Goal: Task Accomplishment & Management: Manage account settings

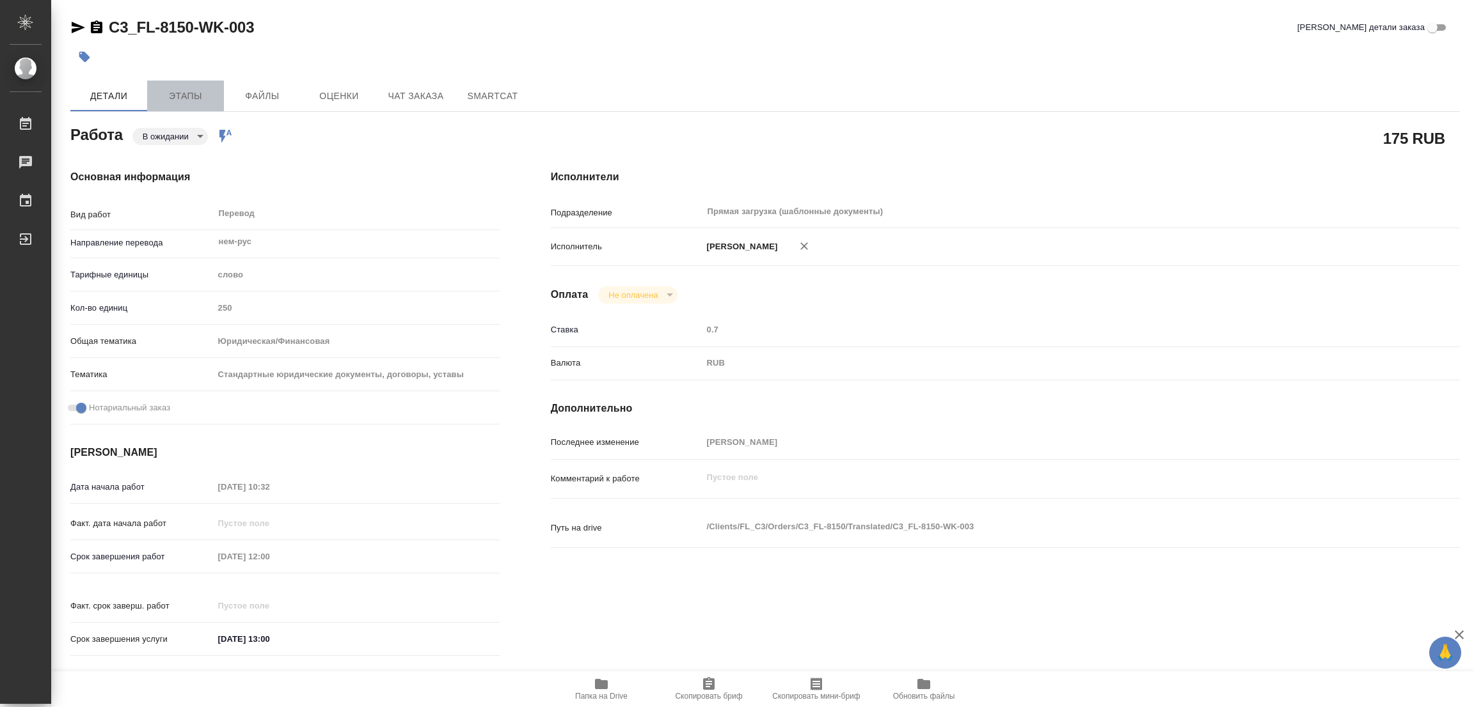
click at [183, 100] on span "Этапы" at bounding box center [185, 96] width 61 height 16
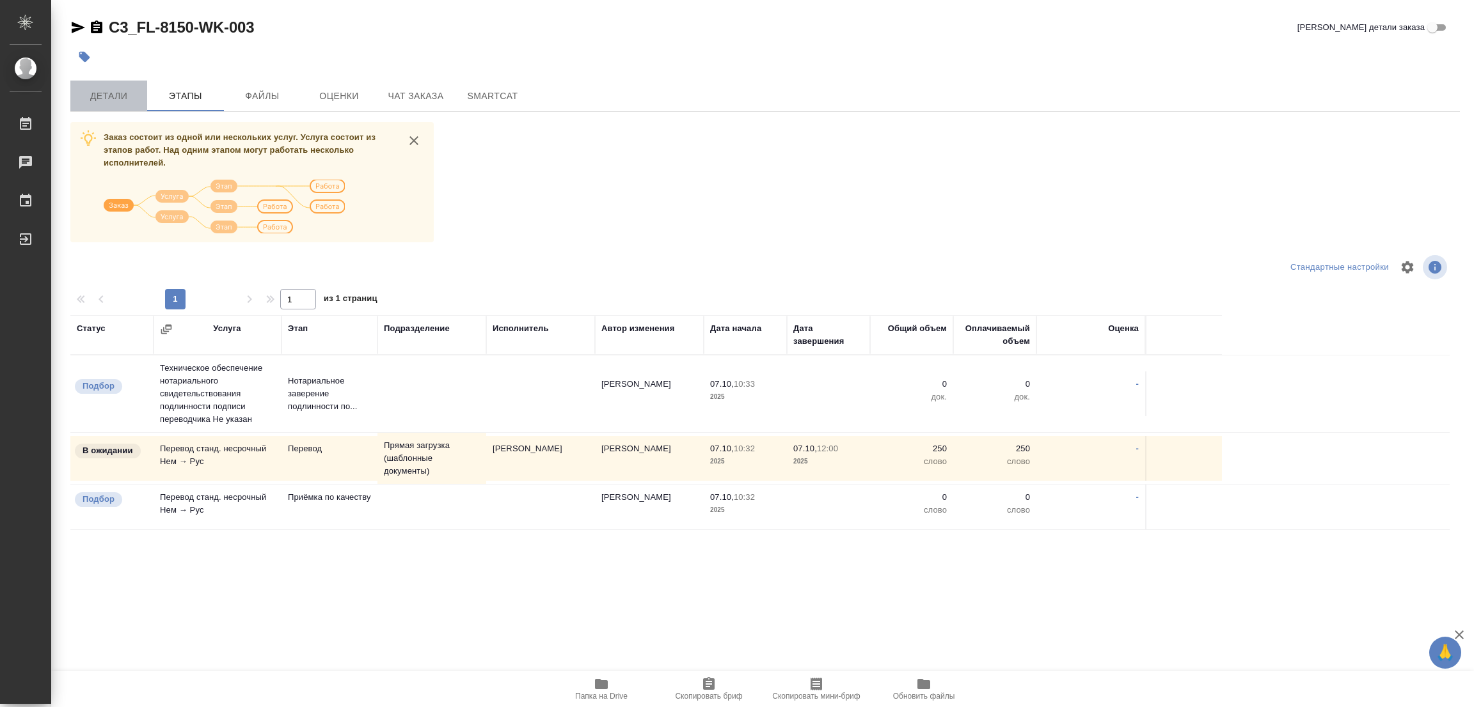
click at [102, 95] on span "Детали" at bounding box center [108, 96] width 61 height 16
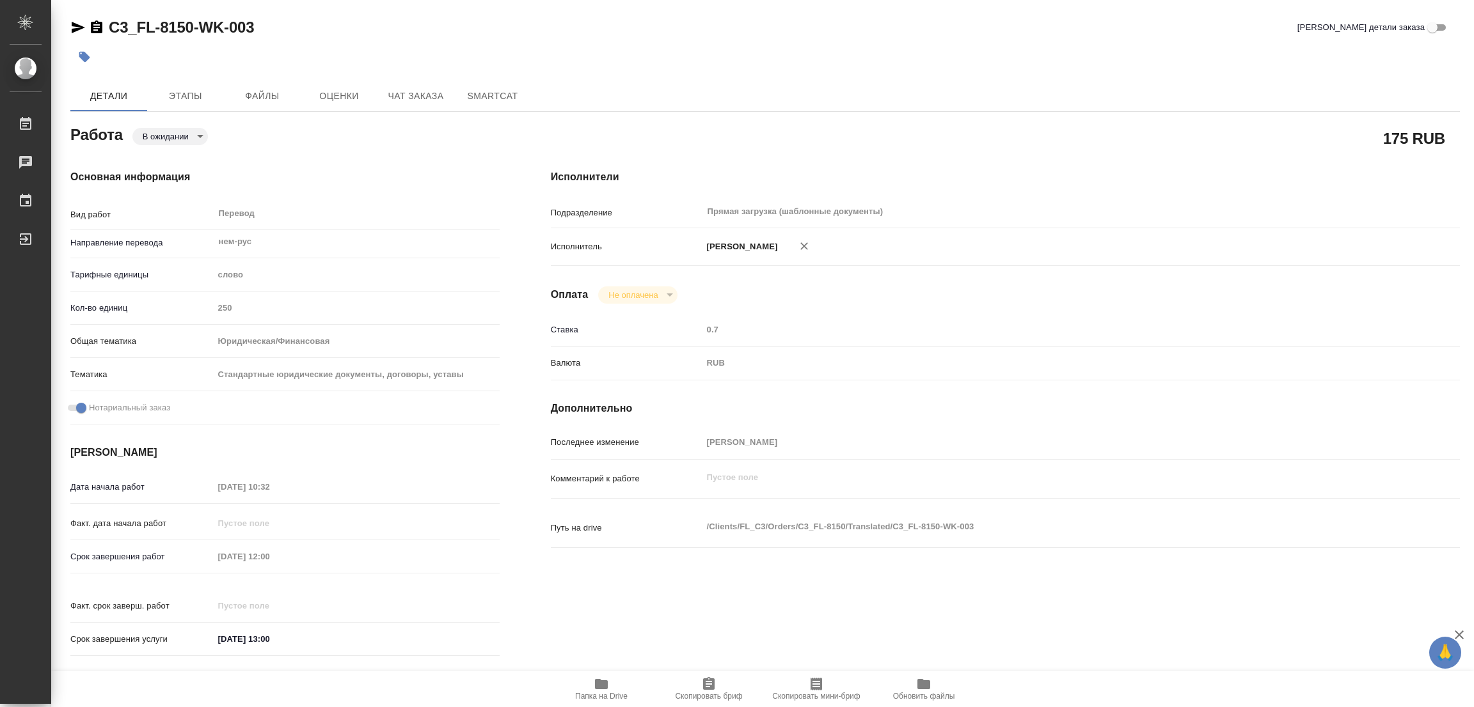
type textarea "x"
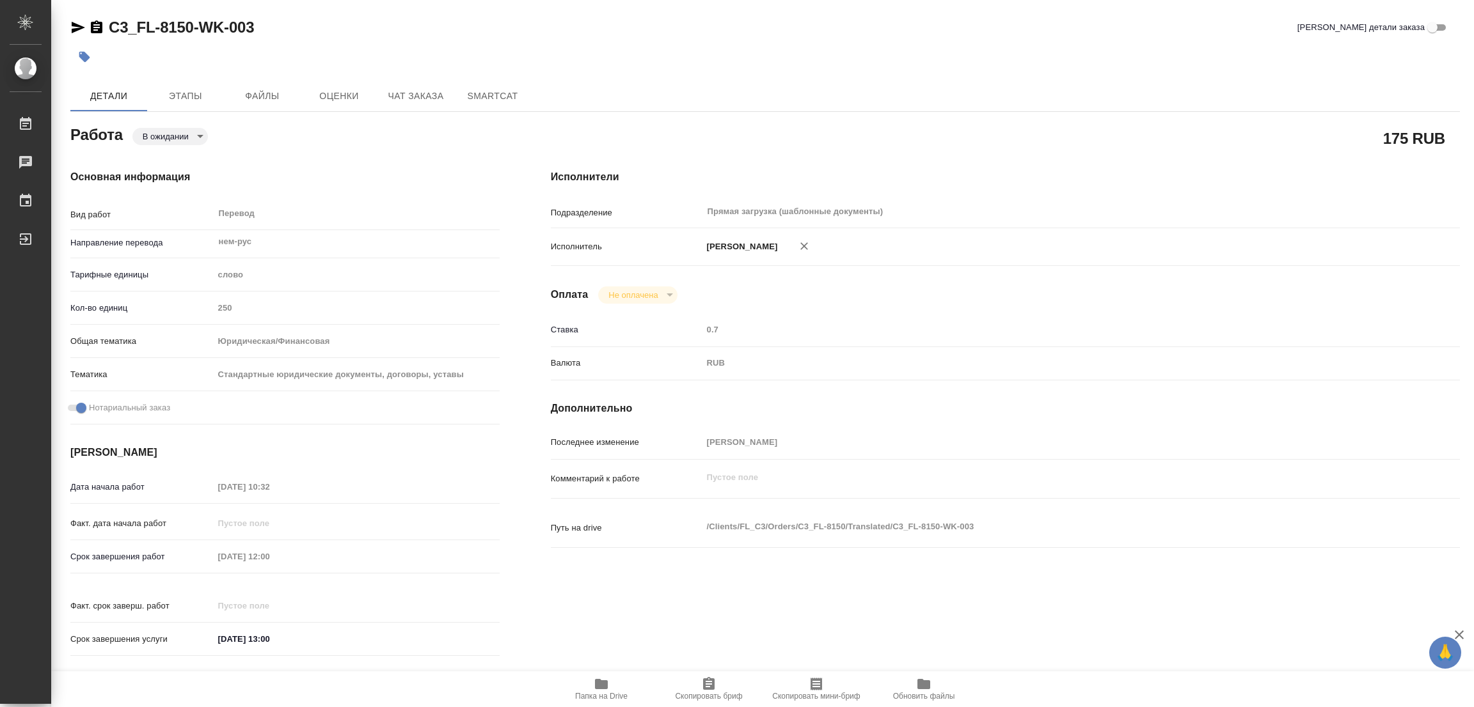
type textarea "x"
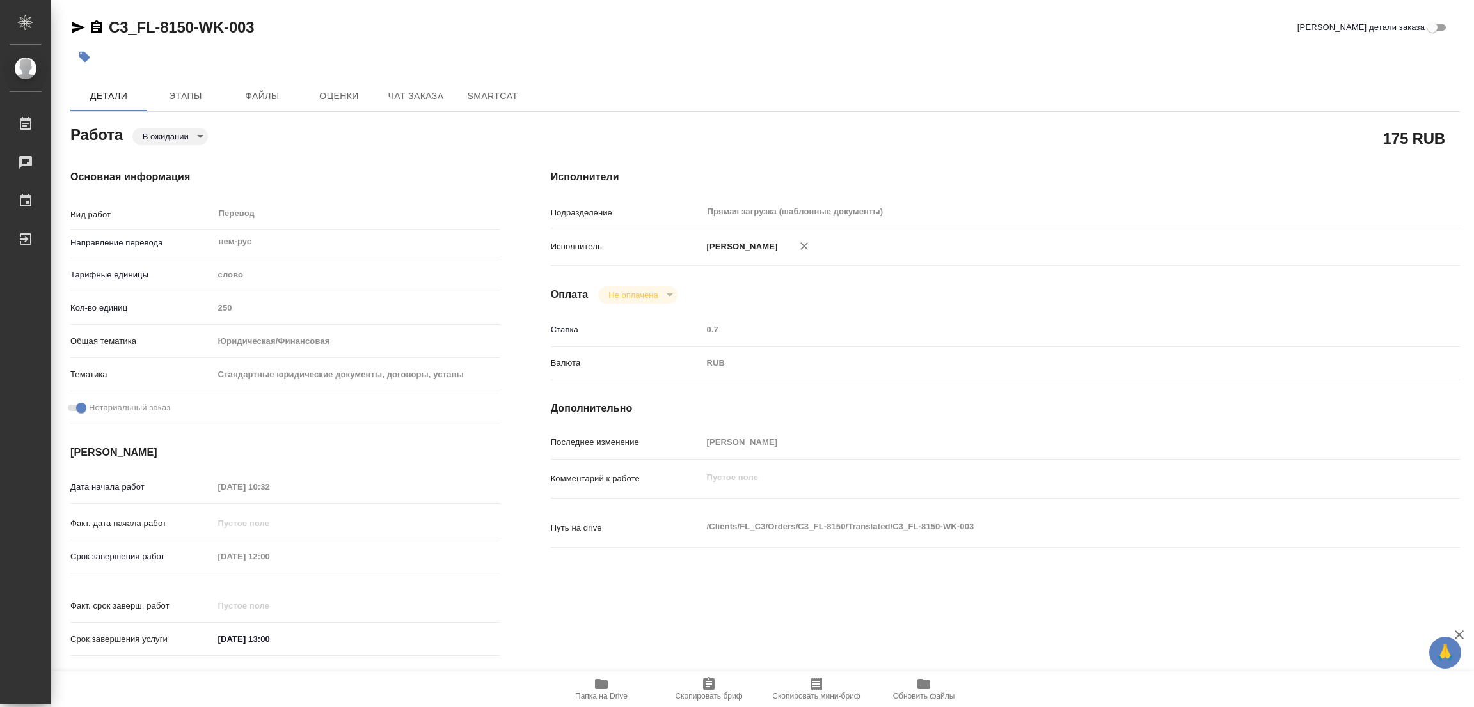
type textarea "x"
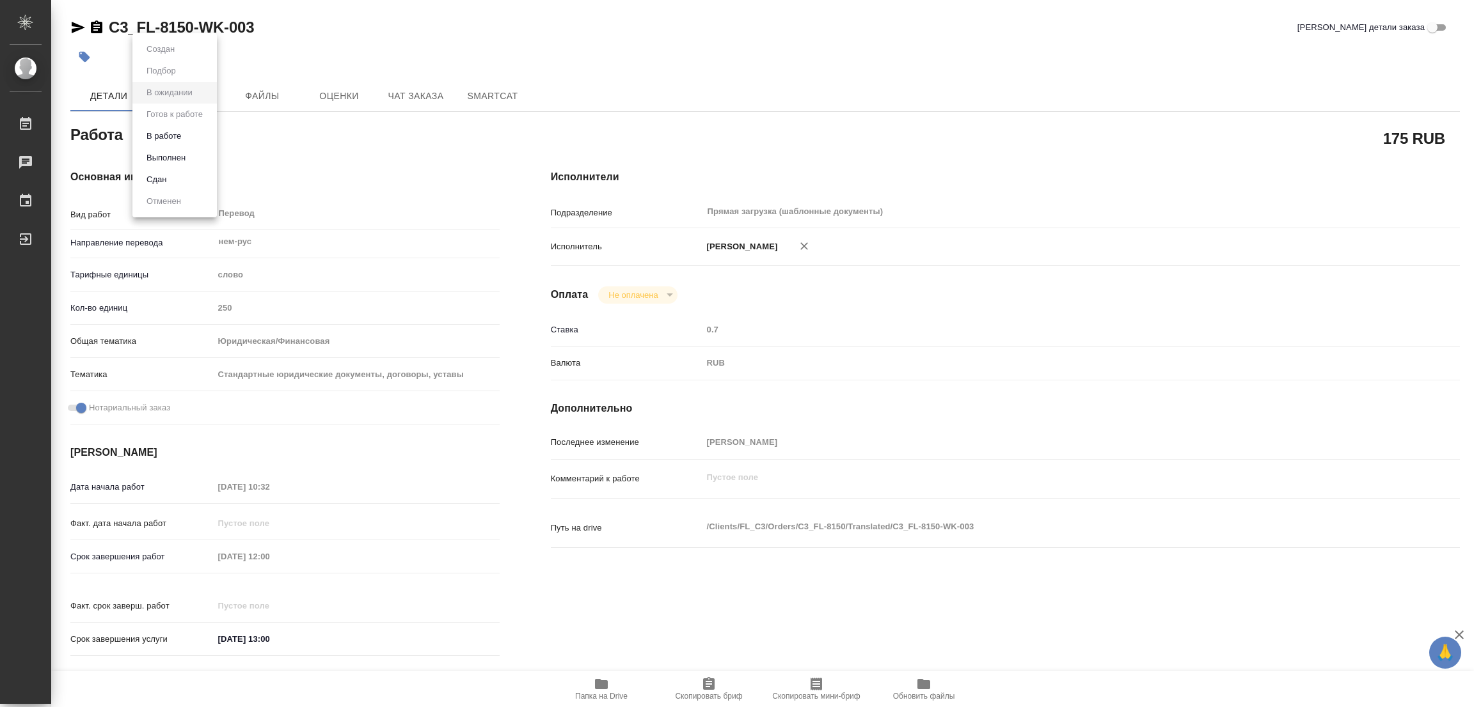
click at [170, 143] on body "🙏 .cls-1 fill:#fff; AWATERA Popova Galina Работы 0 Чаты График Выйти C3_FL-8150…" at bounding box center [737, 353] width 1474 height 707
click at [168, 151] on button "Выполнен" at bounding box center [166, 158] width 47 height 14
type textarea "x"
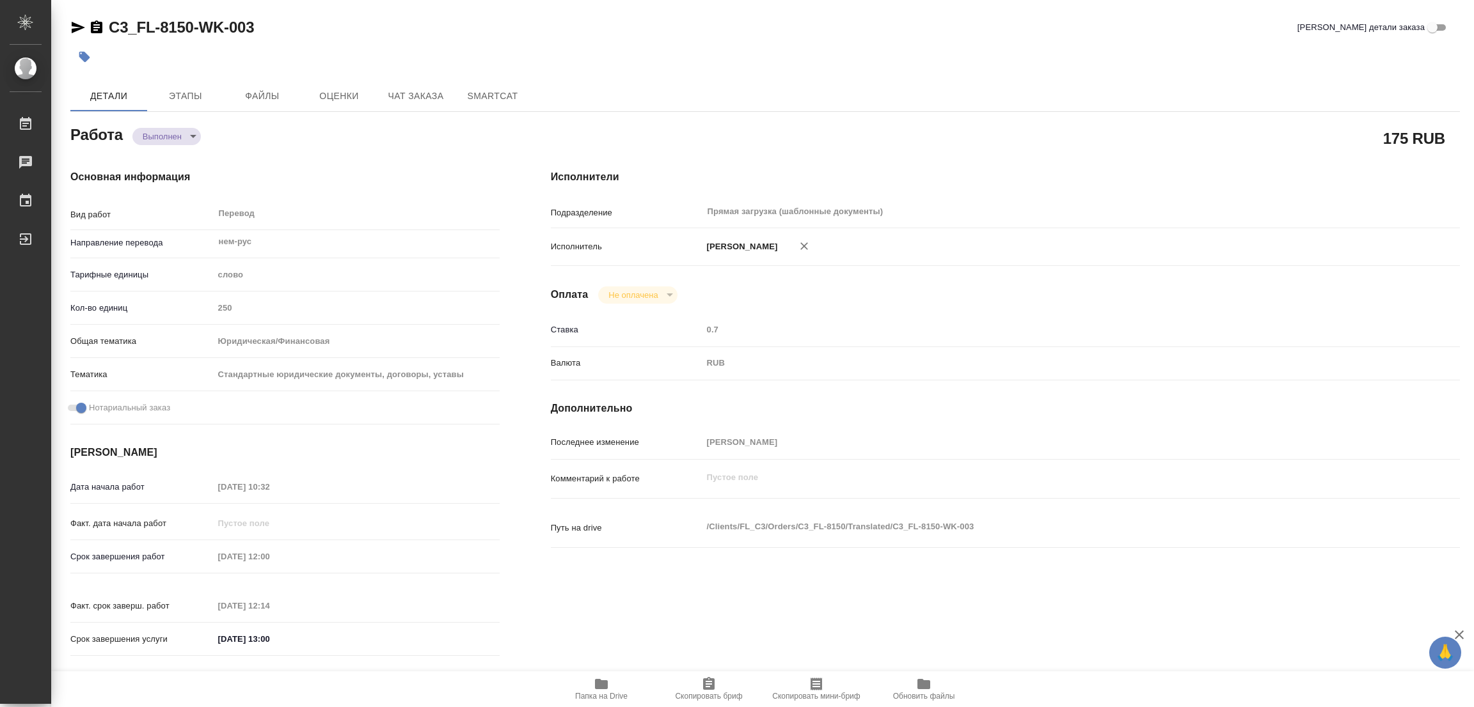
type textarea "x"
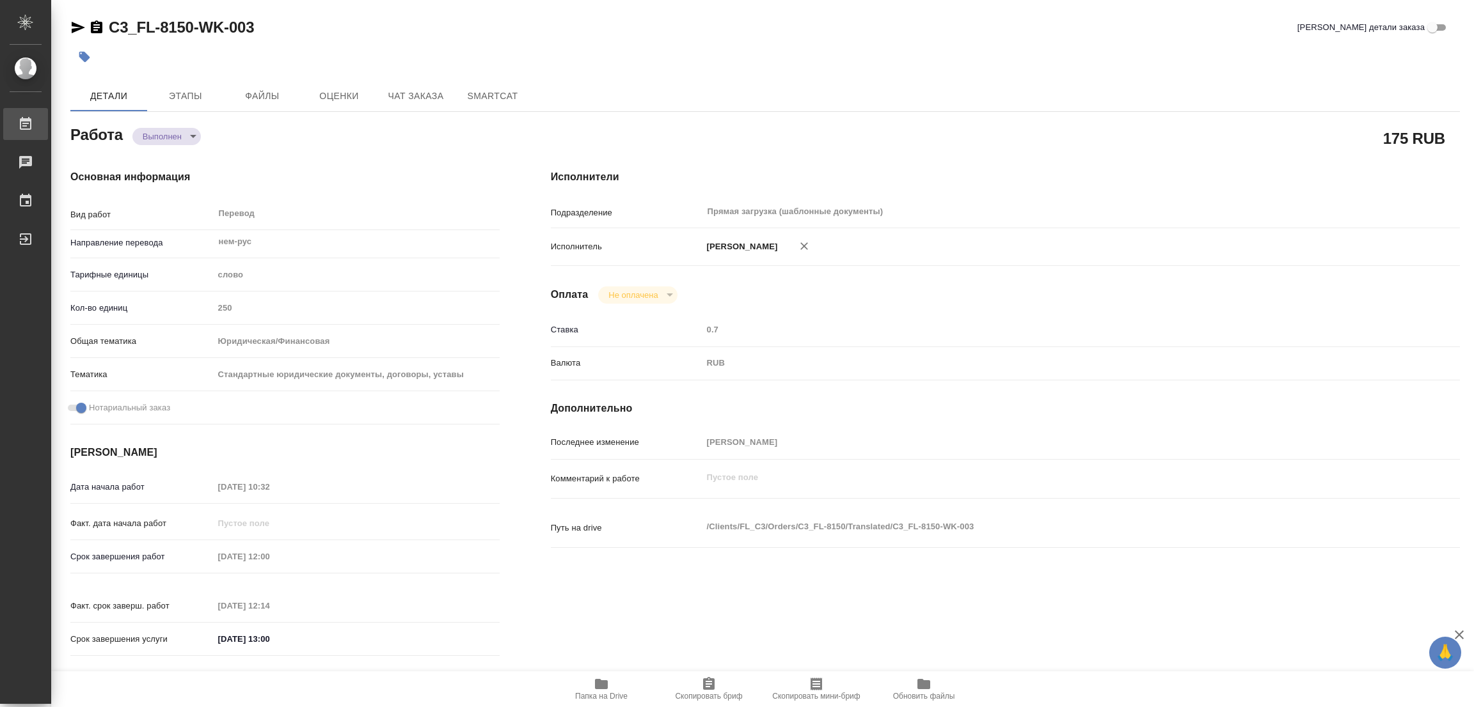
type textarea "x"
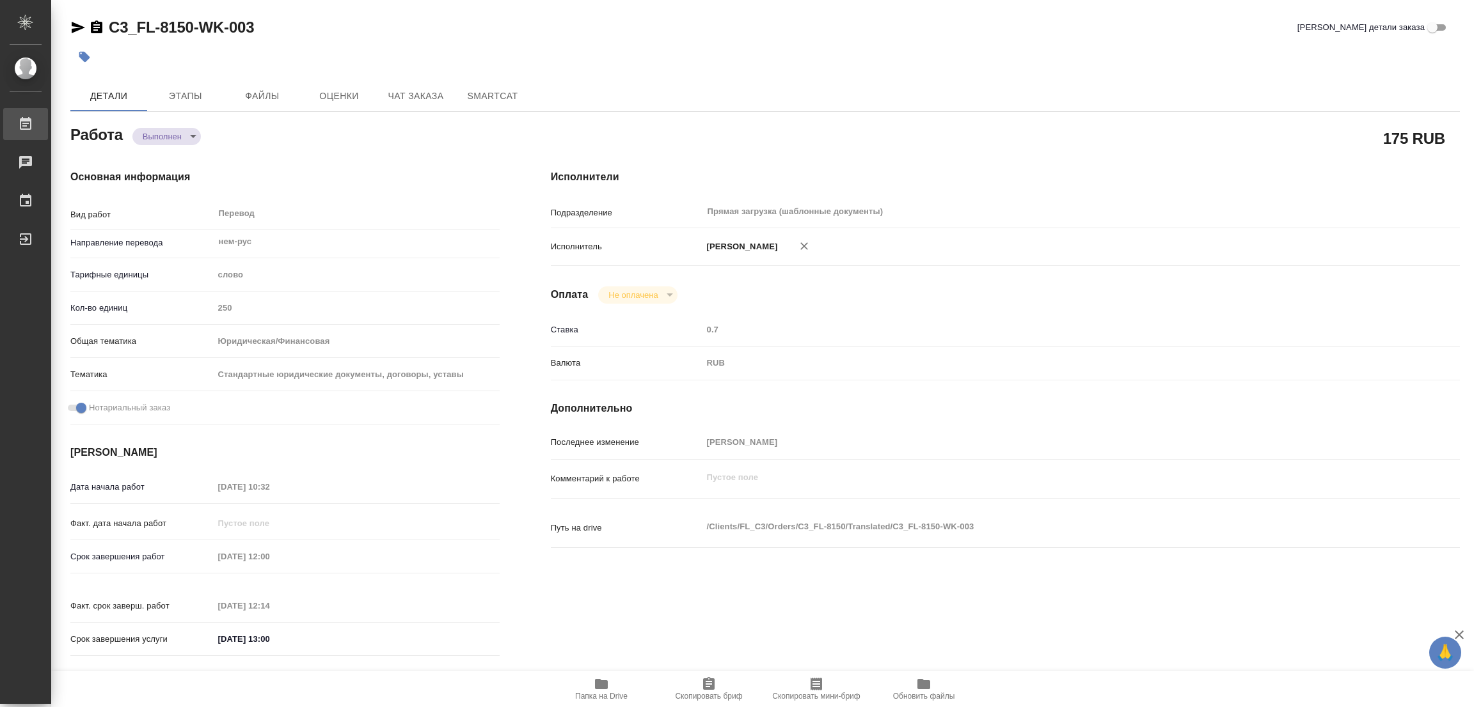
type textarea "x"
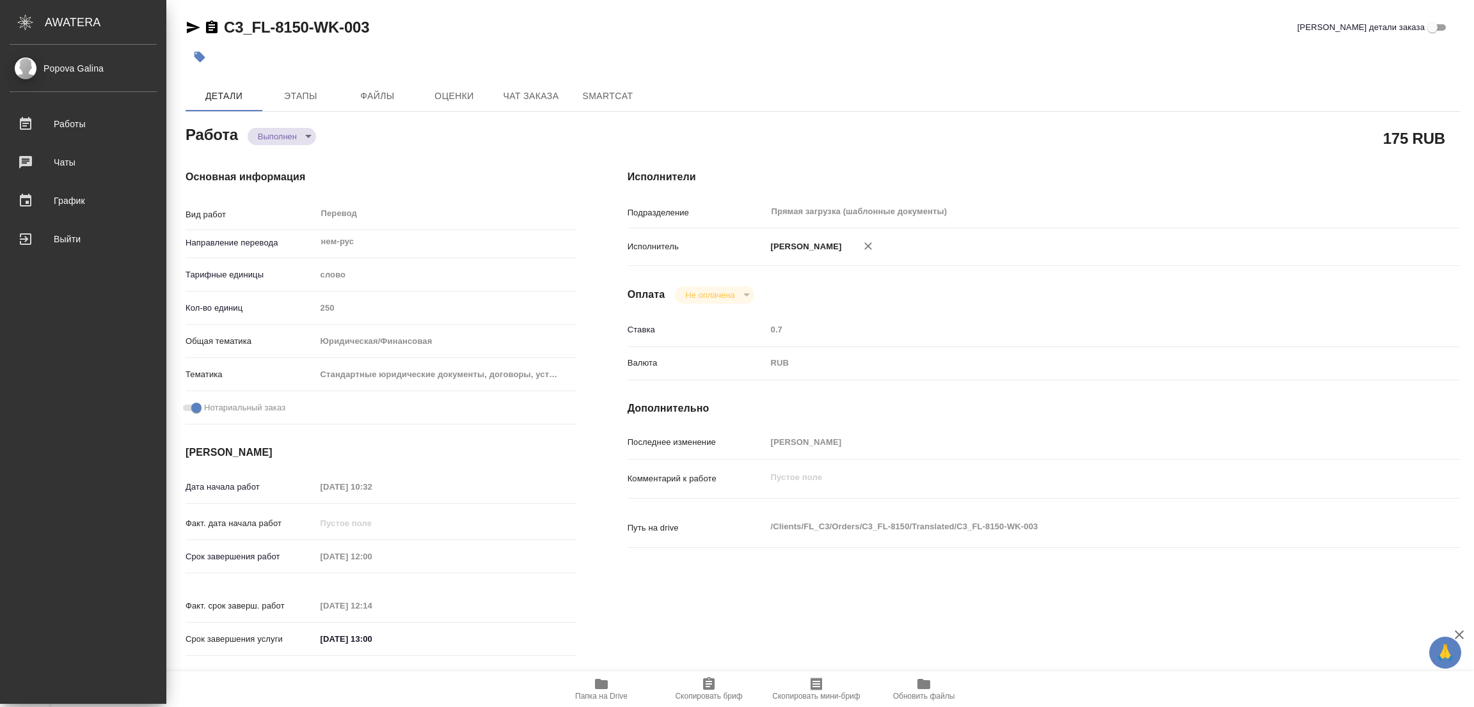
type textarea "x"
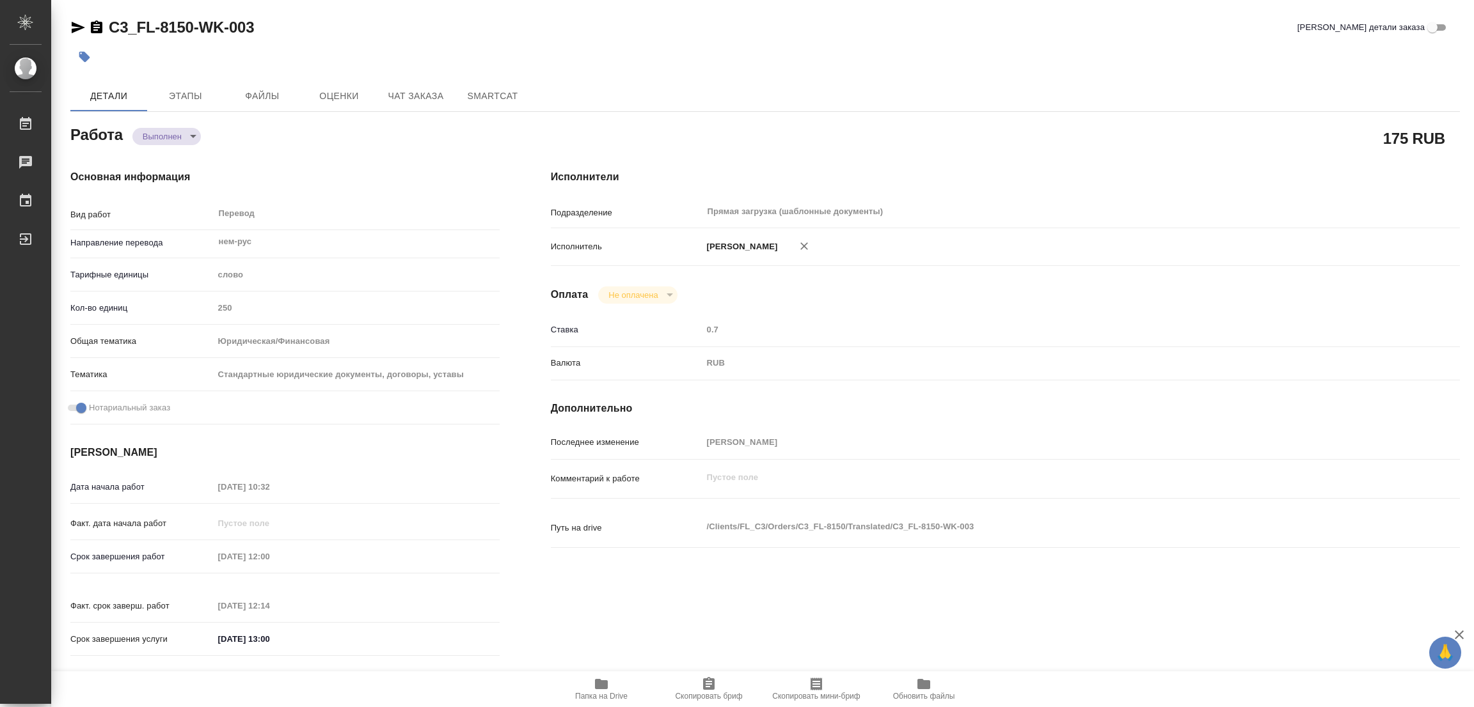
type textarea "x"
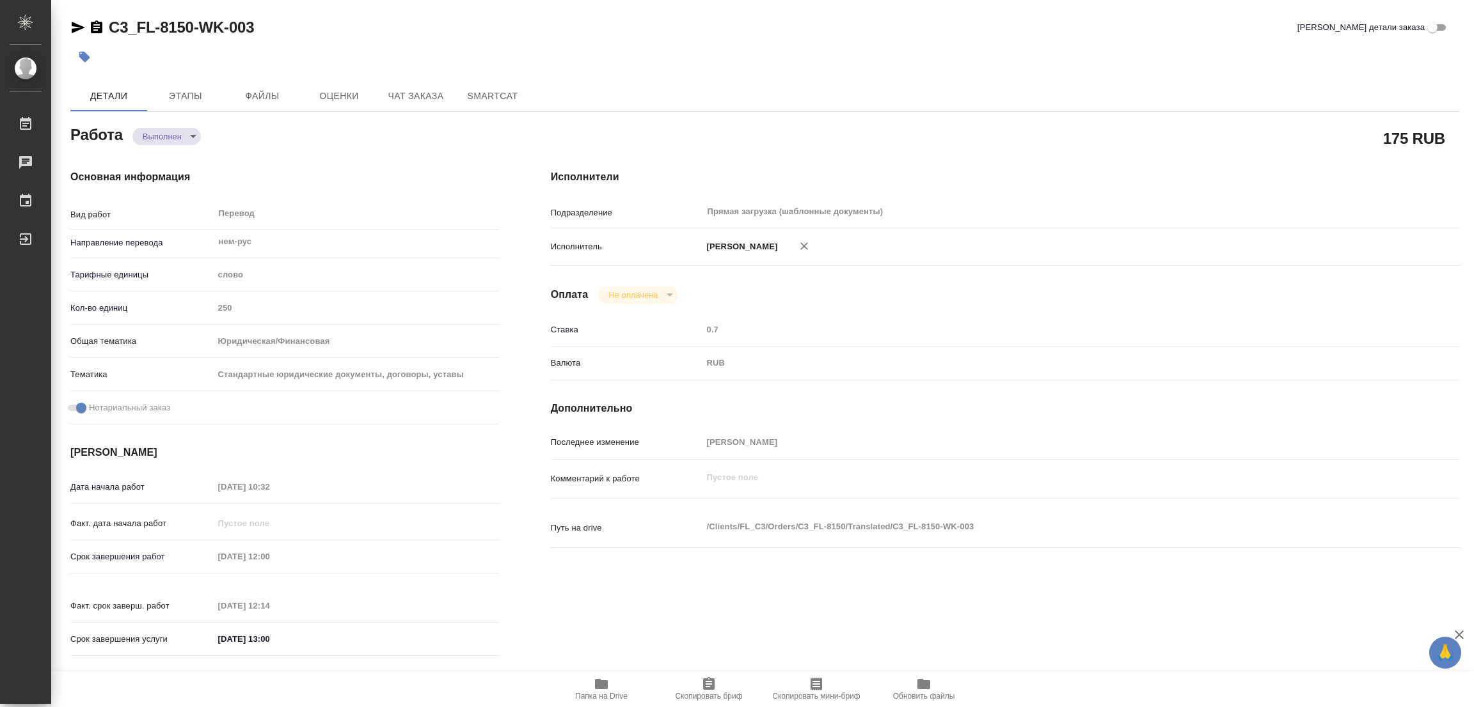
click at [82, 54] on icon "button" at bounding box center [84, 57] width 11 height 11
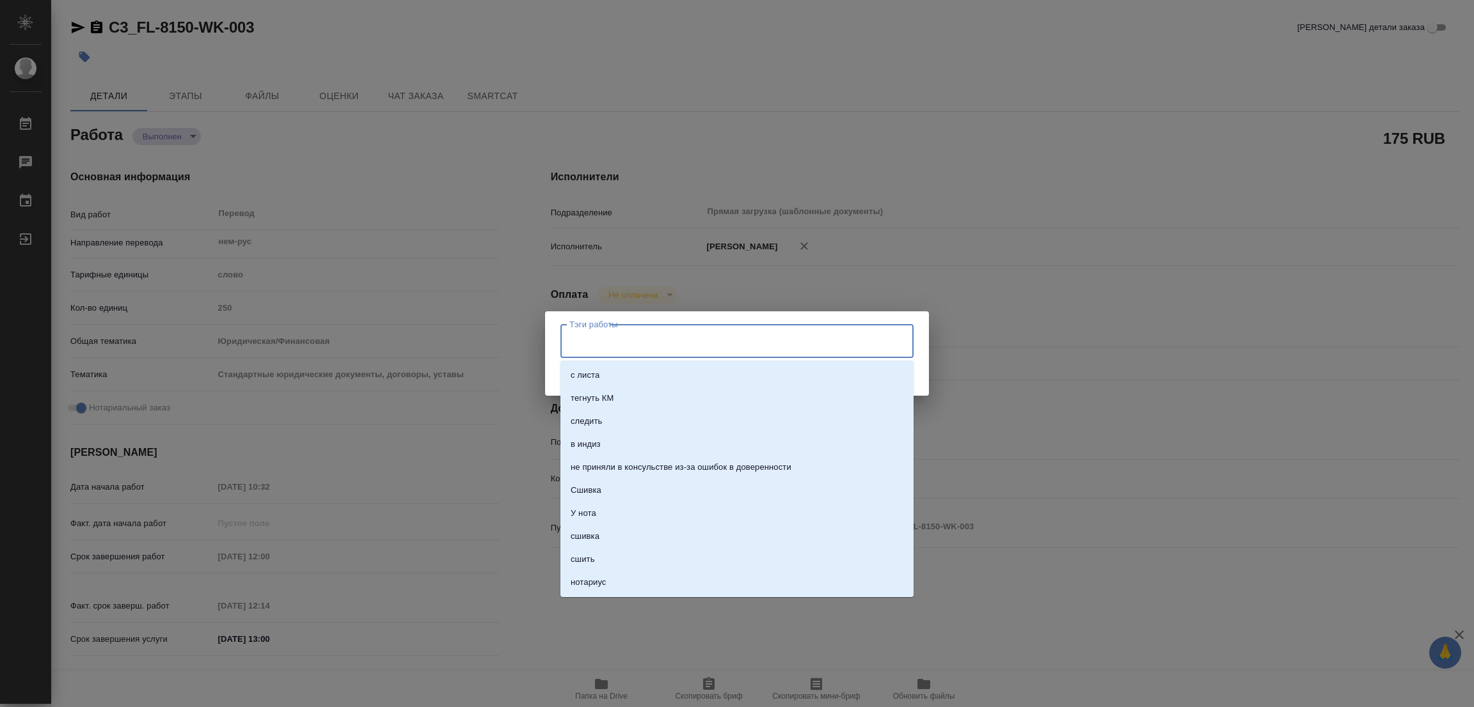
click at [571, 341] on input "Тэги работы" at bounding box center [724, 341] width 317 height 22
type input "стат: 189"
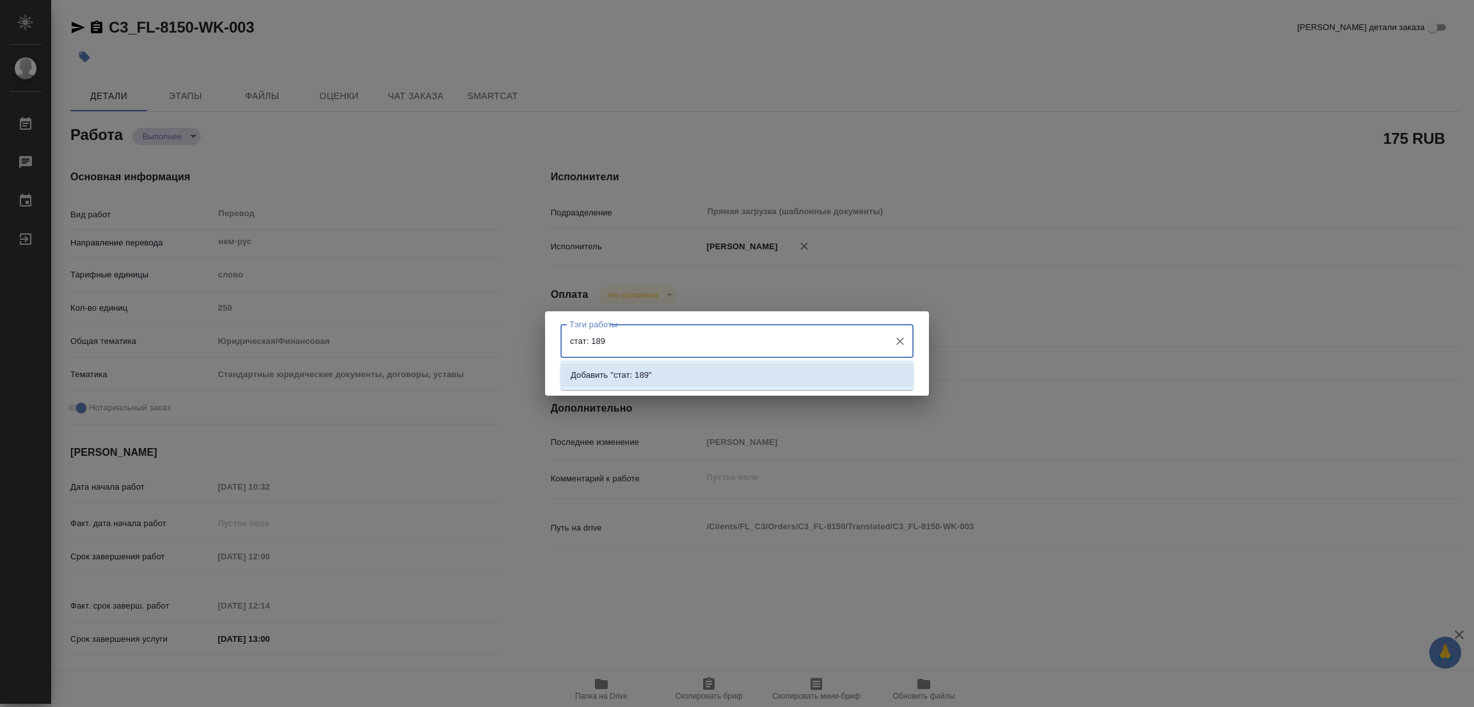
click at [642, 372] on p "Добавить "стат: 189"" at bounding box center [611, 375] width 81 height 13
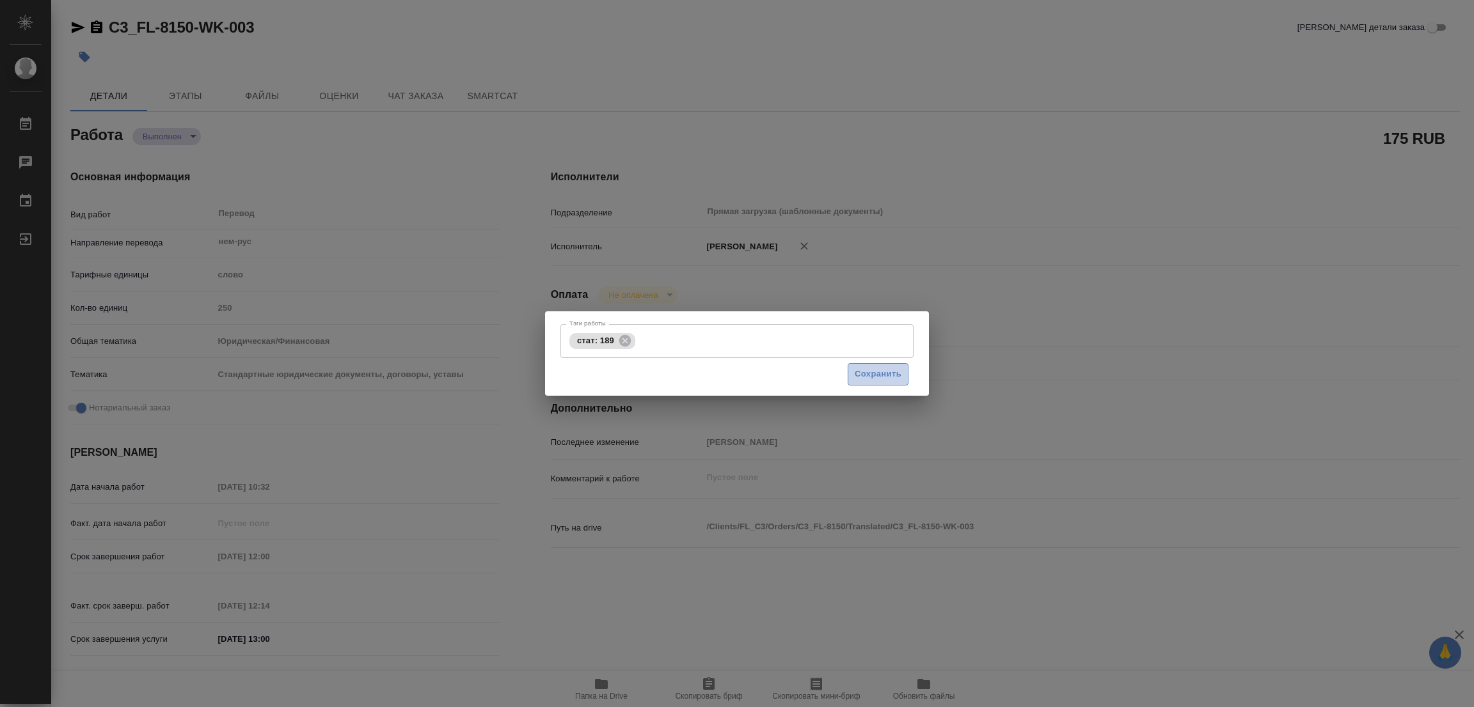
click at [880, 377] on span "Сохранить" at bounding box center [878, 374] width 47 height 15
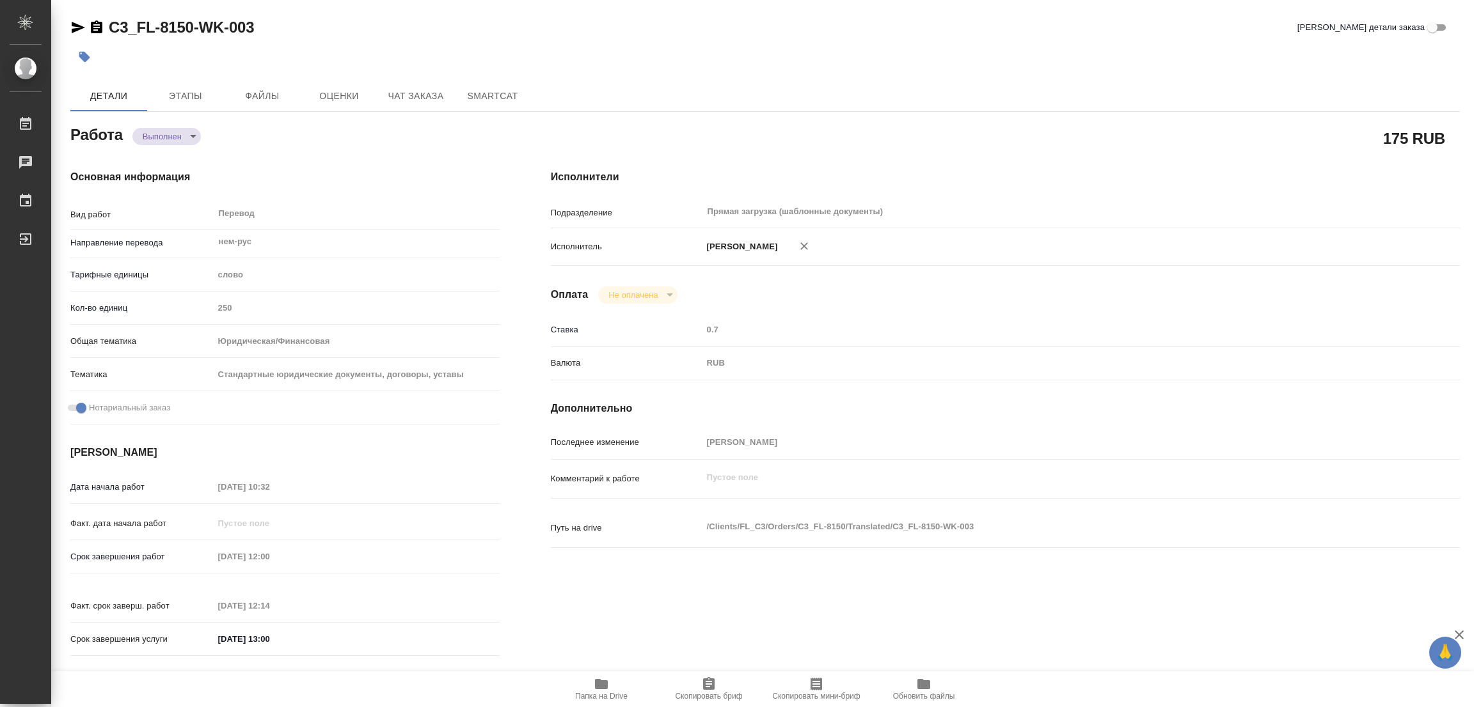
type input "completed"
type textarea "Перевод"
type textarea "x"
type input "нем-рус"
type input "5a8b1489cc6b4906c91bfd90"
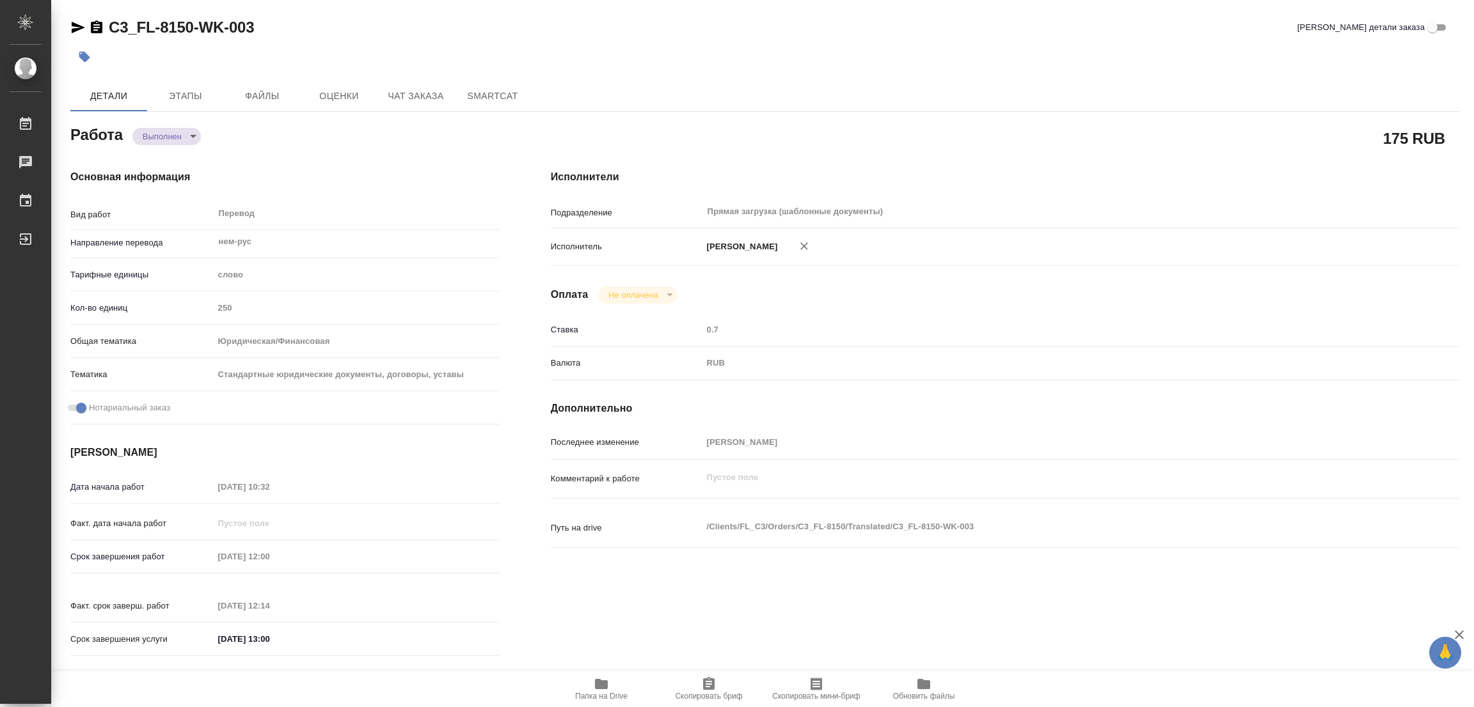
type input "250"
type input "yr-fn"
type input "5f647205b73bc97568ca66bf"
checkbox input "true"
type input "07.10.2025 10:32"
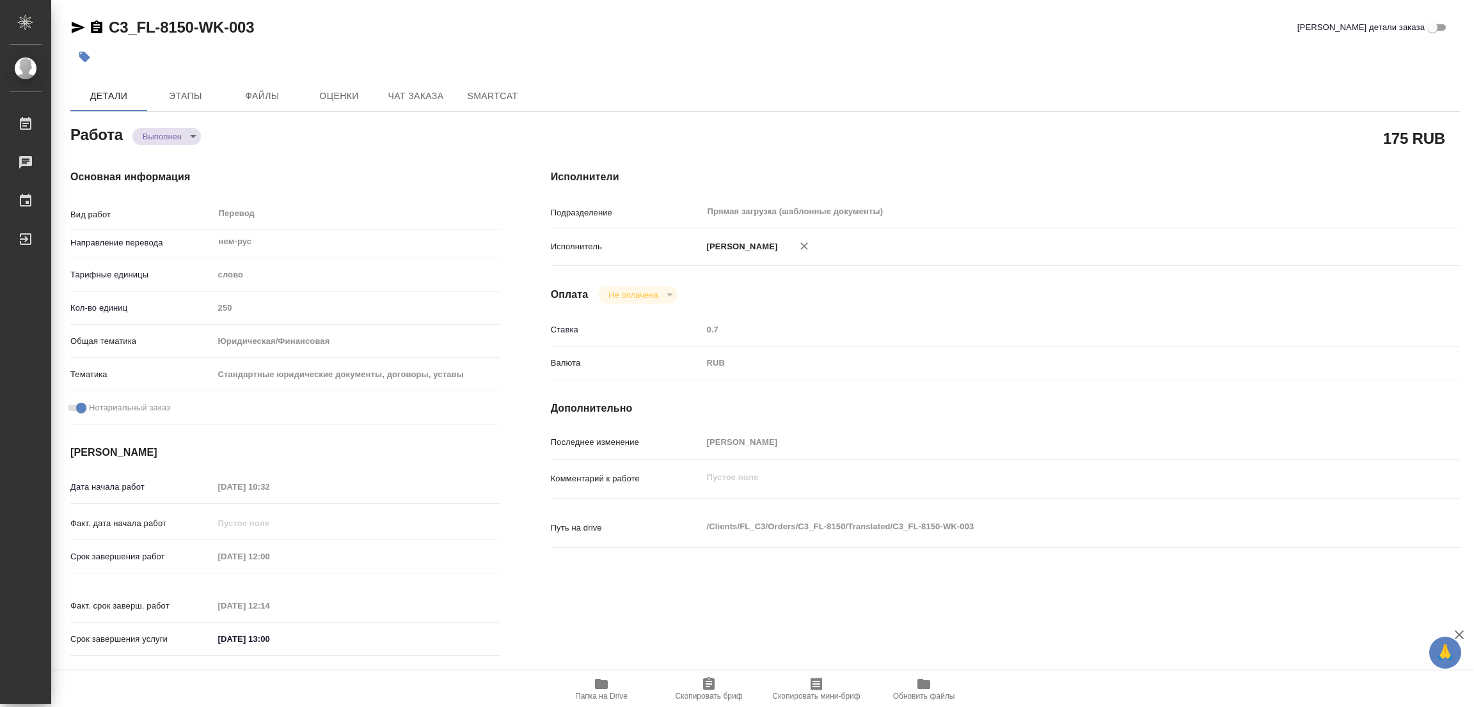
type input "07.10.2025 12:00"
type input "07.10.2025 12:14"
type input "07.10.2025 13:00"
type input "Прямая загрузка (шаблонные документы)"
type input "notPayed"
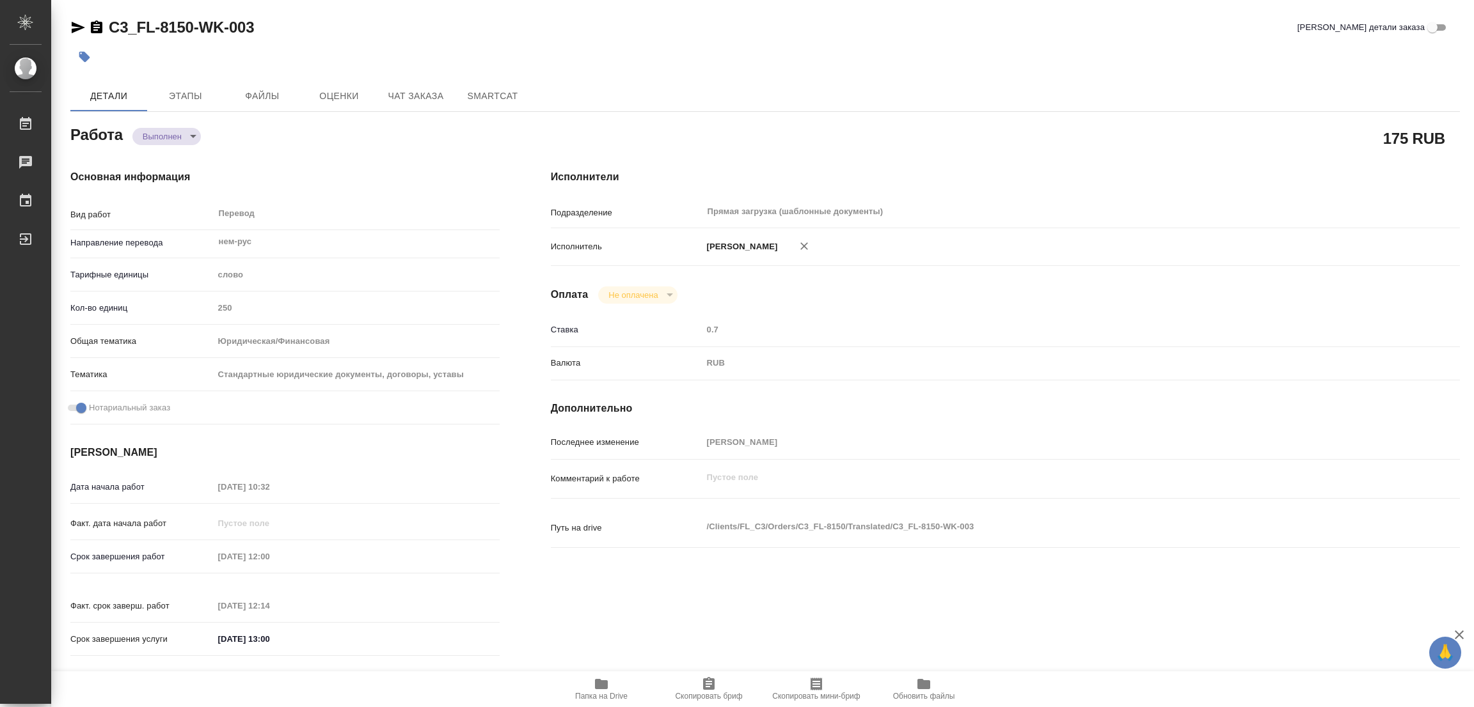
type input "0.7"
type input "RUB"
type input "[PERSON_NAME]"
type textarea "x"
type textarea "/Clients/FL_C3/Orders/C3_FL-8150/Translated/C3_FL-8150-WK-003"
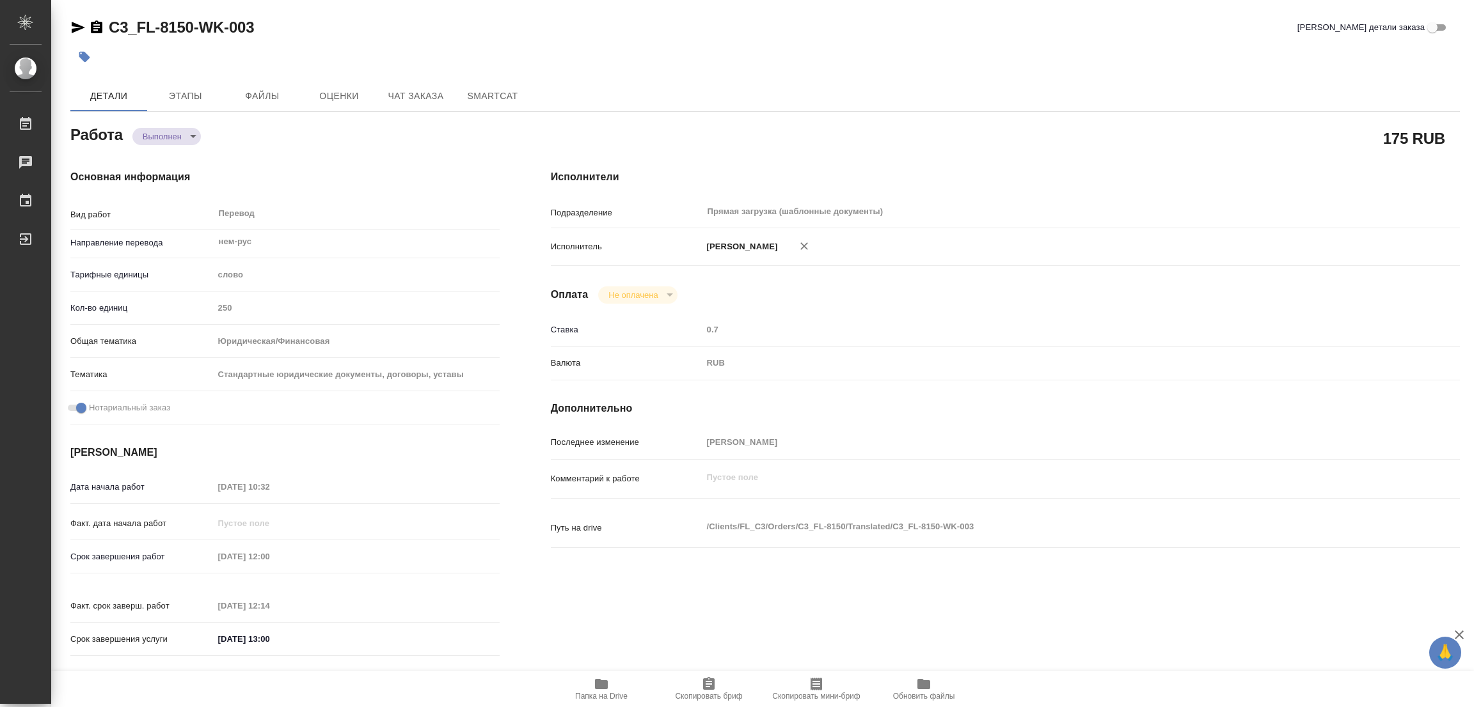
type textarea "x"
type input "C3_FL-8150"
type input "Перевод станд. несрочный"
type input "Приёмка по качеству, Постредактура машинного перевода, Корректура, Редактура, П…"
type input "Галишева Мария"
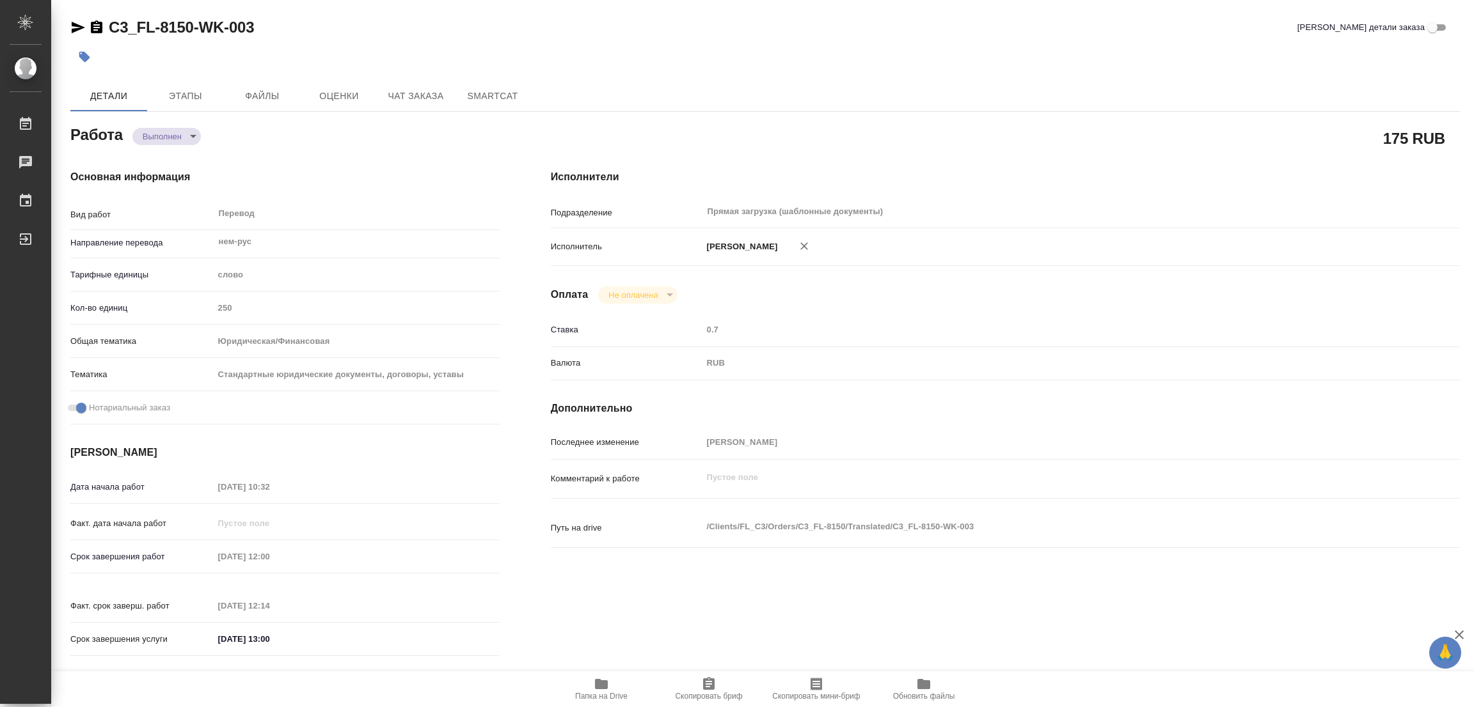
type input "Арсеньева Вера"
type input "/Clients/FL_C3/Orders/C3_FL-8150"
type textarea "x"
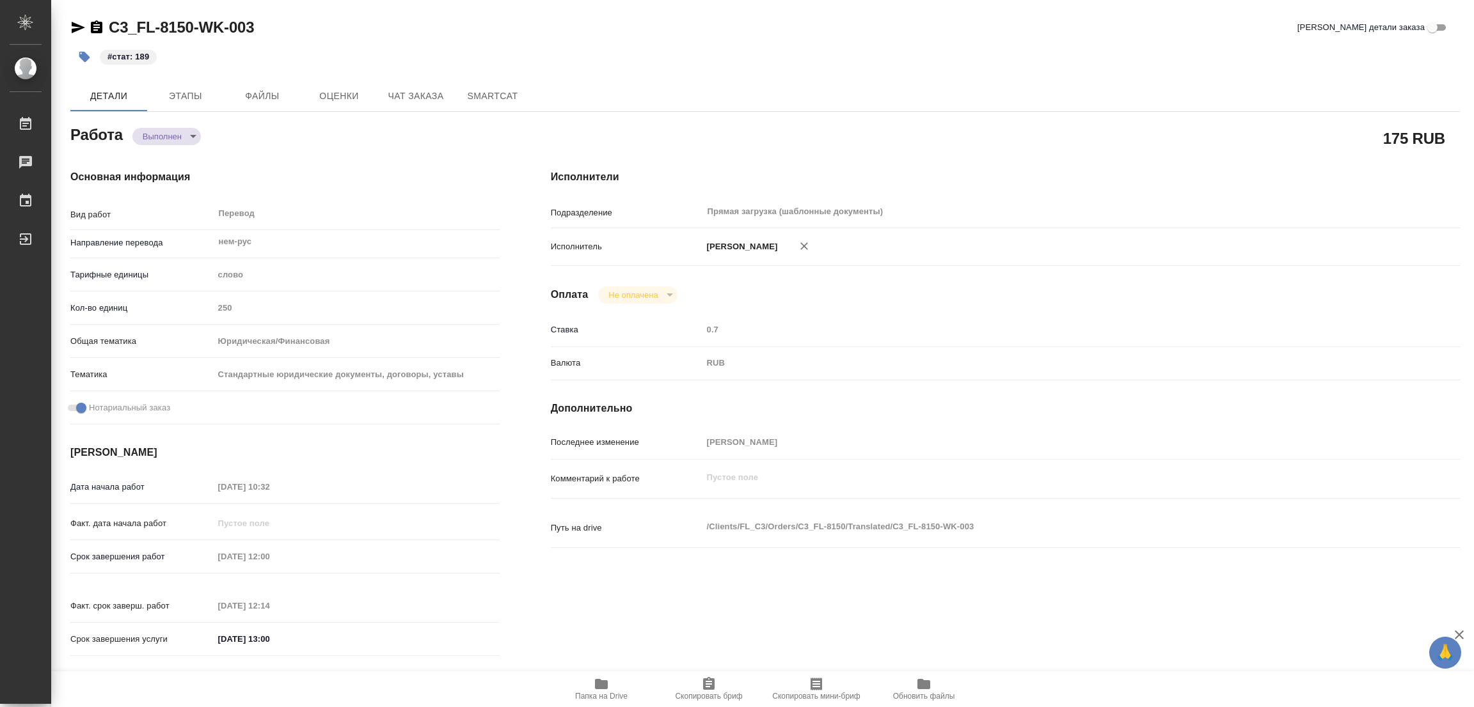
type textarea "x"
click at [679, 47] on div "#стат: 189" at bounding box center [533, 57] width 926 height 28
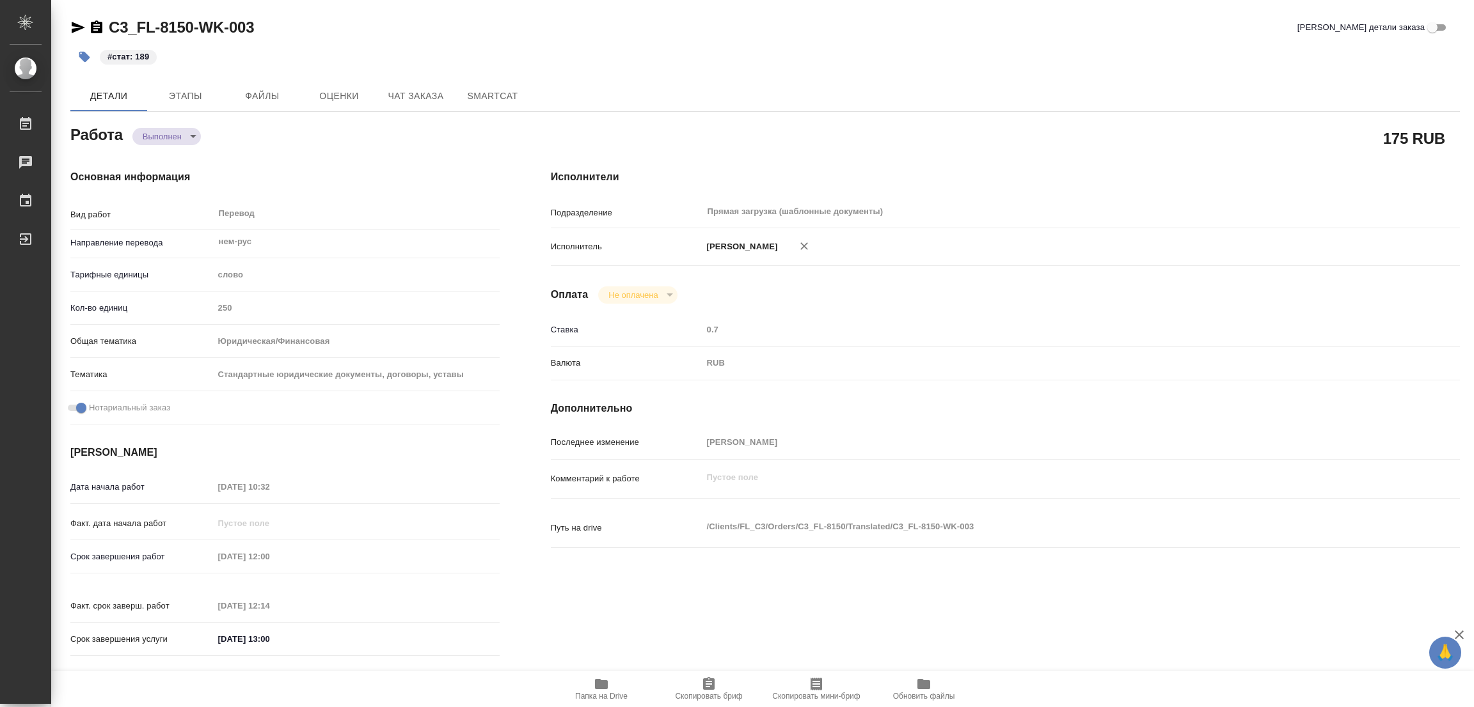
type textarea "x"
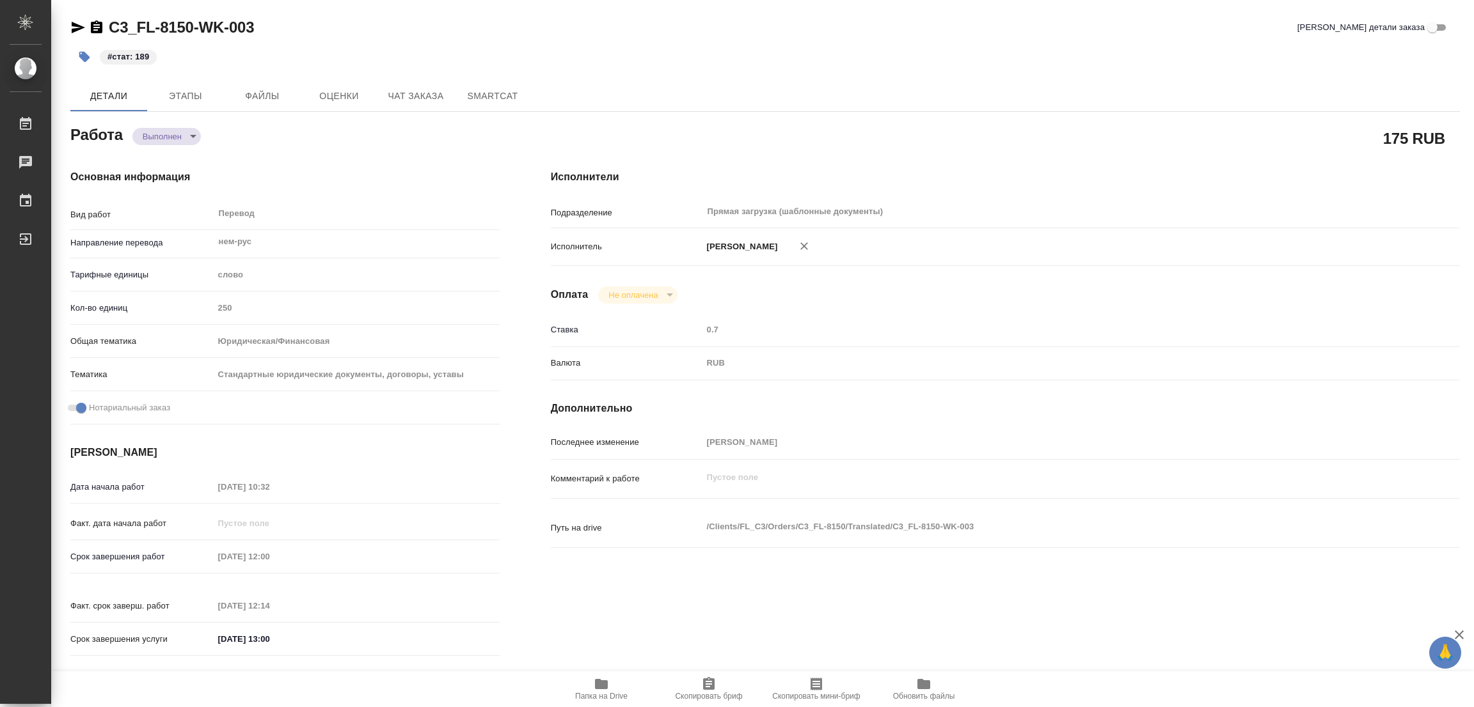
type textarea "x"
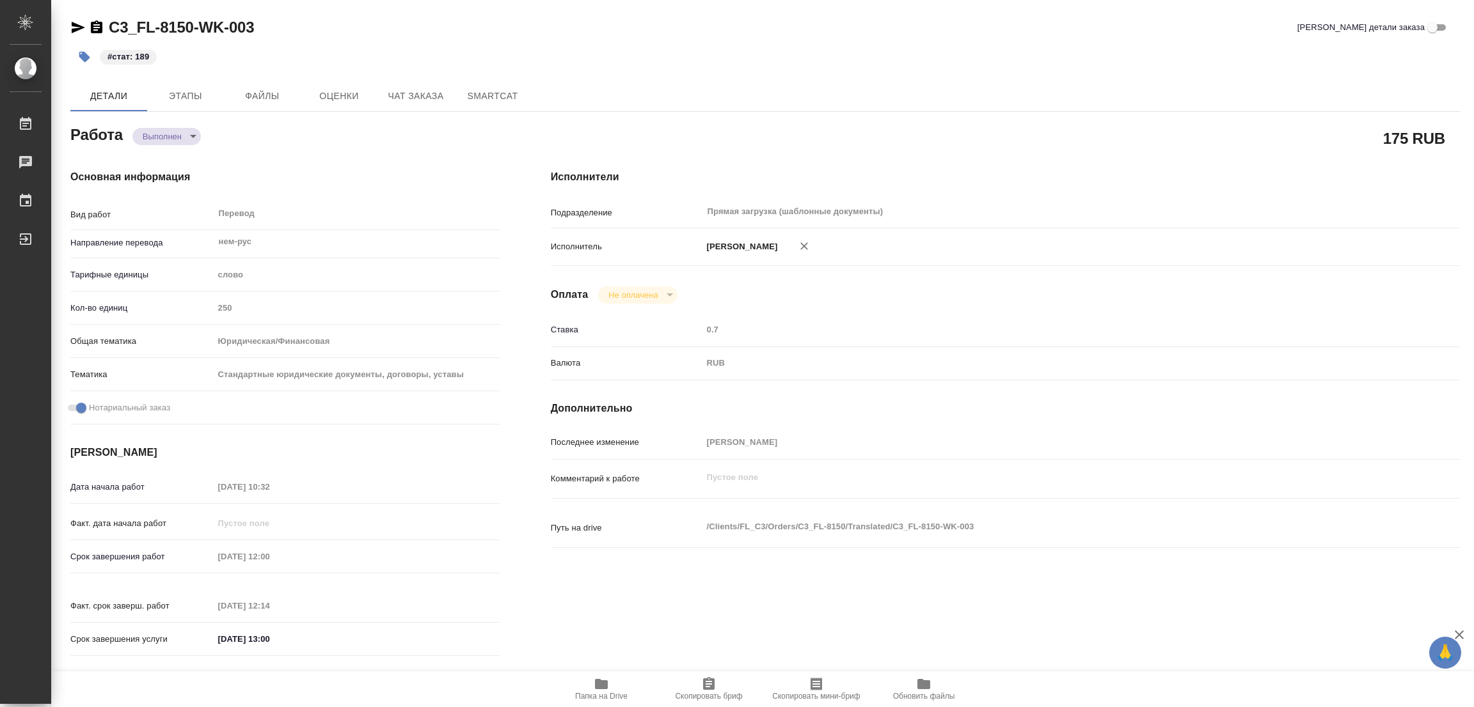
type textarea "x"
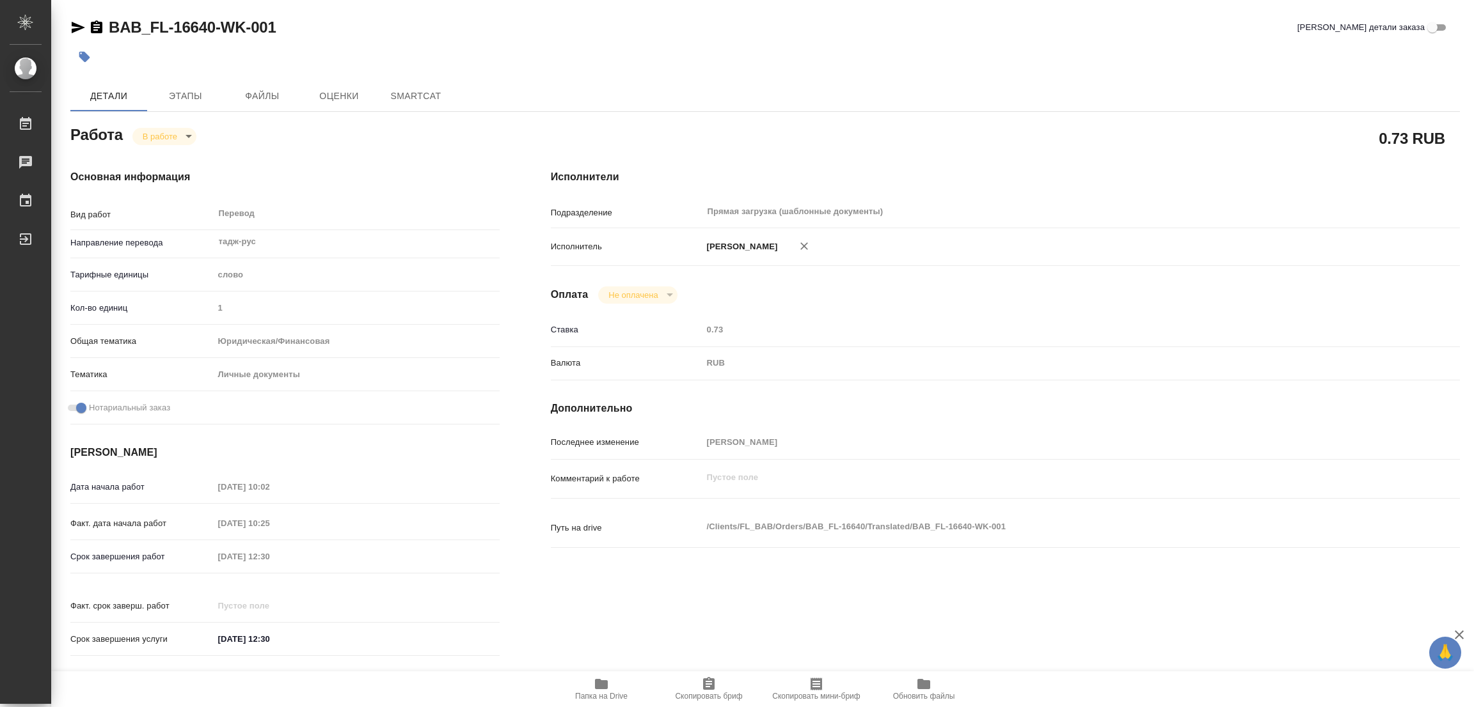
type textarea "x"
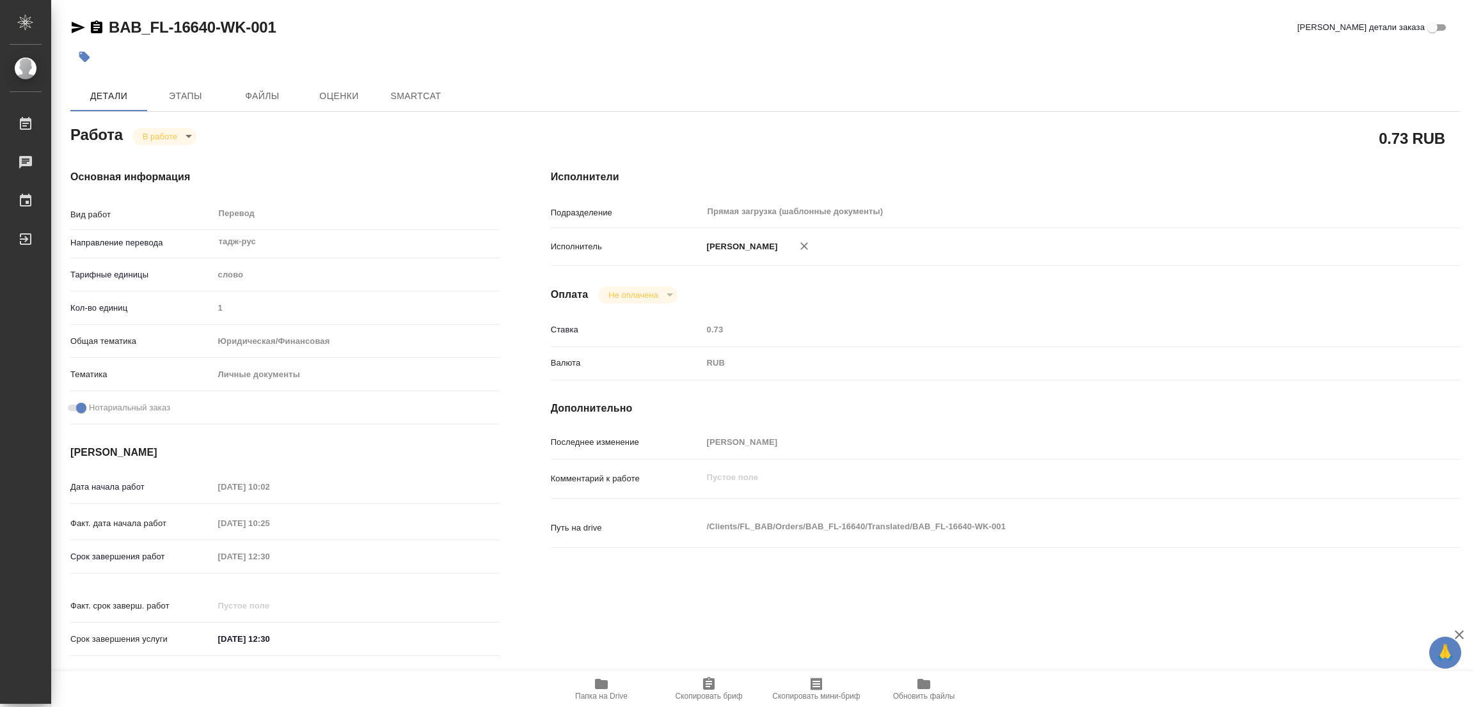
type textarea "x"
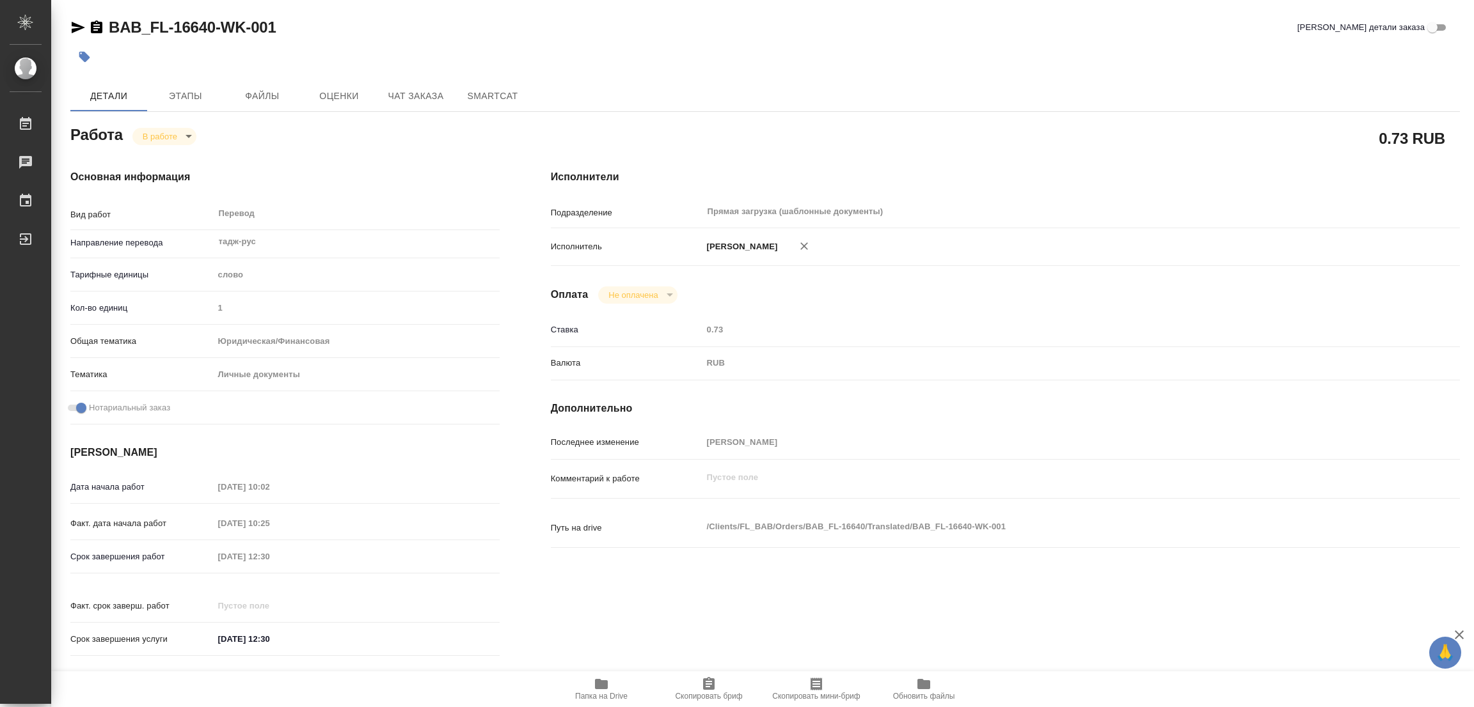
type textarea "x"
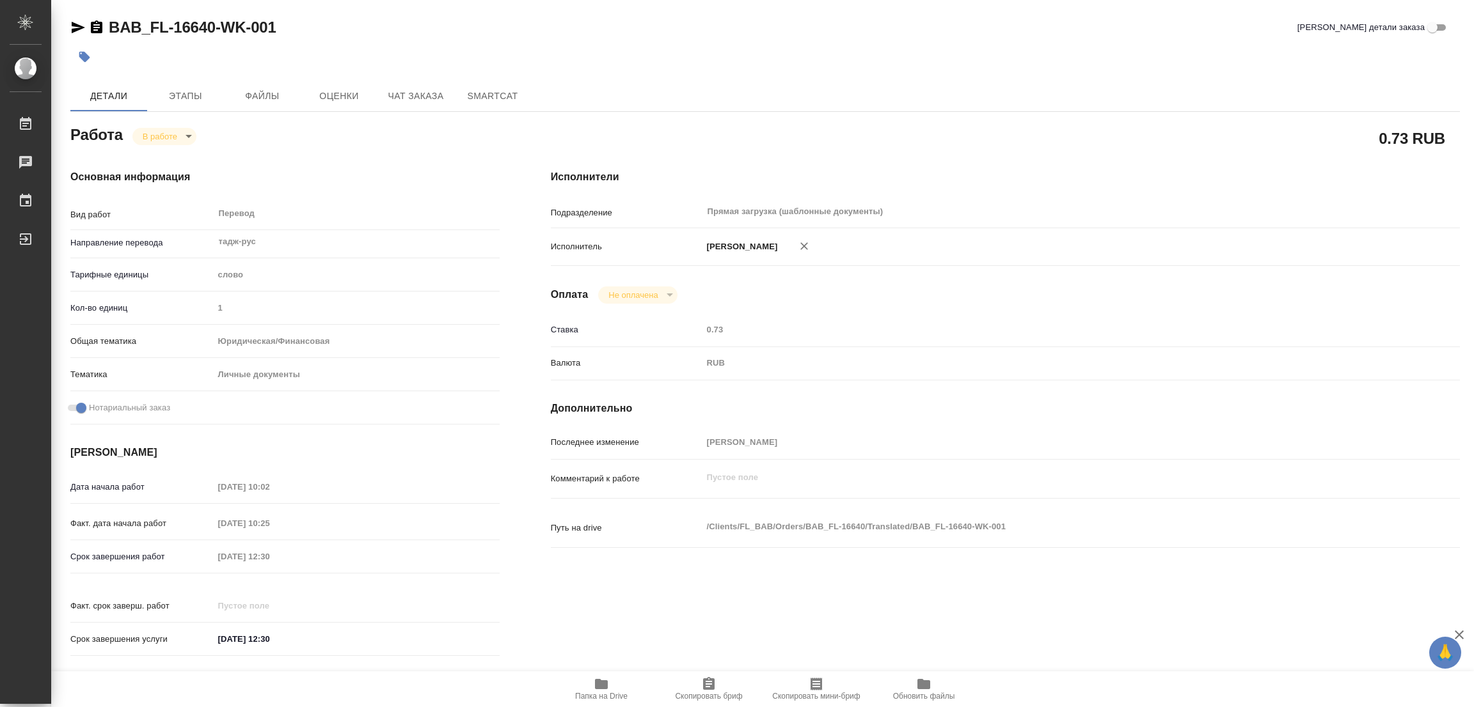
type textarea "x"
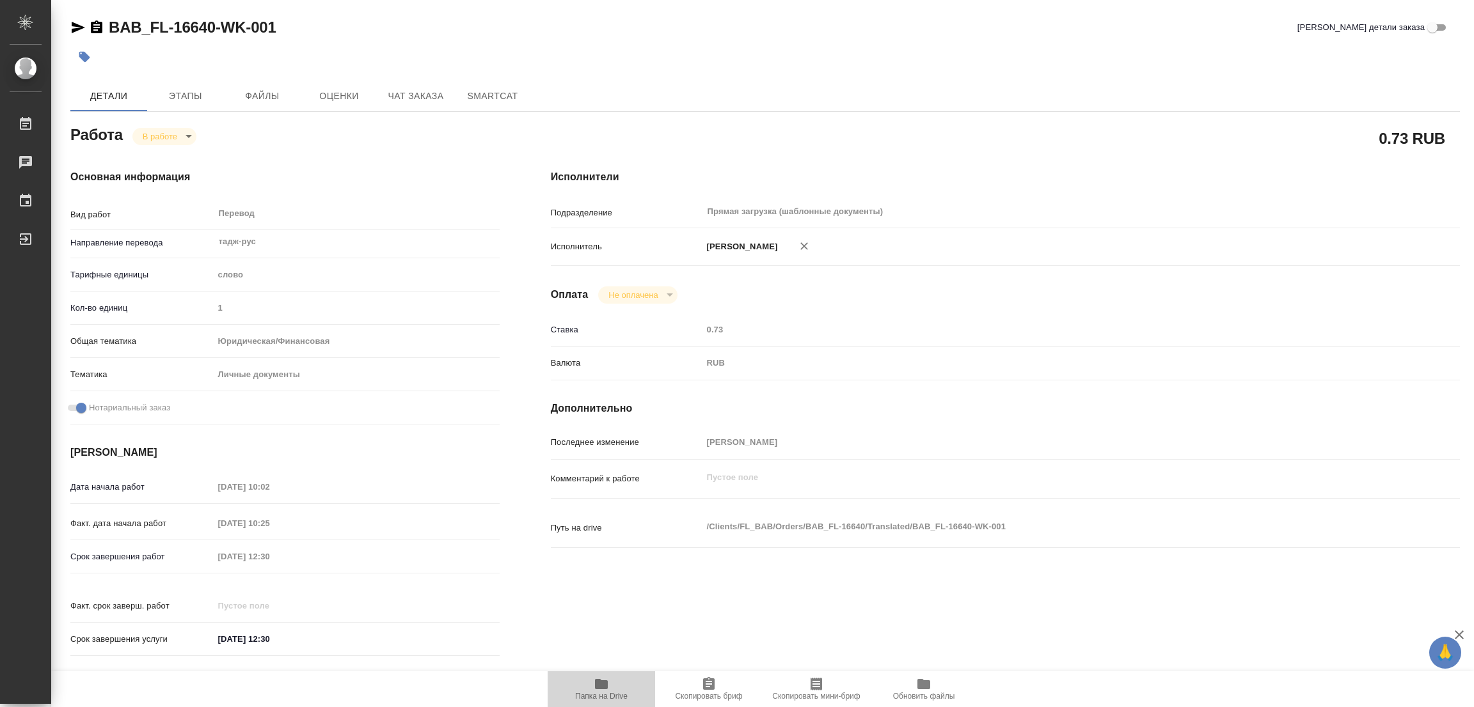
click at [592, 692] on span "Папка на Drive" at bounding box center [601, 696] width 52 height 9
click at [191, 94] on span "Этапы" at bounding box center [185, 96] width 61 height 16
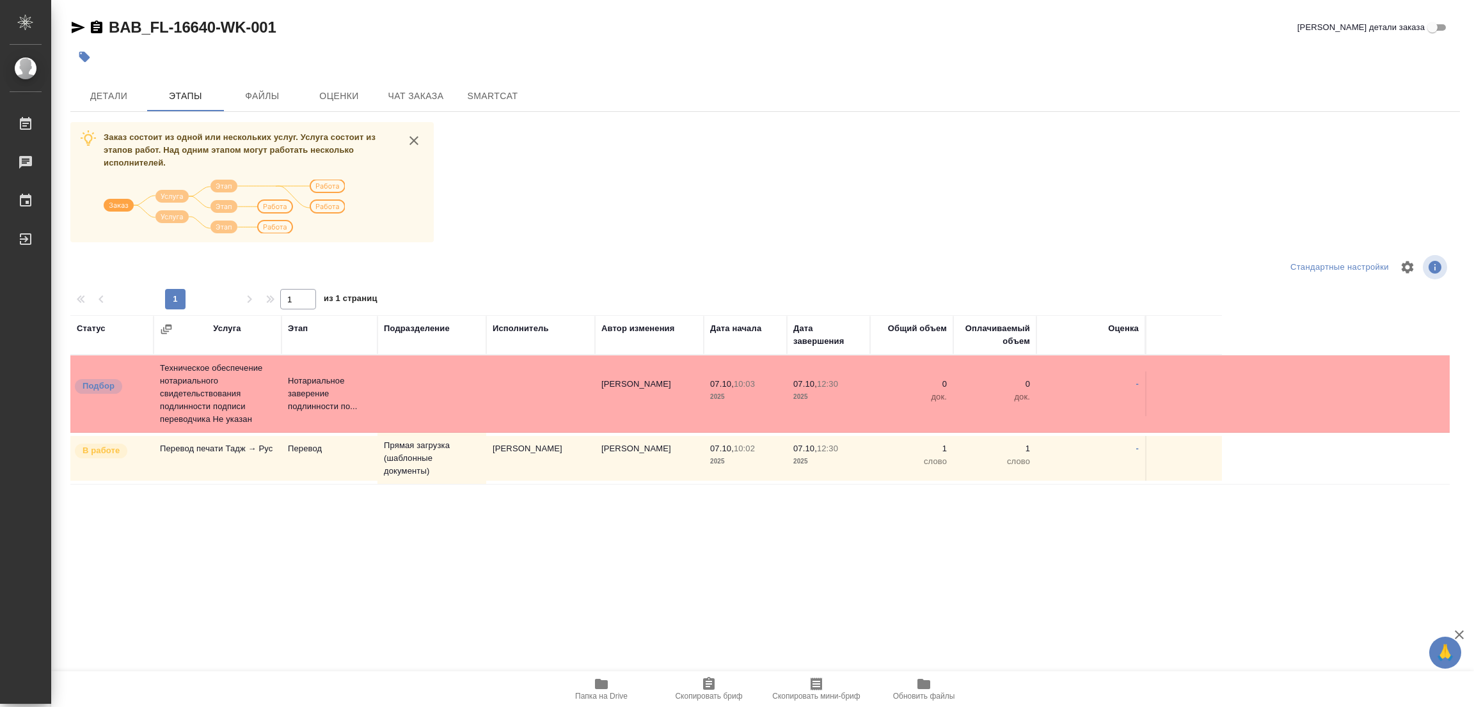
click at [736, 71] on div "BAB_FL-16640-WK-001 Кратко детали заказа Детали Этапы Файлы Оценки Чат заказа S…" at bounding box center [764, 318] width 1403 height 636
click at [102, 88] on span "Детали" at bounding box center [108, 96] width 61 height 16
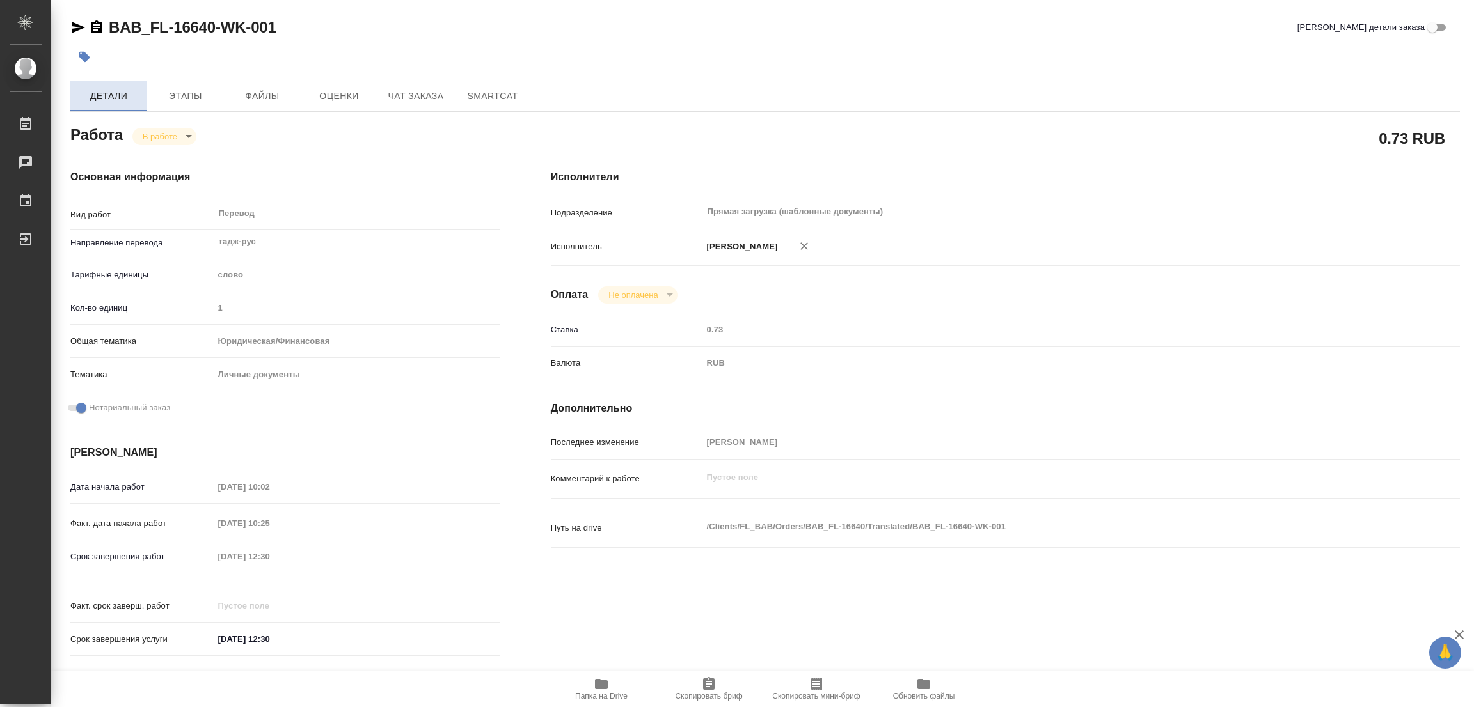
type textarea "x"
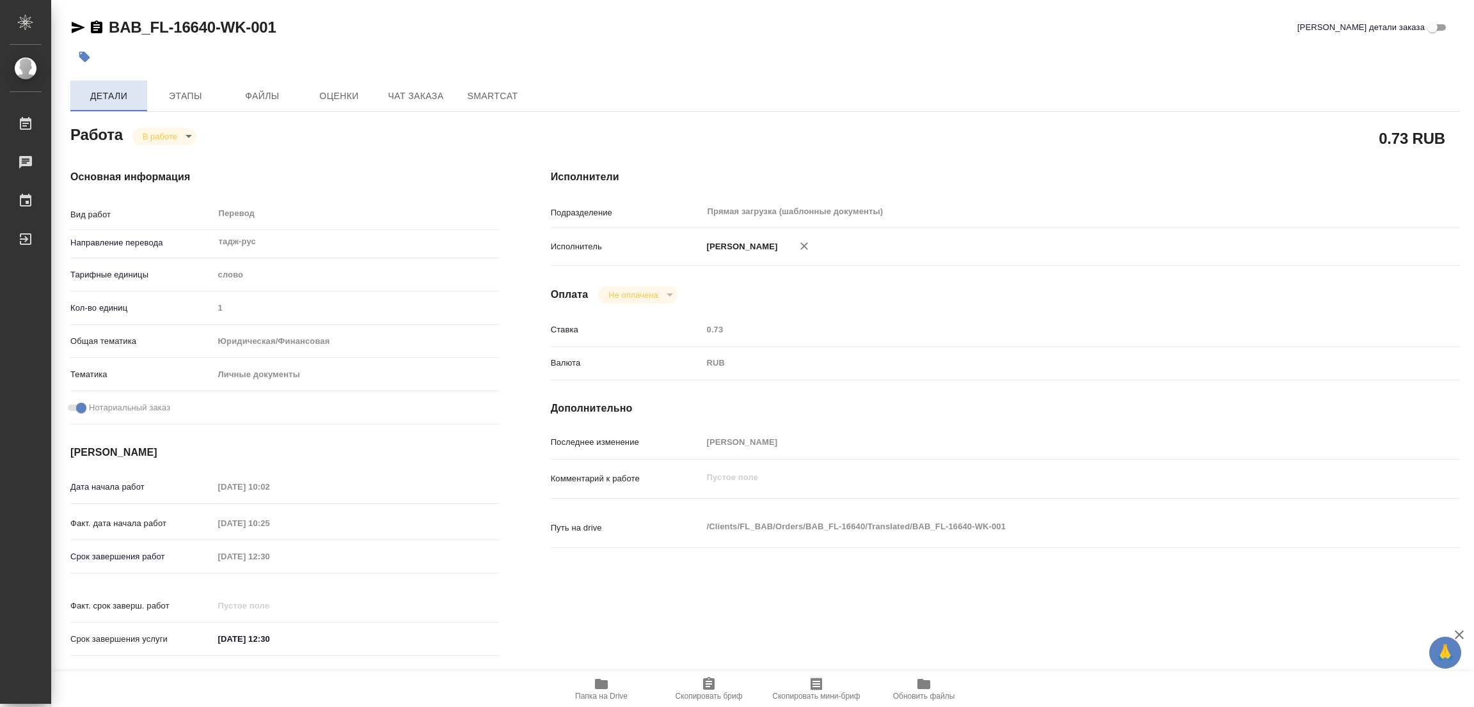
type textarea "x"
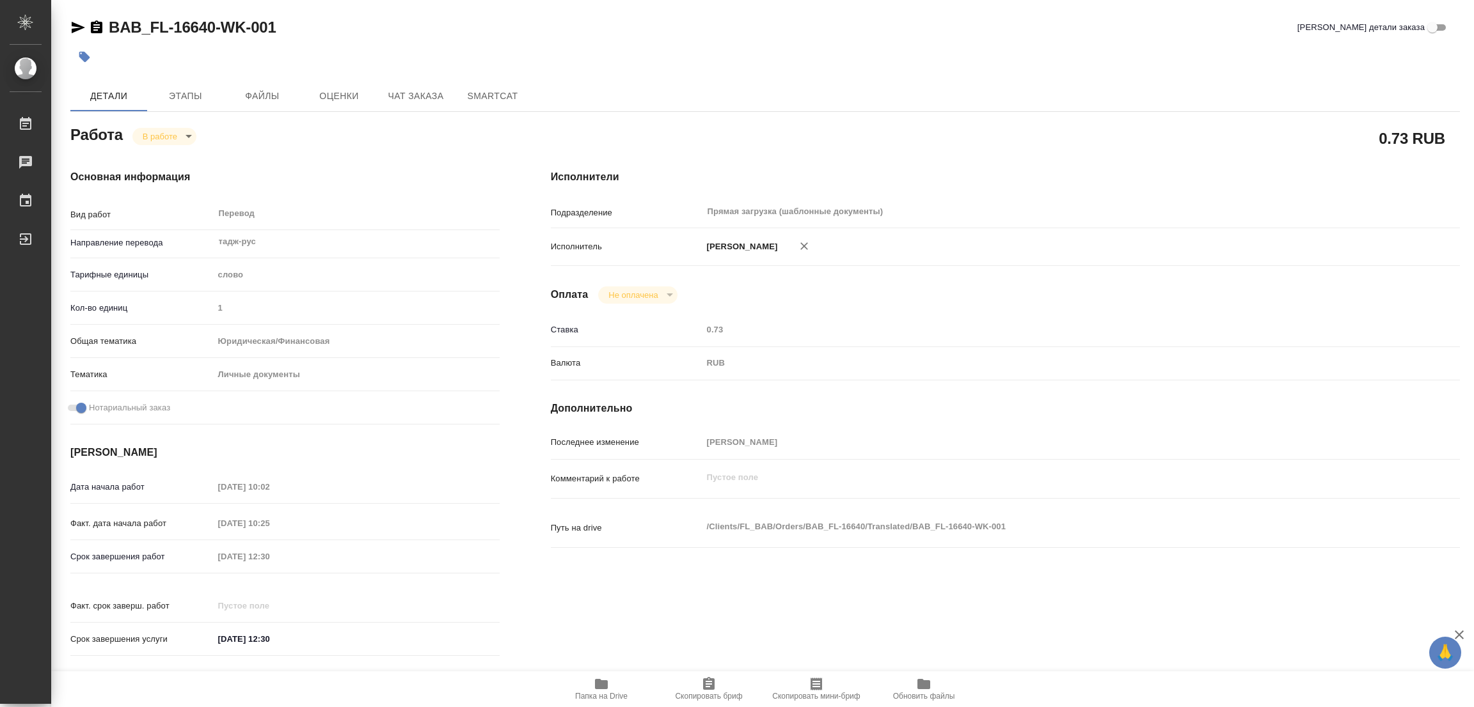
type textarea "x"
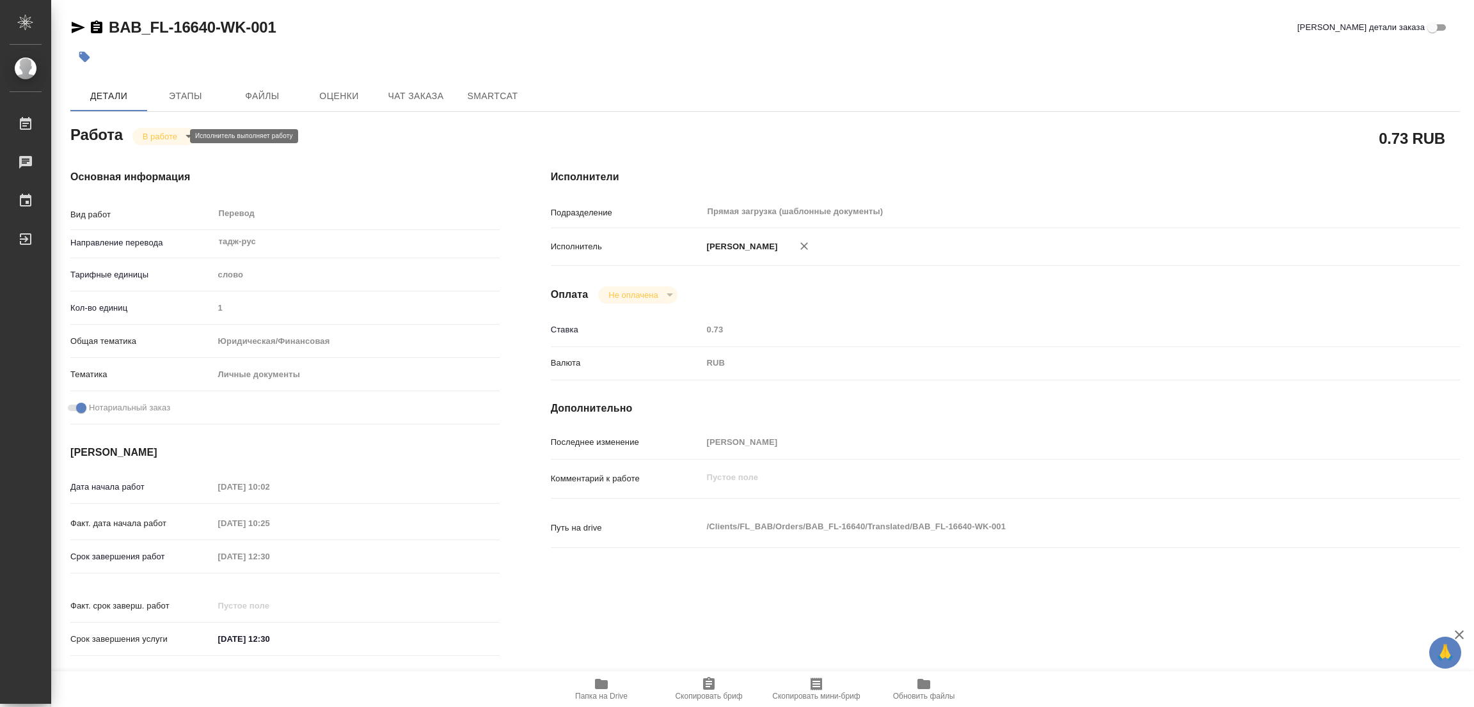
click at [153, 136] on body "🙏 .cls-1 fill:#fff; AWATERA Popova Galina Работы 0 Чаты График Выйти BAB_FL-166…" at bounding box center [737, 353] width 1474 height 707
click at [157, 154] on button "Выполнен" at bounding box center [166, 158] width 47 height 14
type textarea "x"
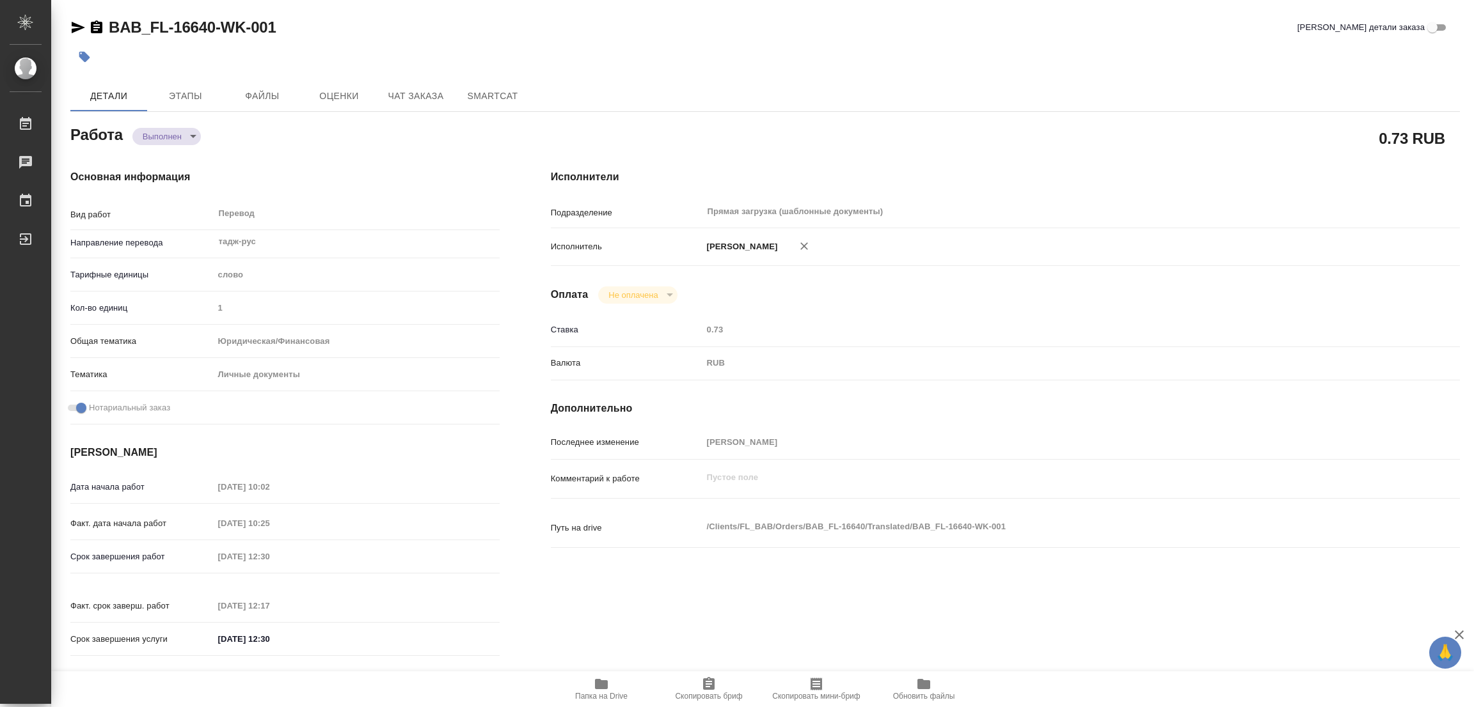
type textarea "x"
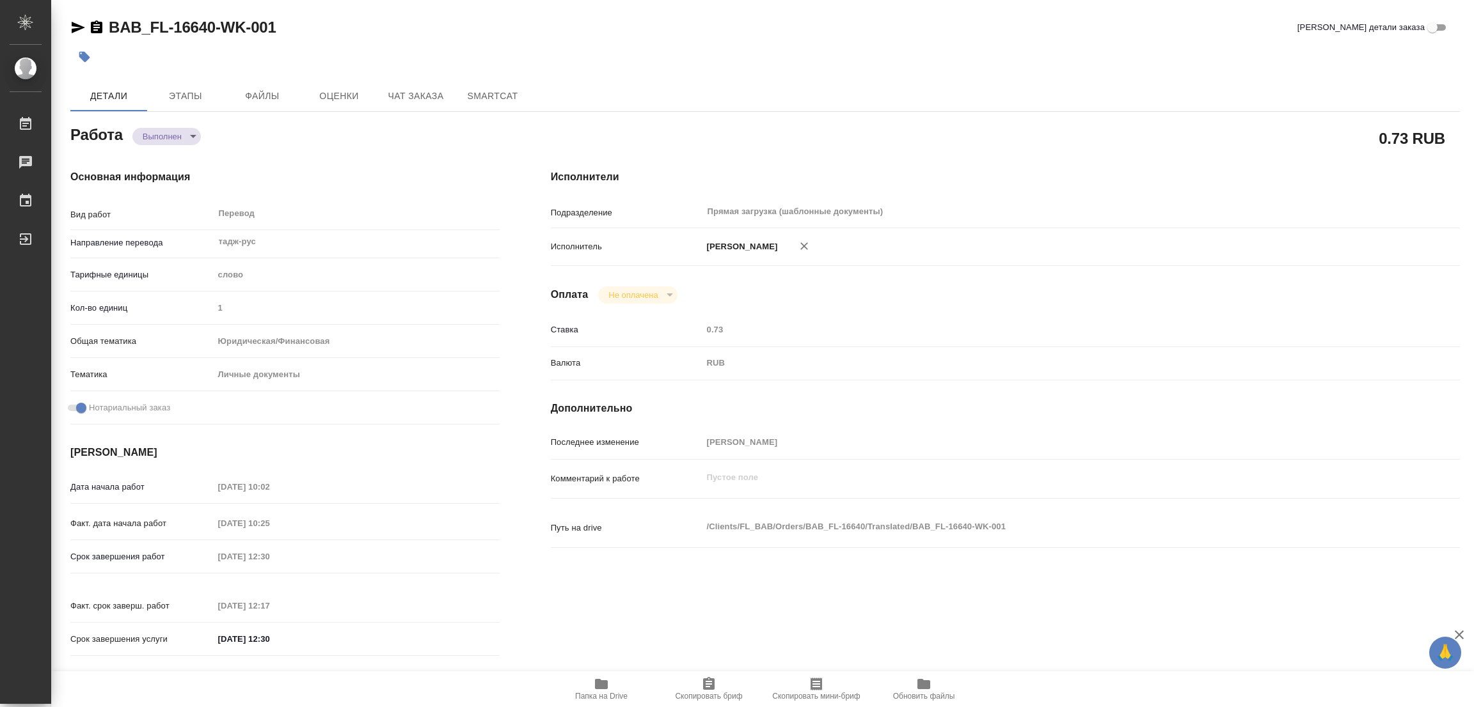
type textarea "x"
click at [82, 56] on icon "button" at bounding box center [84, 57] width 11 height 11
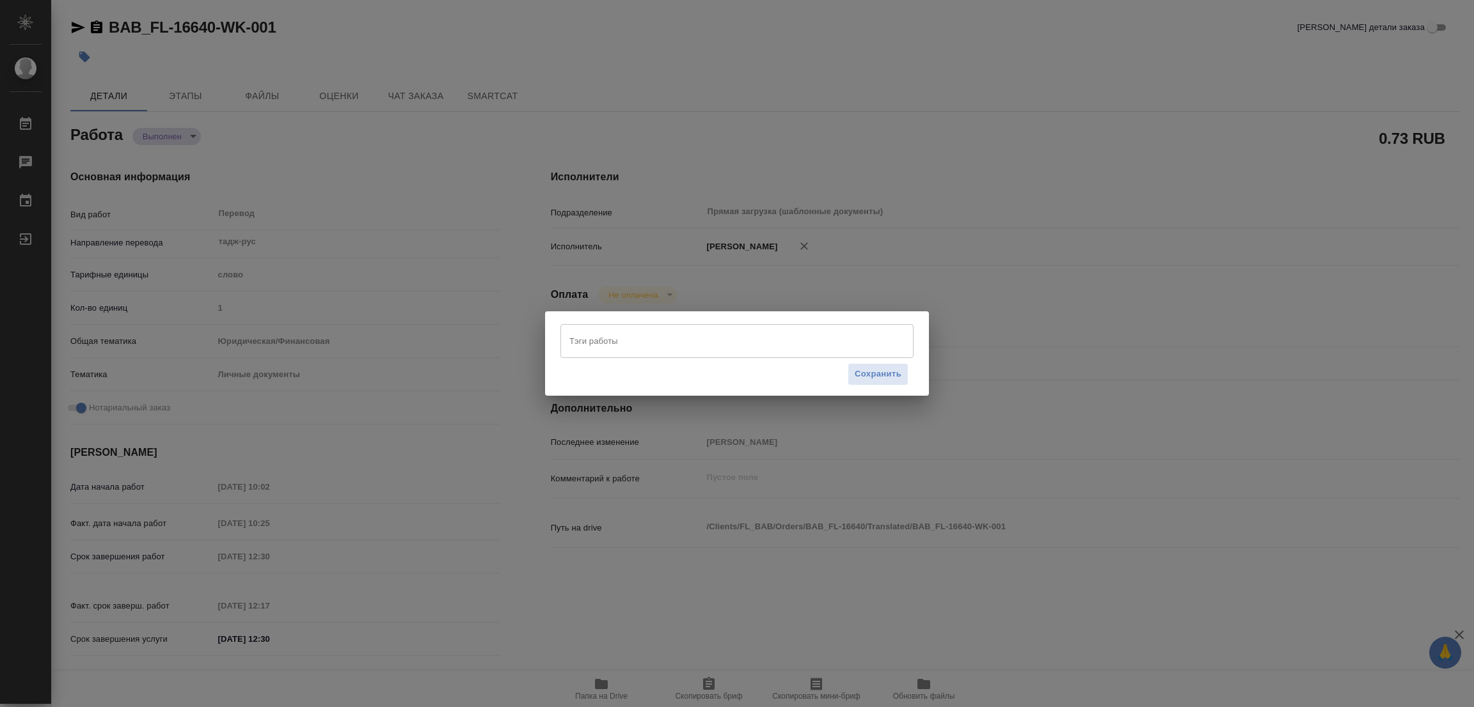
type textarea "x"
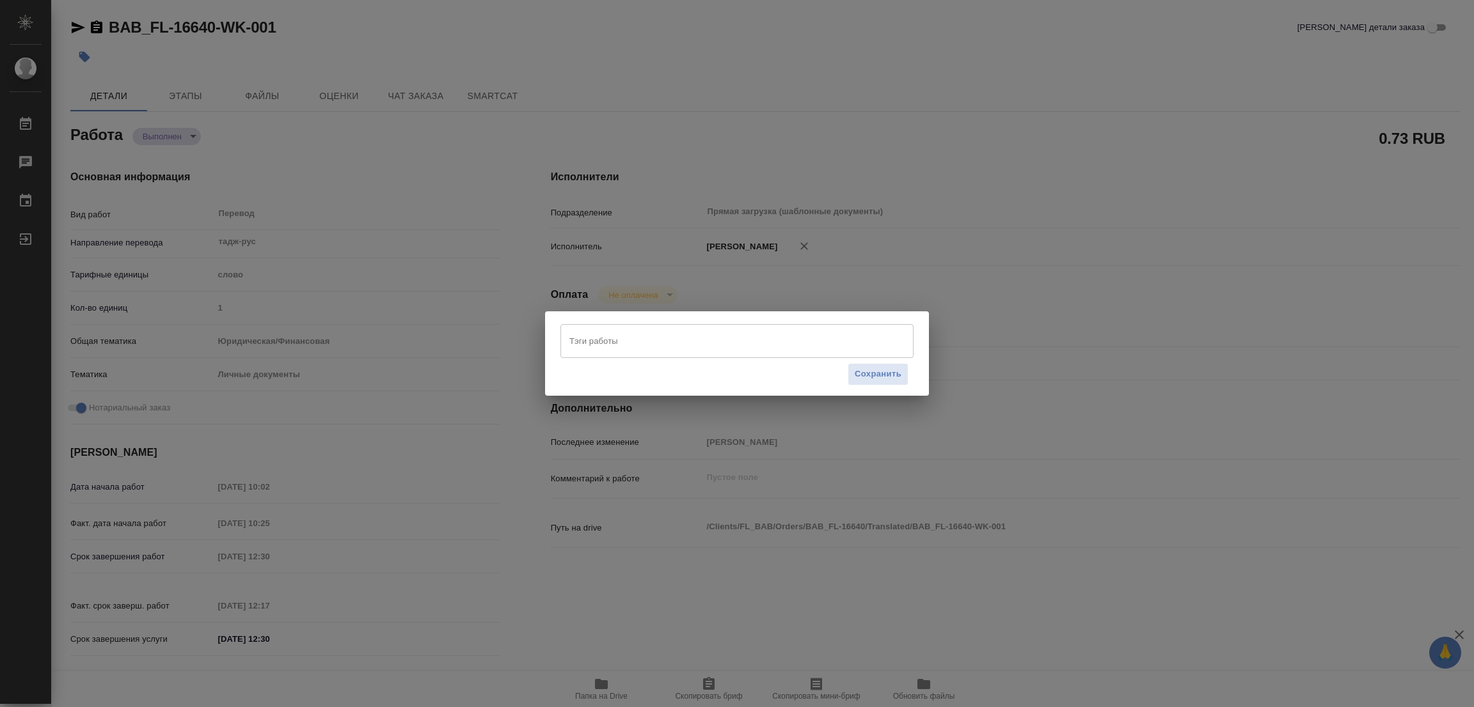
click at [581, 342] on input "Тэги работы" at bounding box center [724, 341] width 317 height 22
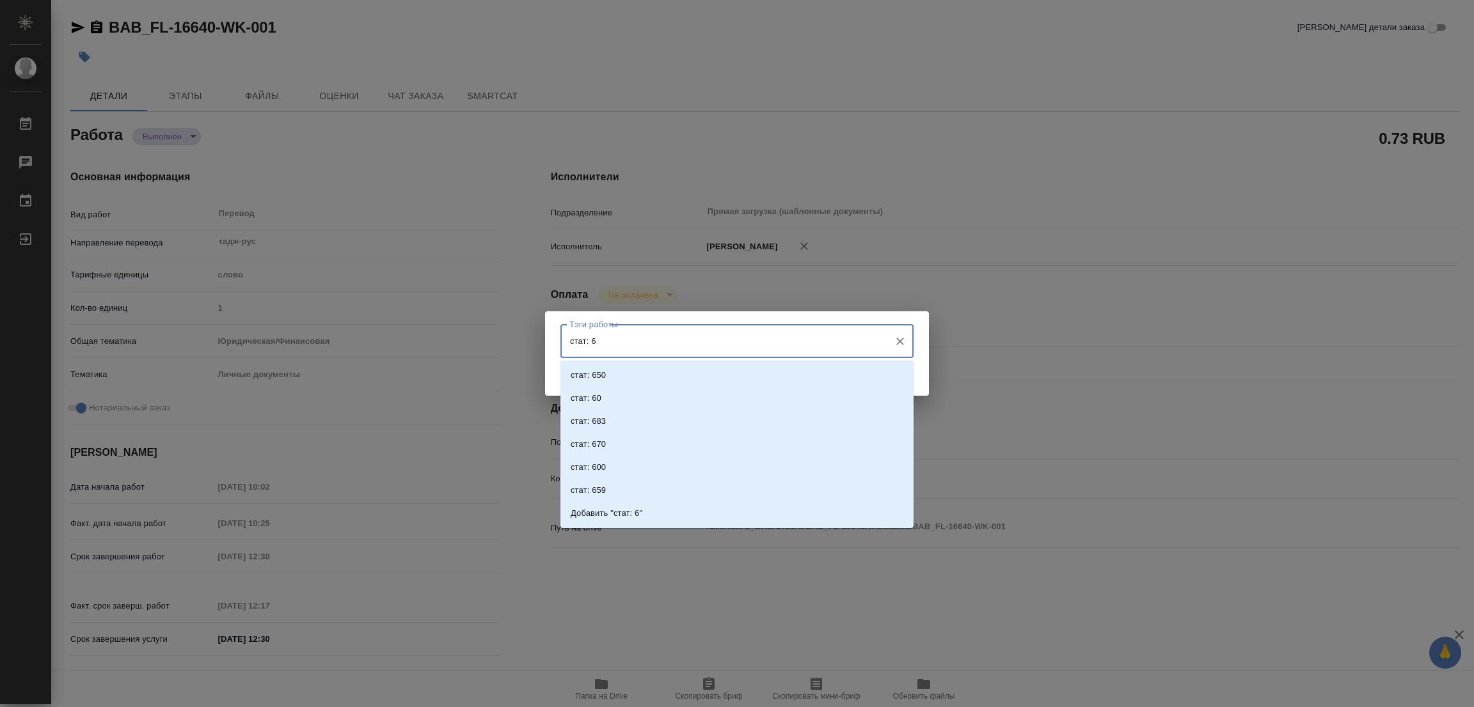
type input "стат: 60"
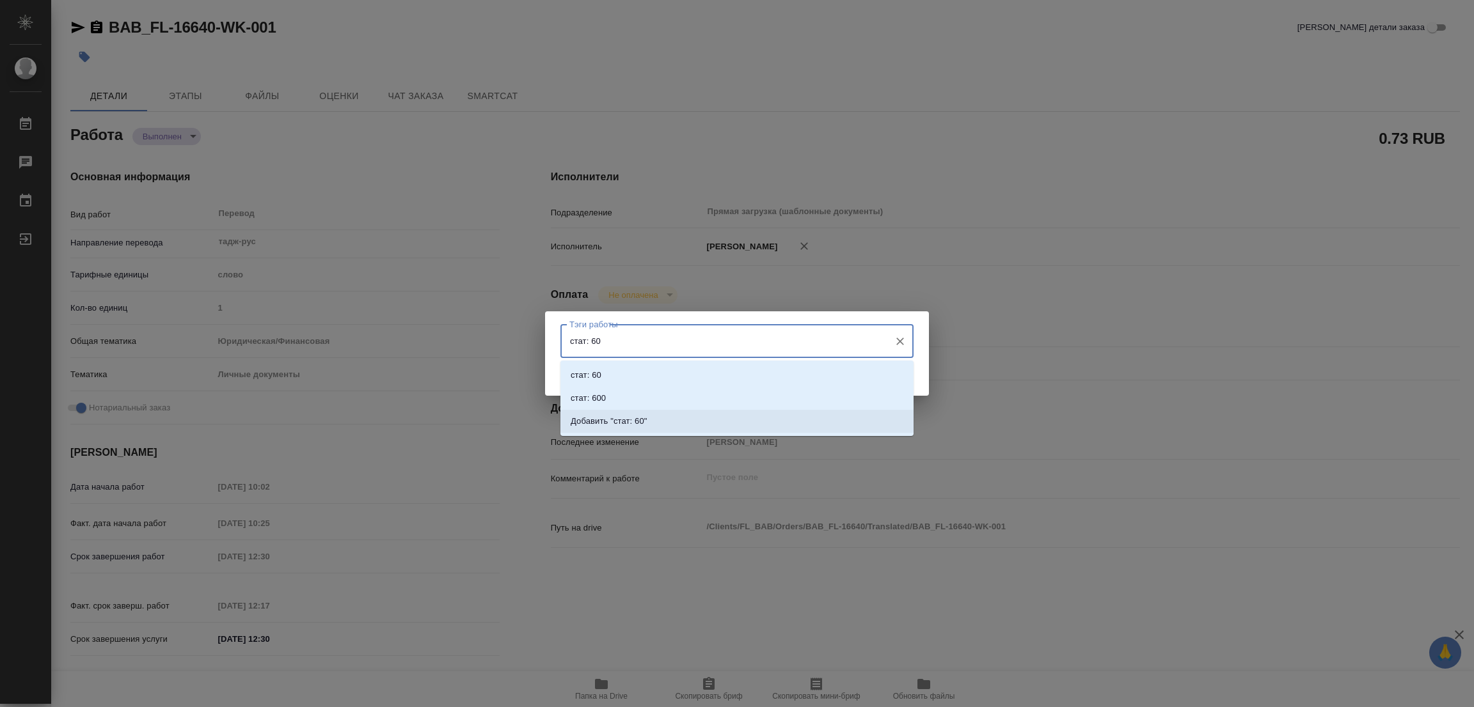
click at [628, 420] on p "Добавить "стат: 60"" at bounding box center [609, 421] width 77 height 13
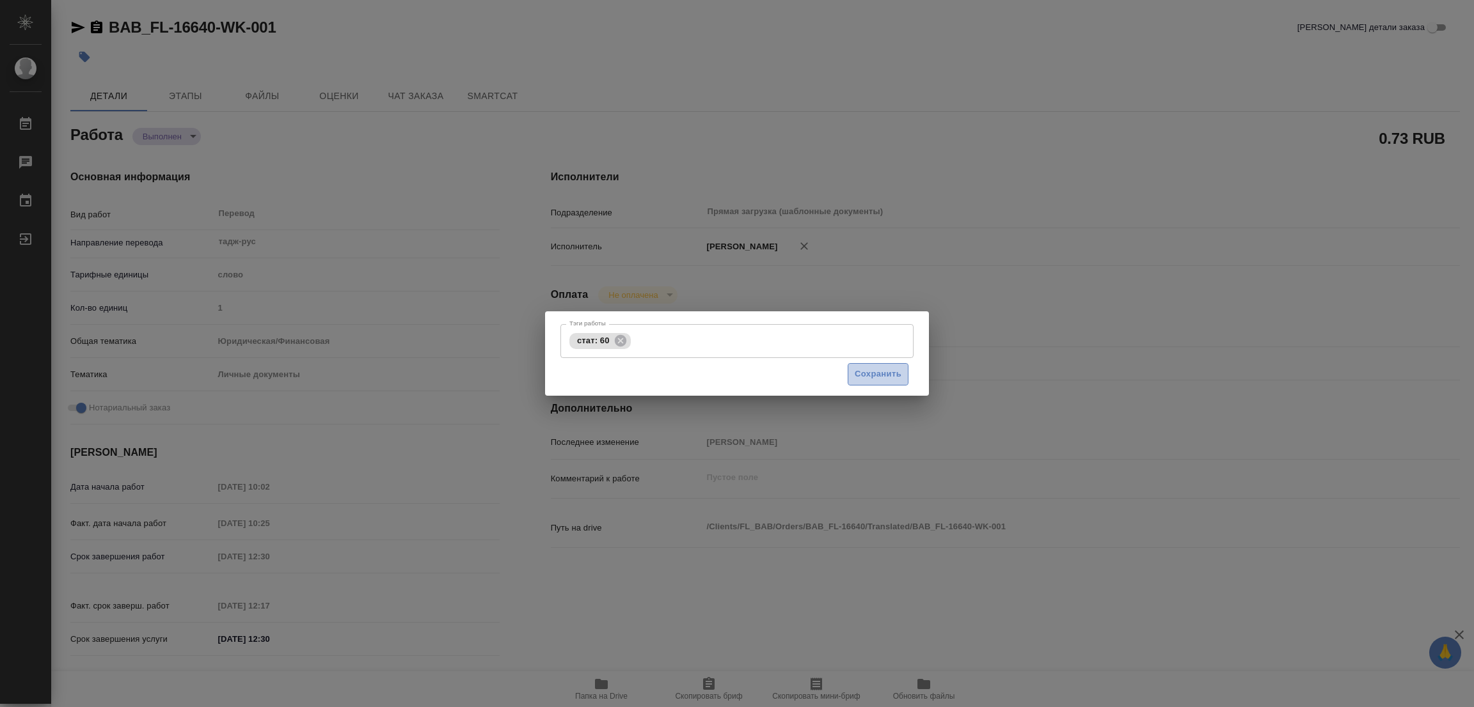
click at [873, 374] on span "Сохранить" at bounding box center [878, 374] width 47 height 15
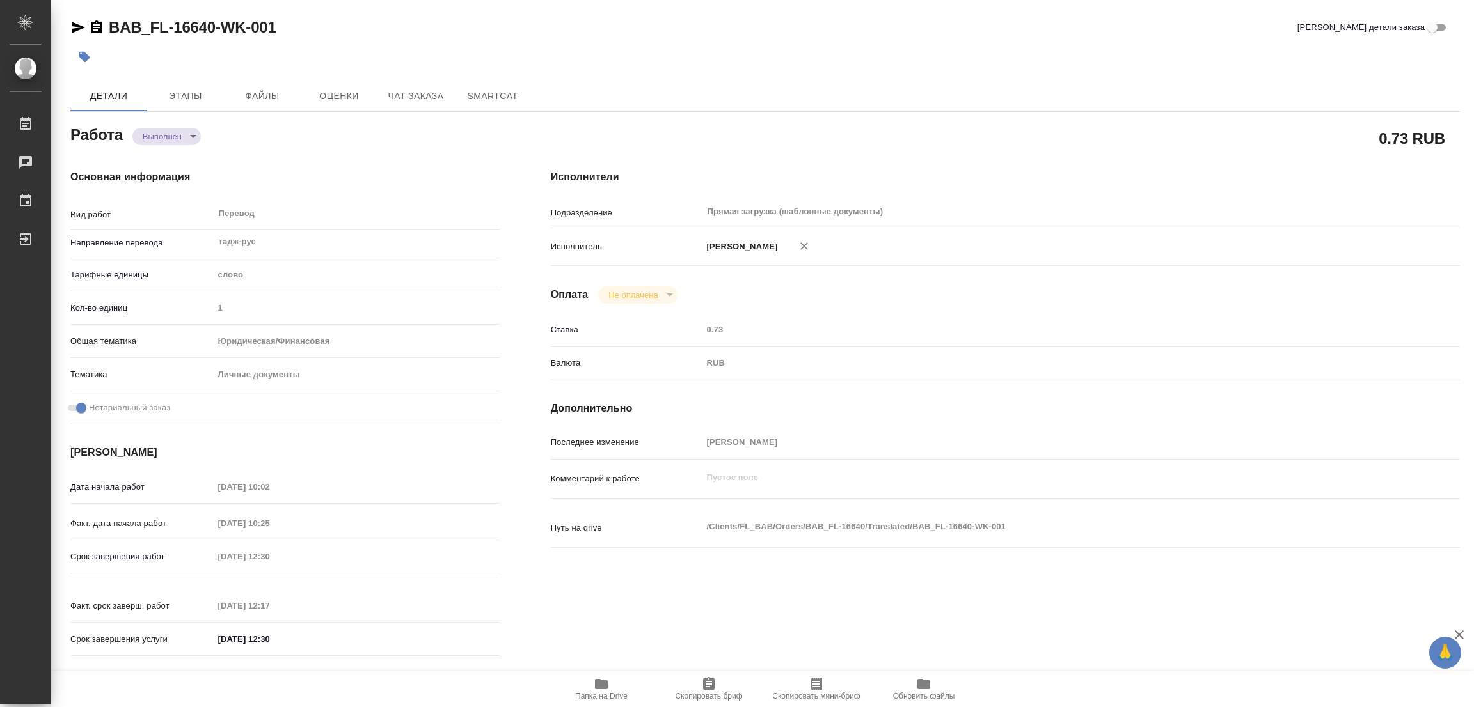
type input "completed"
type textarea "Перевод"
type textarea "x"
type input "тадж-рус"
type input "5a8b1489cc6b4906c91bfd90"
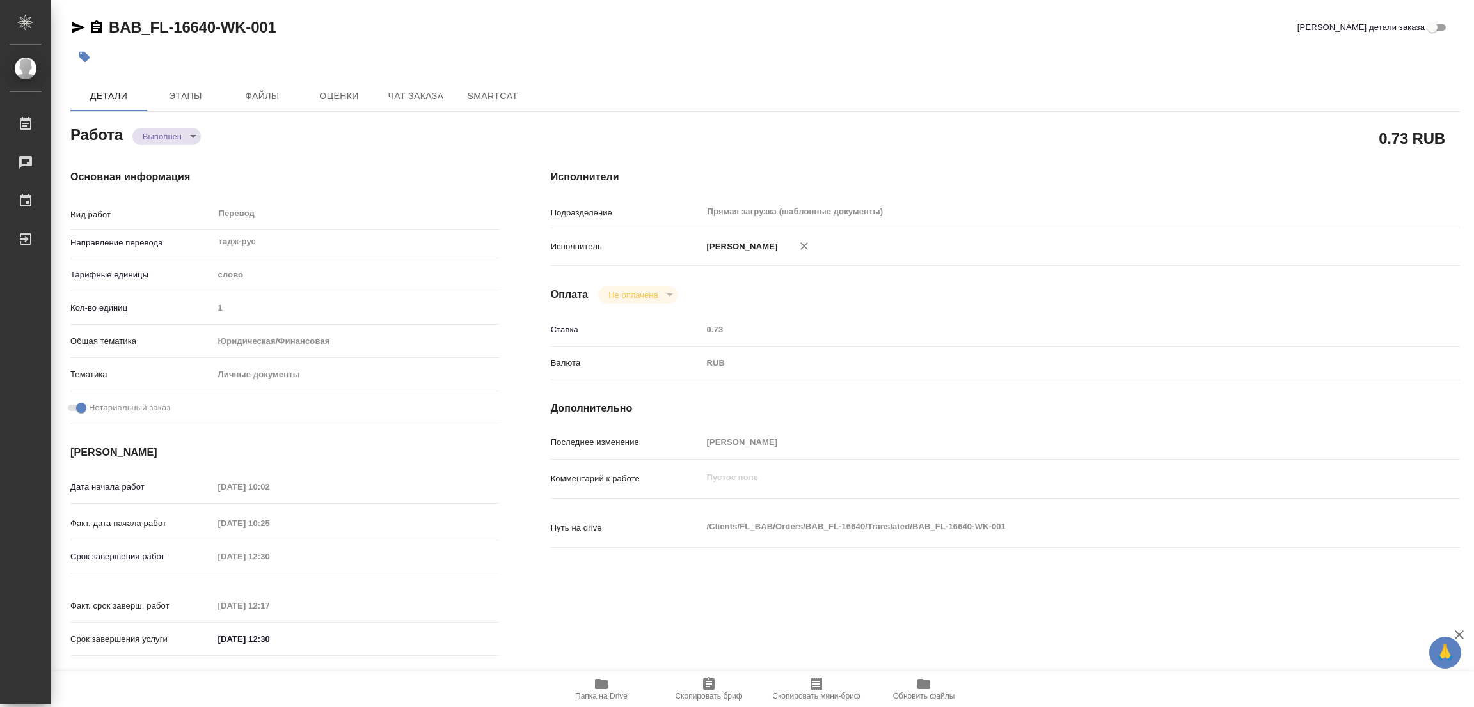
type input "1"
type input "yr-fn"
type input "5a8b8b956a9677013d343cfe"
checkbox input "true"
type input "07.10.2025 10:02"
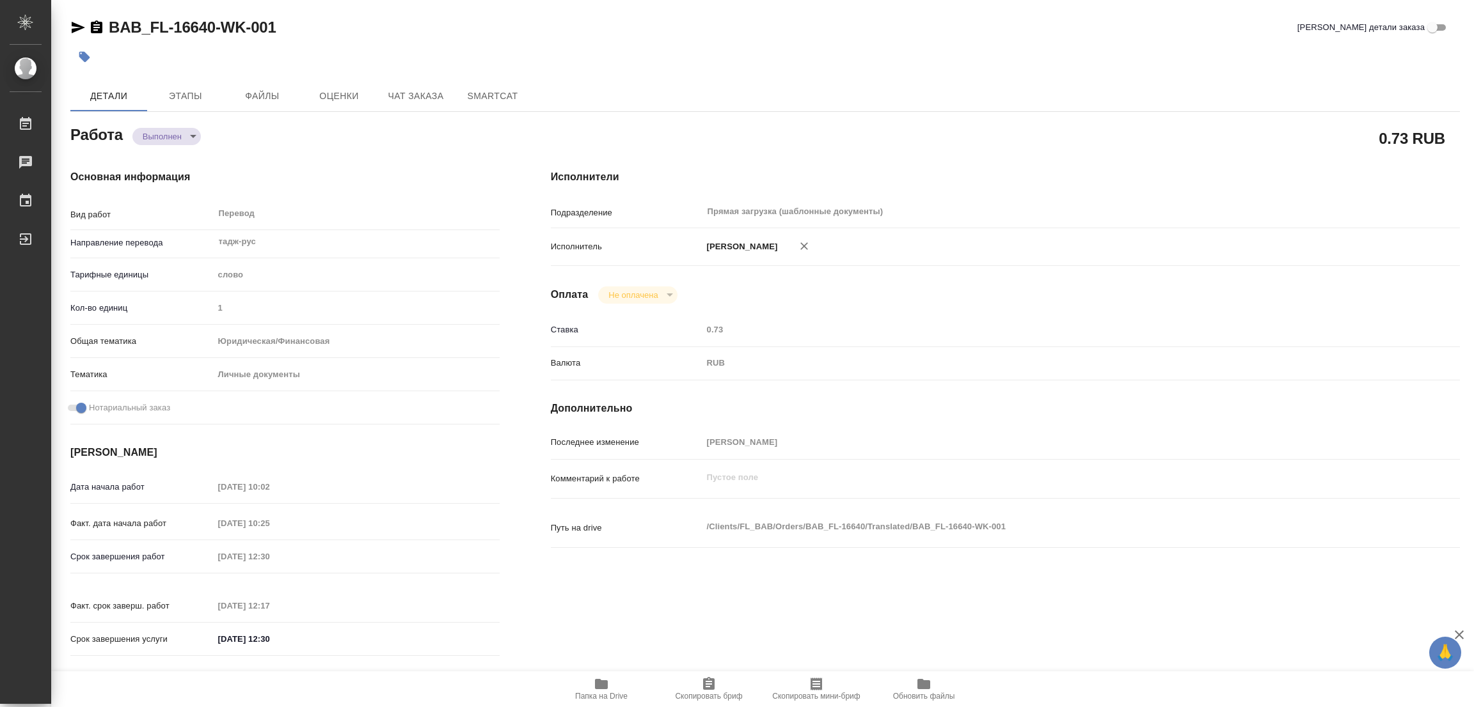
type input "07.10.2025 10:25"
type input "07.10.2025 12:30"
type input "07.10.2025 12:17"
type input "07.10.2025 12:30"
type input "Прямая загрузка (шаблонные документы)"
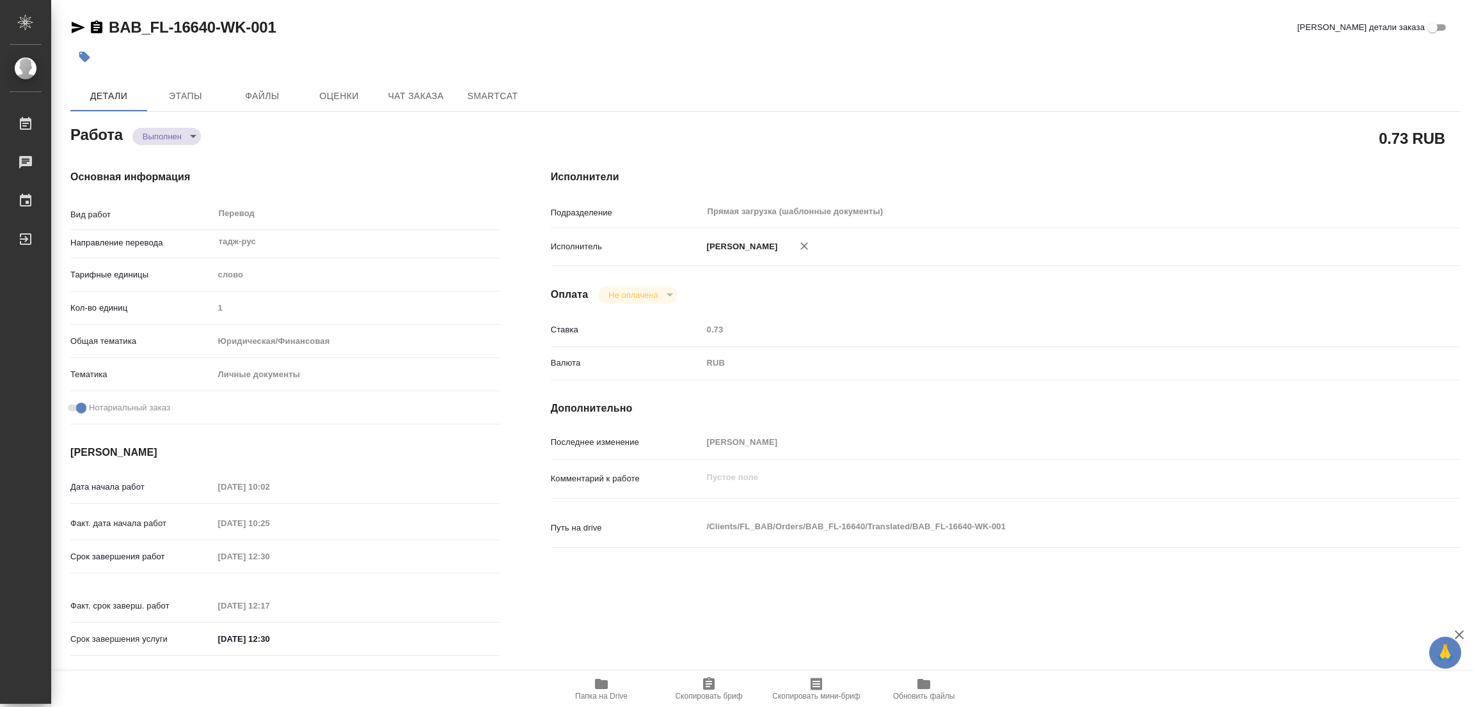
type input "notPayed"
type input "0.73"
type input "RUB"
type input "[PERSON_NAME]"
type textarea "x"
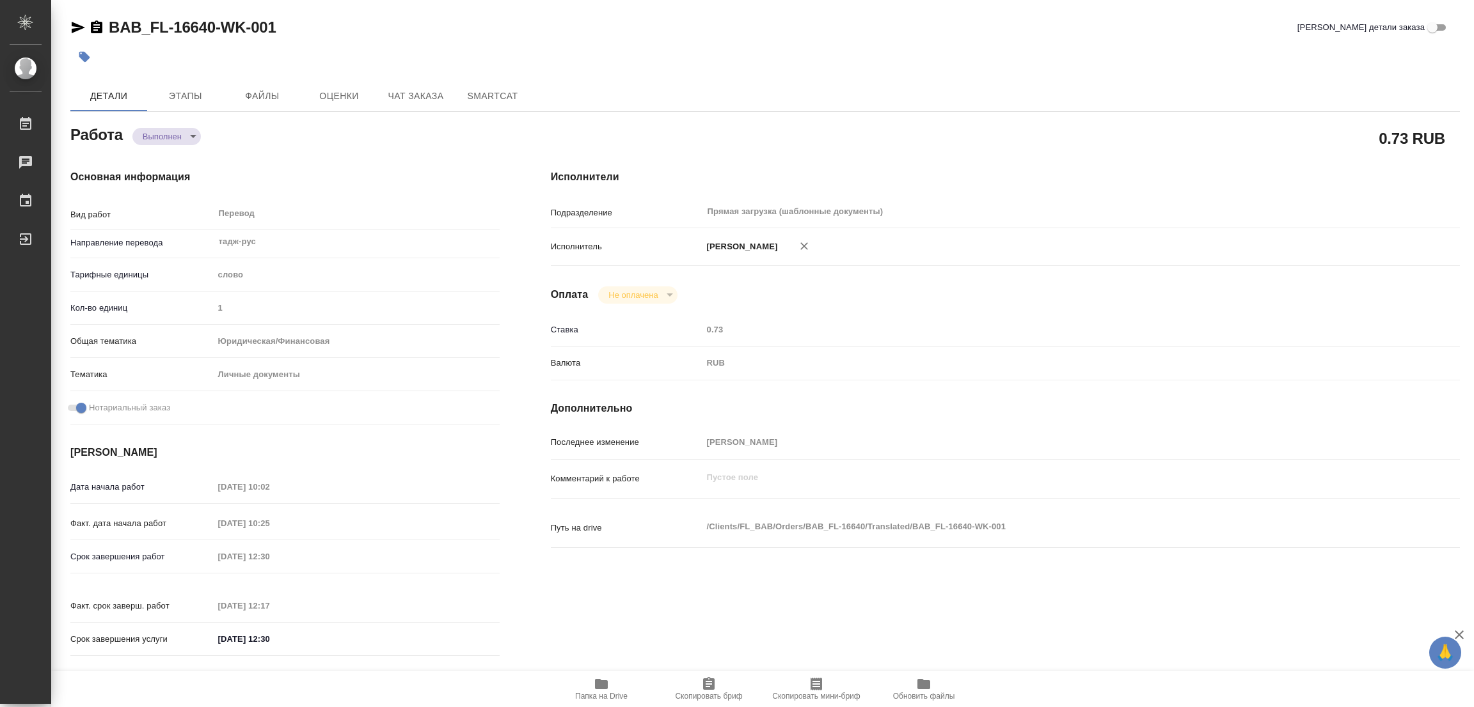
type textarea "/Clients/FL_BAB/Orders/BAB_FL-16640/Translated/BAB_FL-16640-WK-001"
type textarea "x"
type input "BAB_FL-16640"
type input "Перевод печати"
type input "Перевод, Приёмка по качеству"
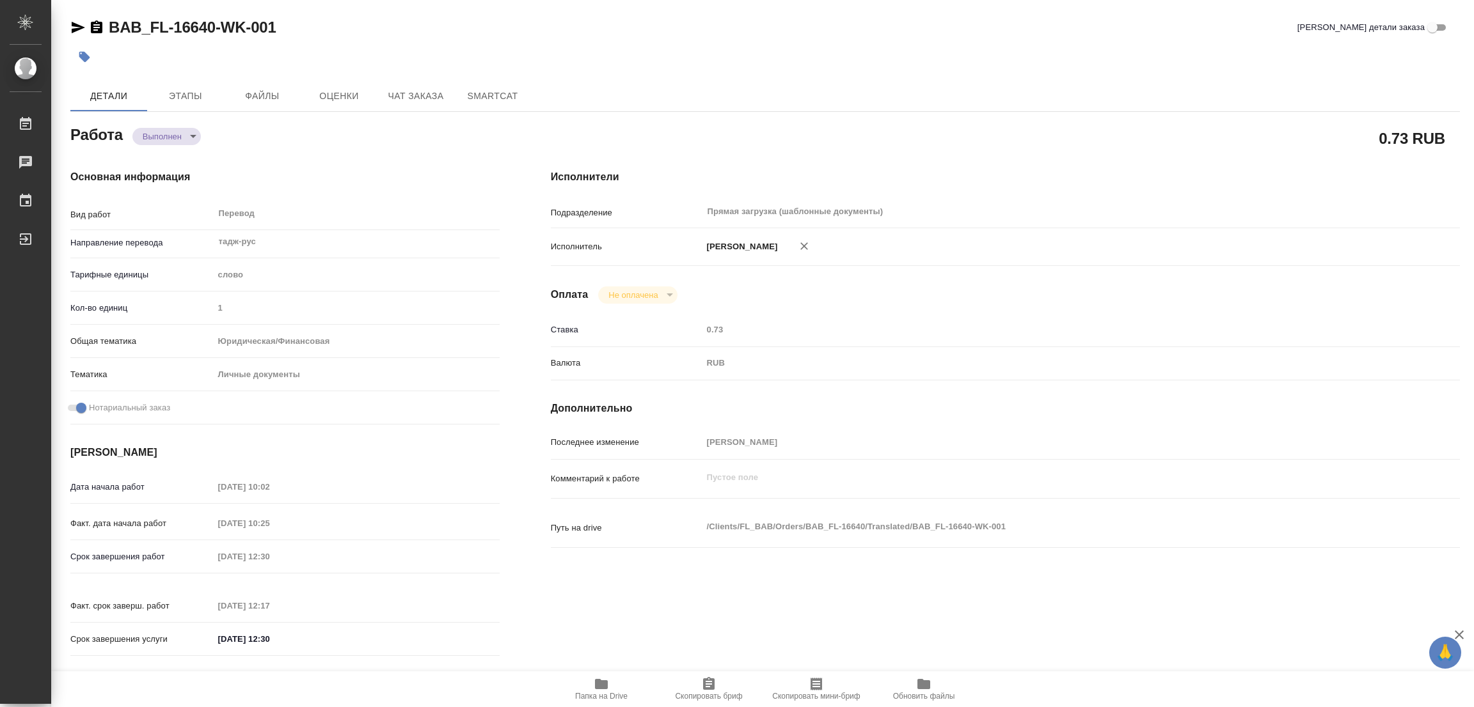
type input "Голубев Дмитрий"
type input "/Clients/FL_BAB/Orders/BAB_FL-16640"
type textarea "x"
type textarea "шапка + печати"
type textarea "x"
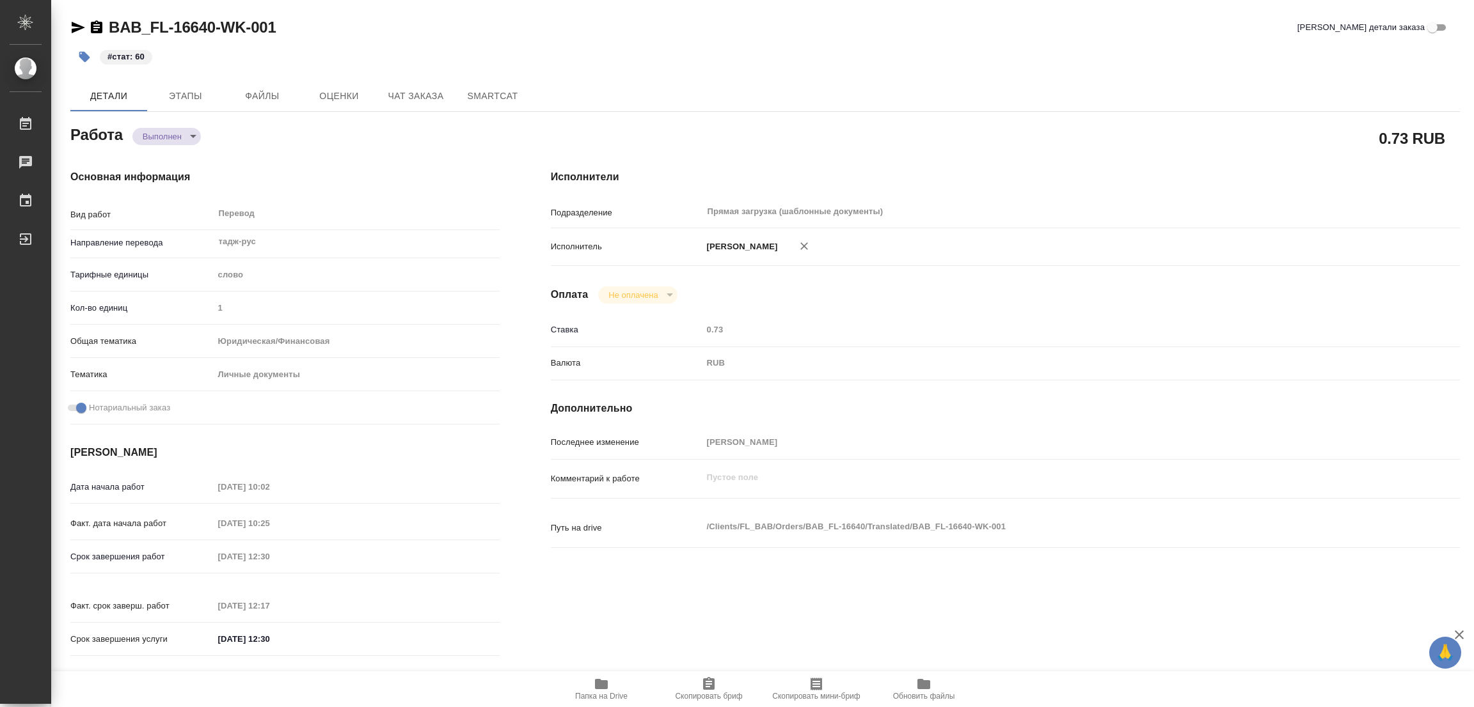
type textarea "x"
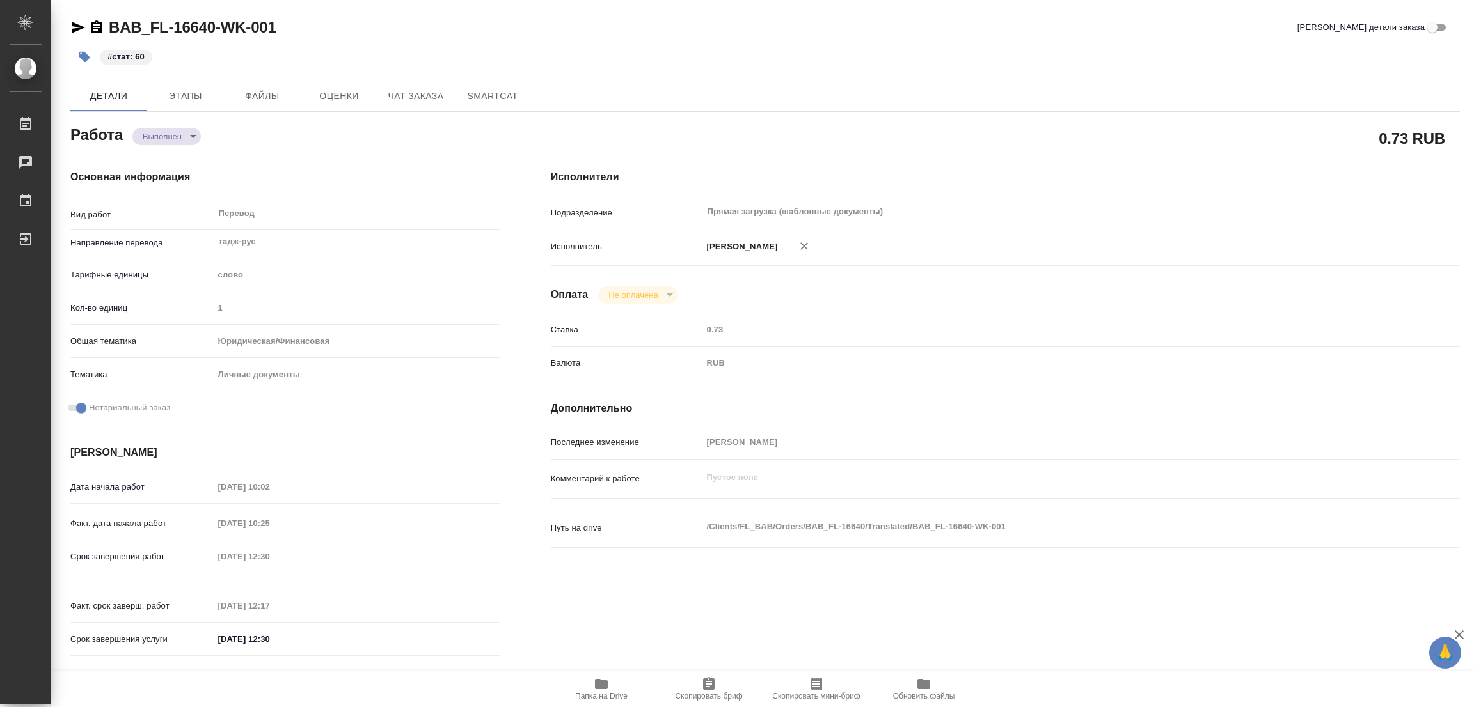
type textarea "x"
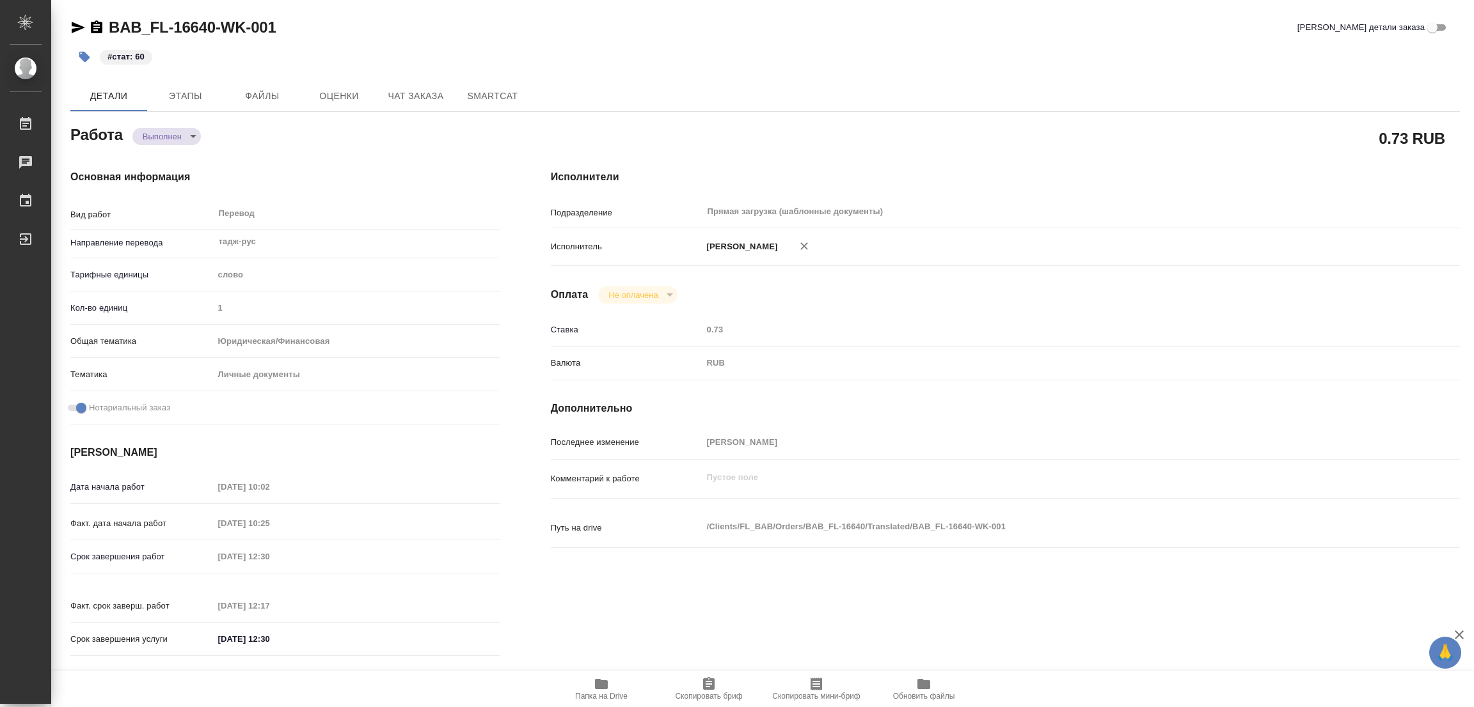
type textarea "x"
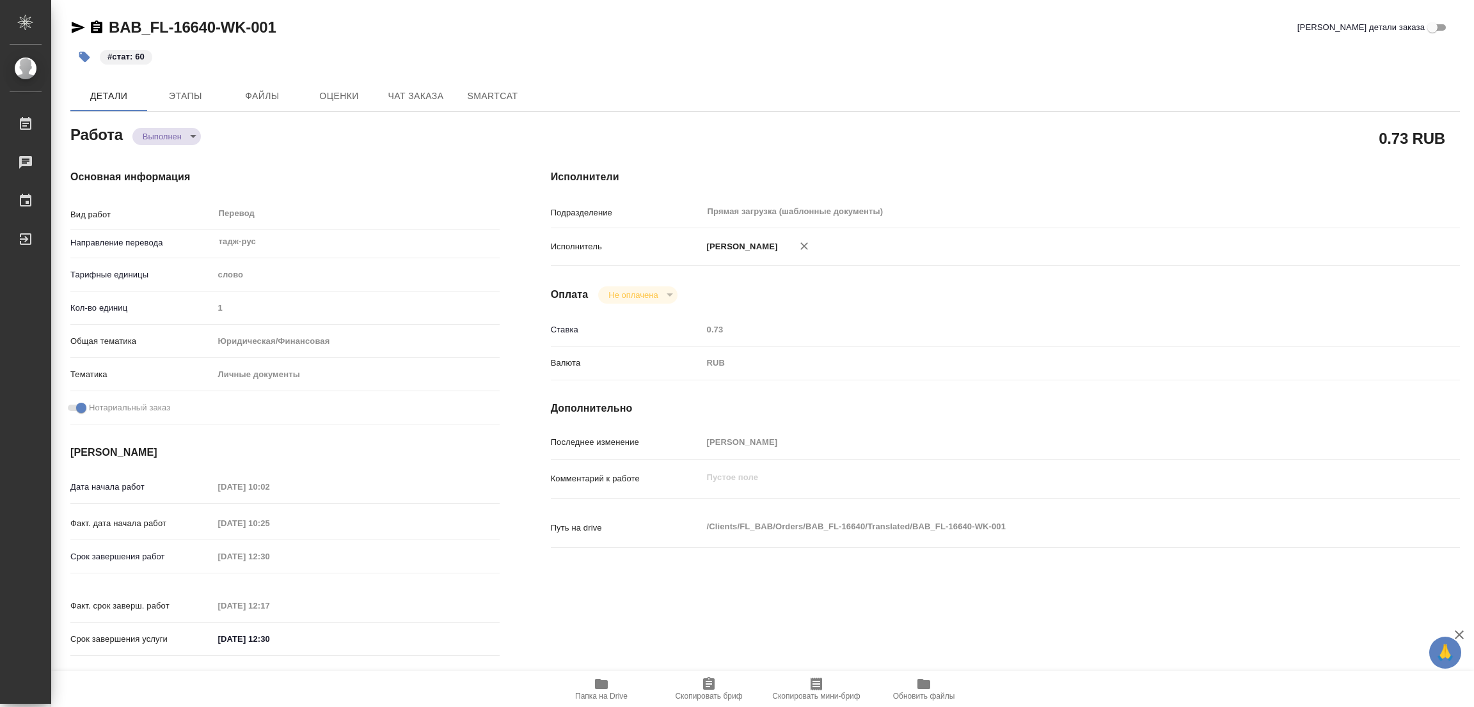
type textarea "x"
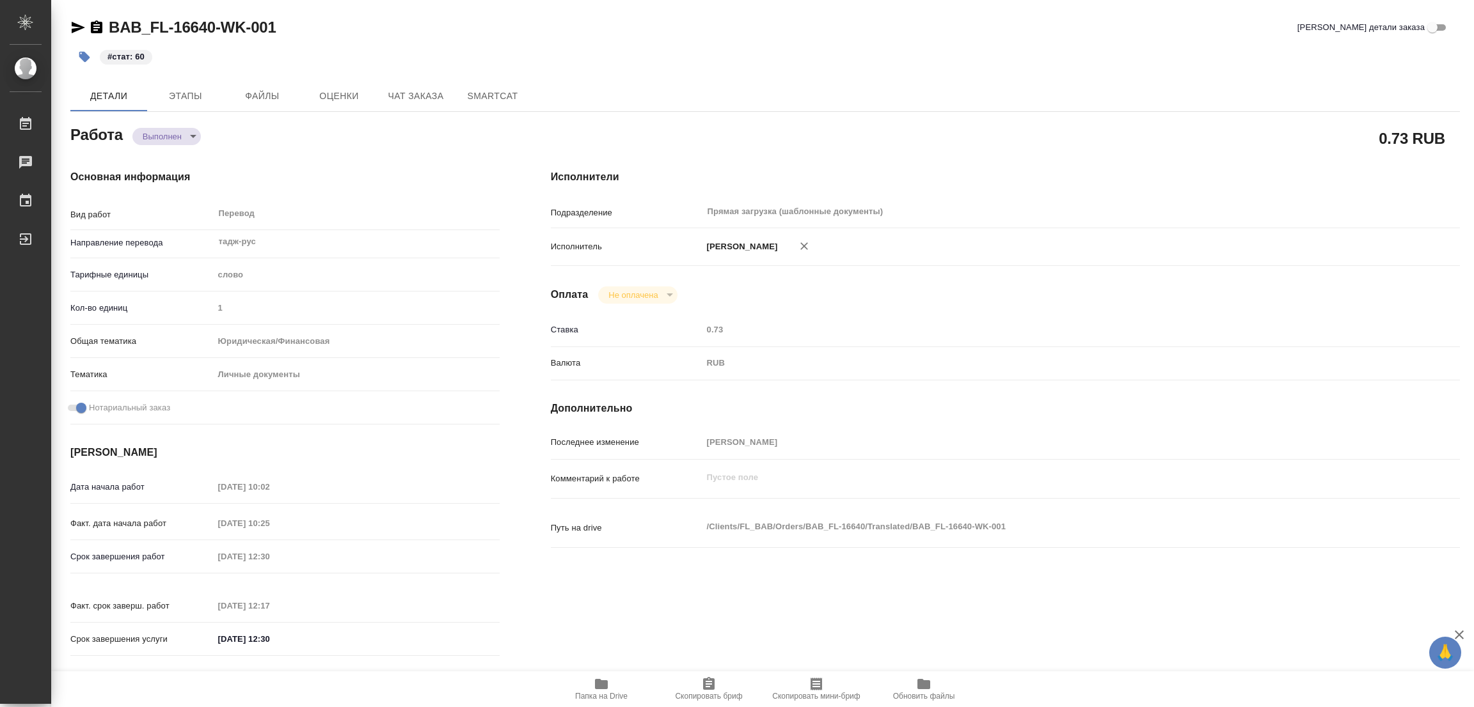
drag, startPoint x: 305, startPoint y: 43, endPoint x: 561, endPoint y: 0, distance: 259.4
click at [306, 43] on div "#стат: 60" at bounding box center [533, 57] width 926 height 28
type textarea "x"
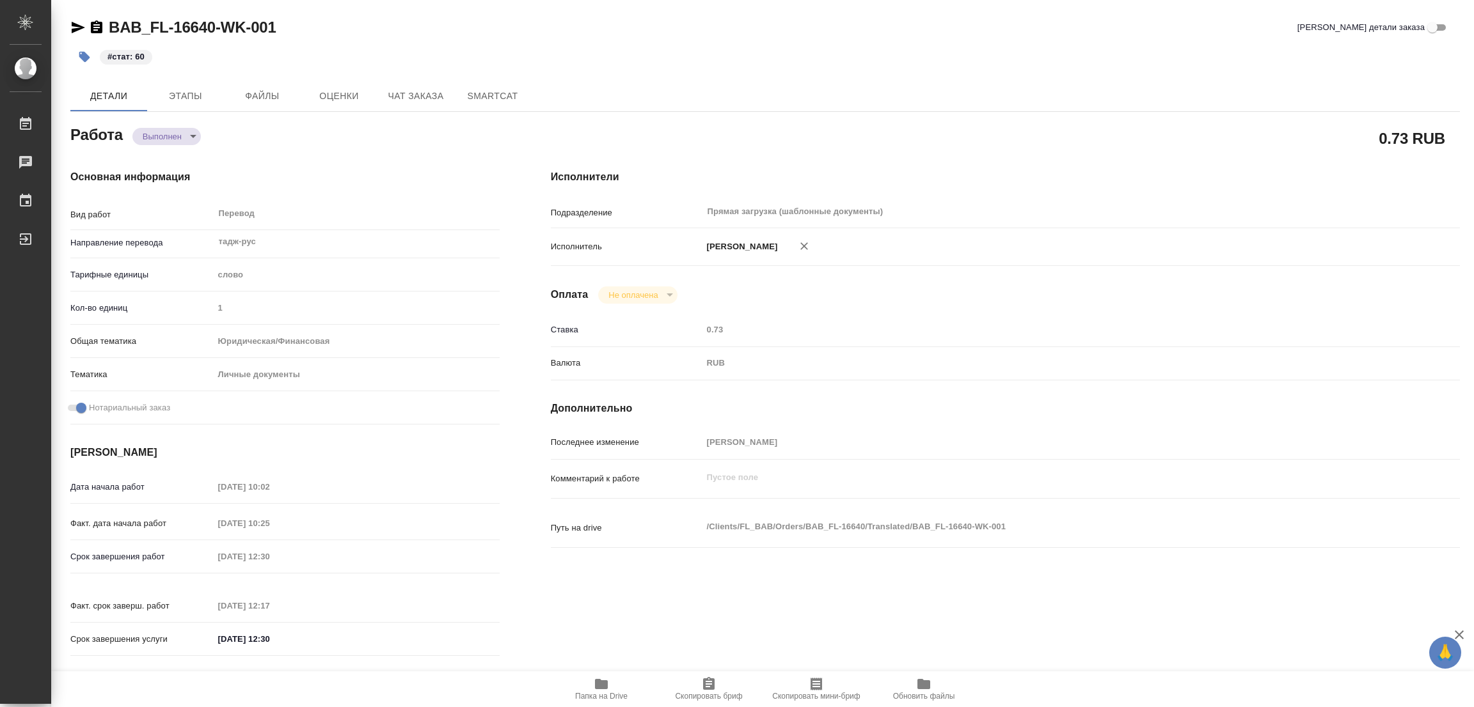
type textarea "x"
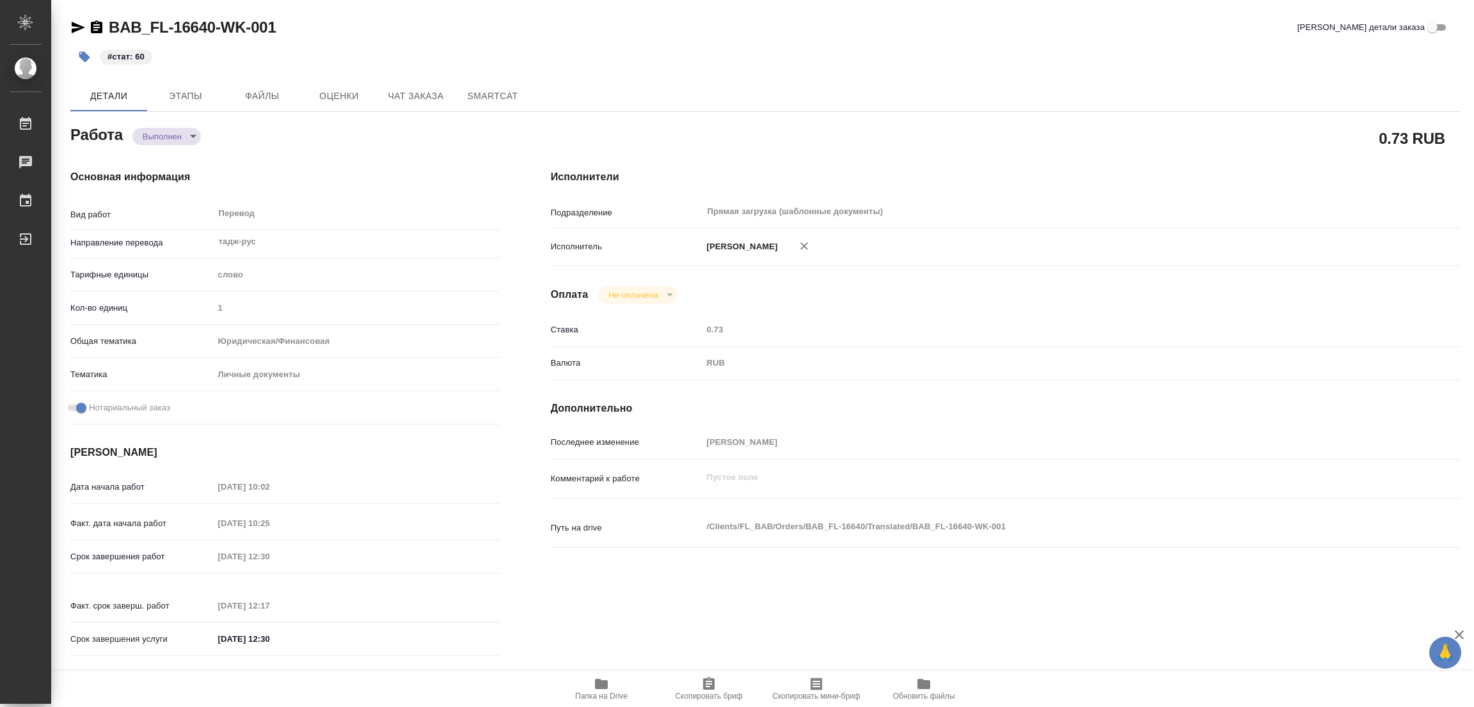
type textarea "x"
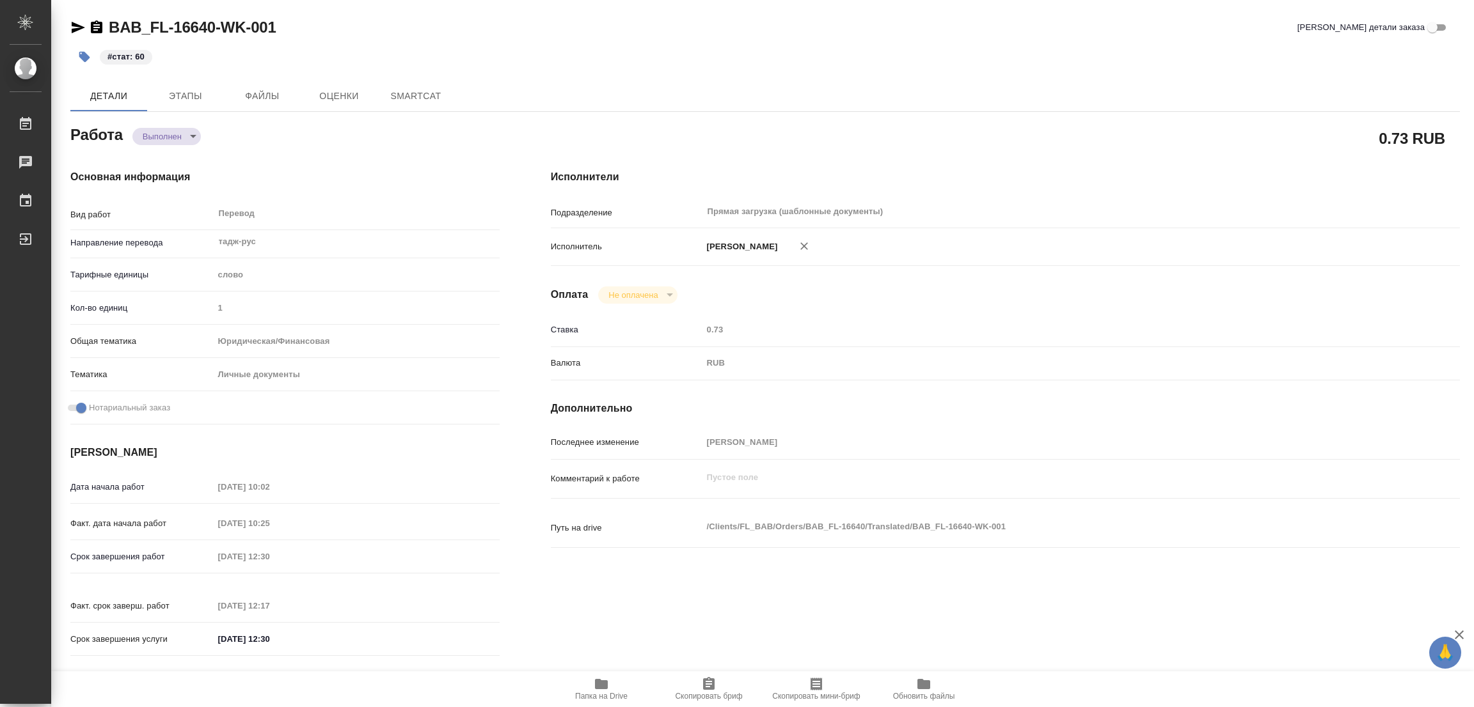
type textarea "x"
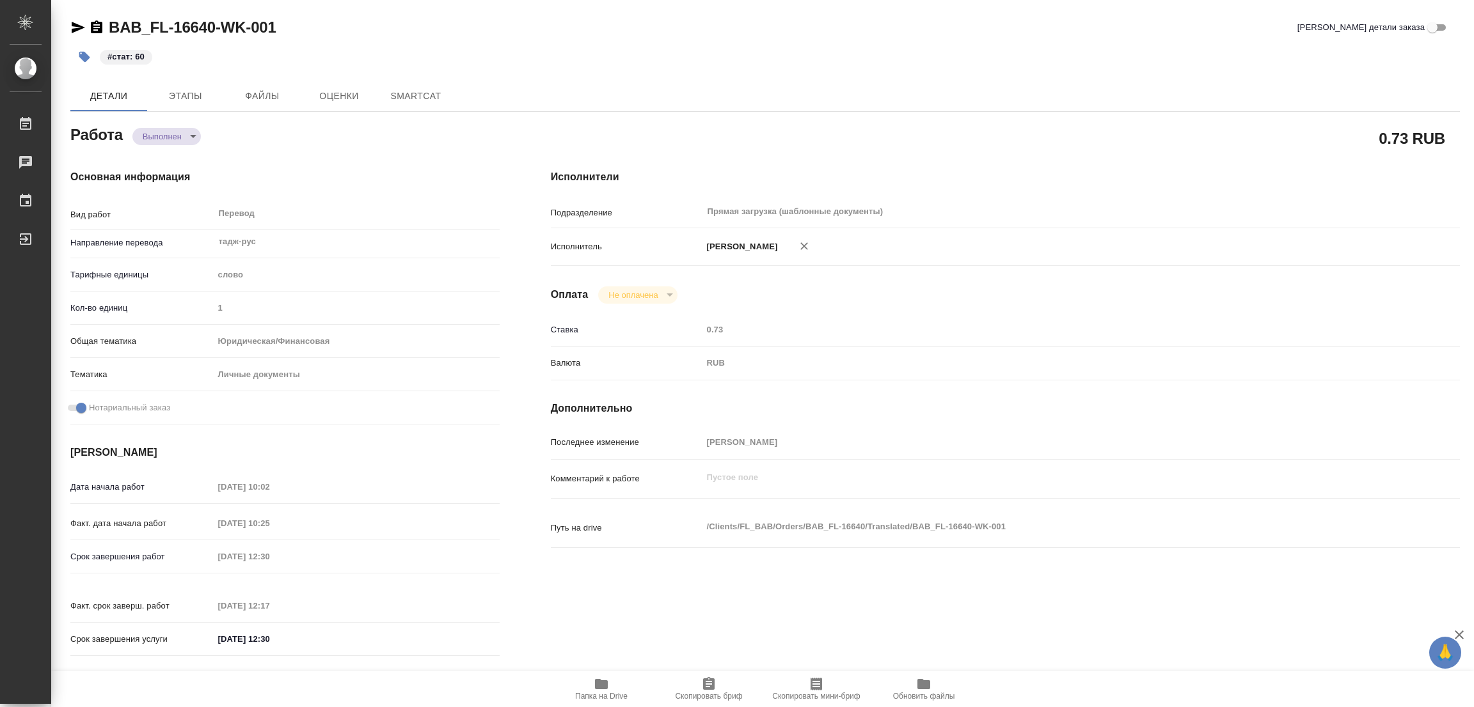
type textarea "x"
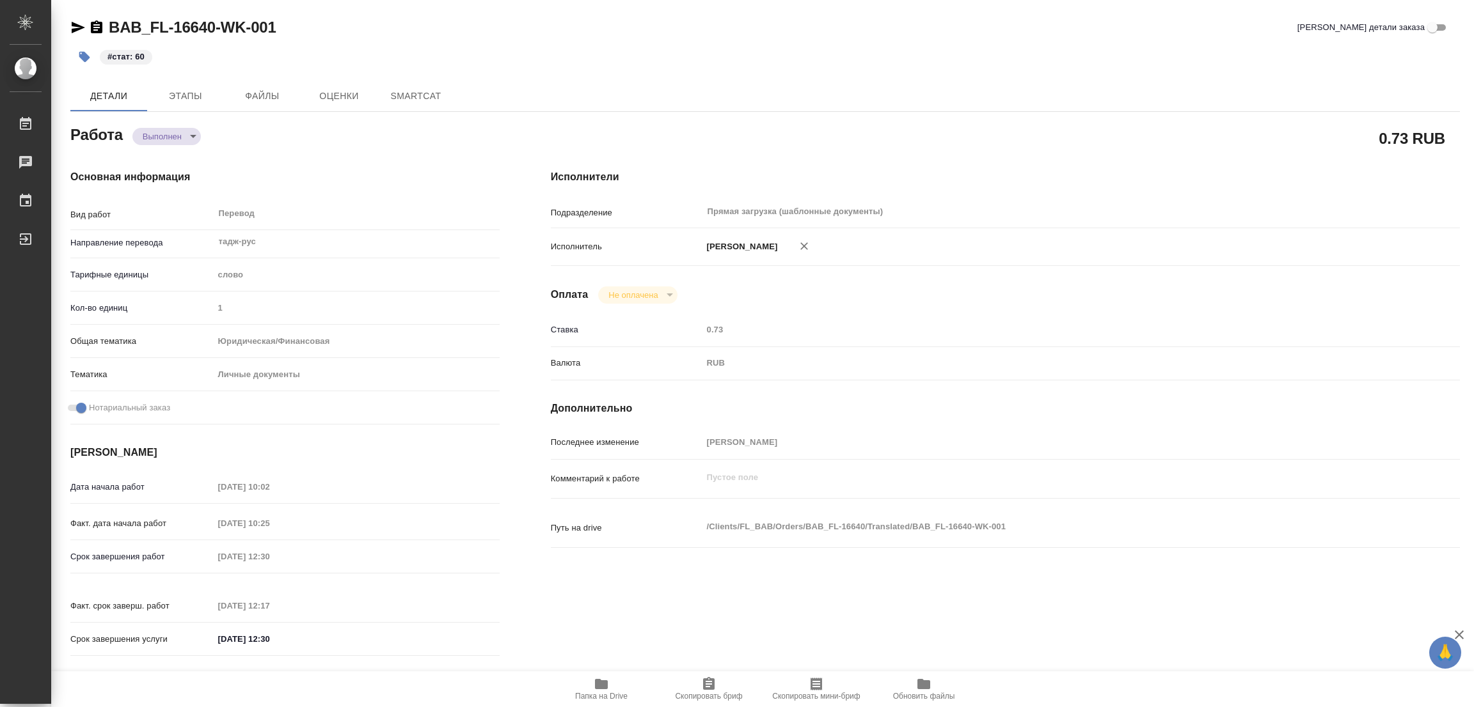
type textarea "x"
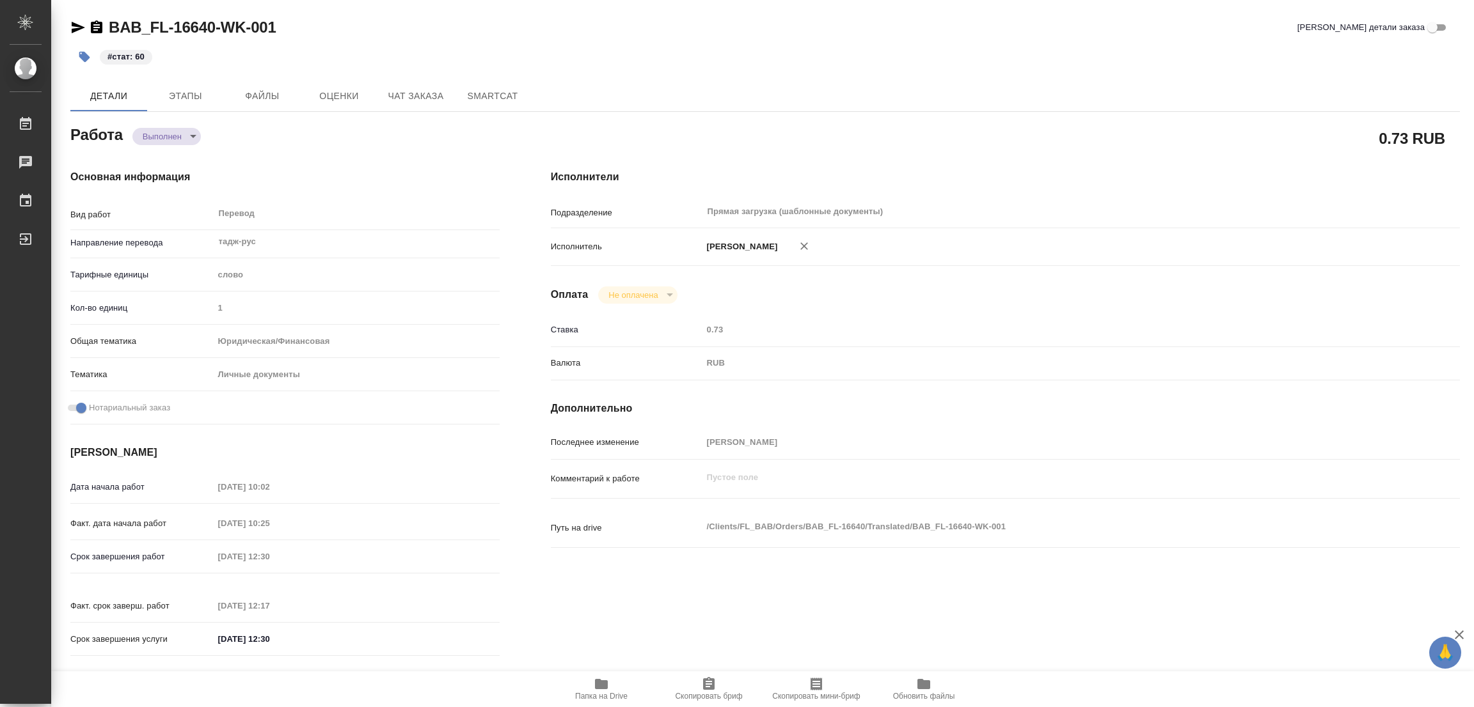
type textarea "x"
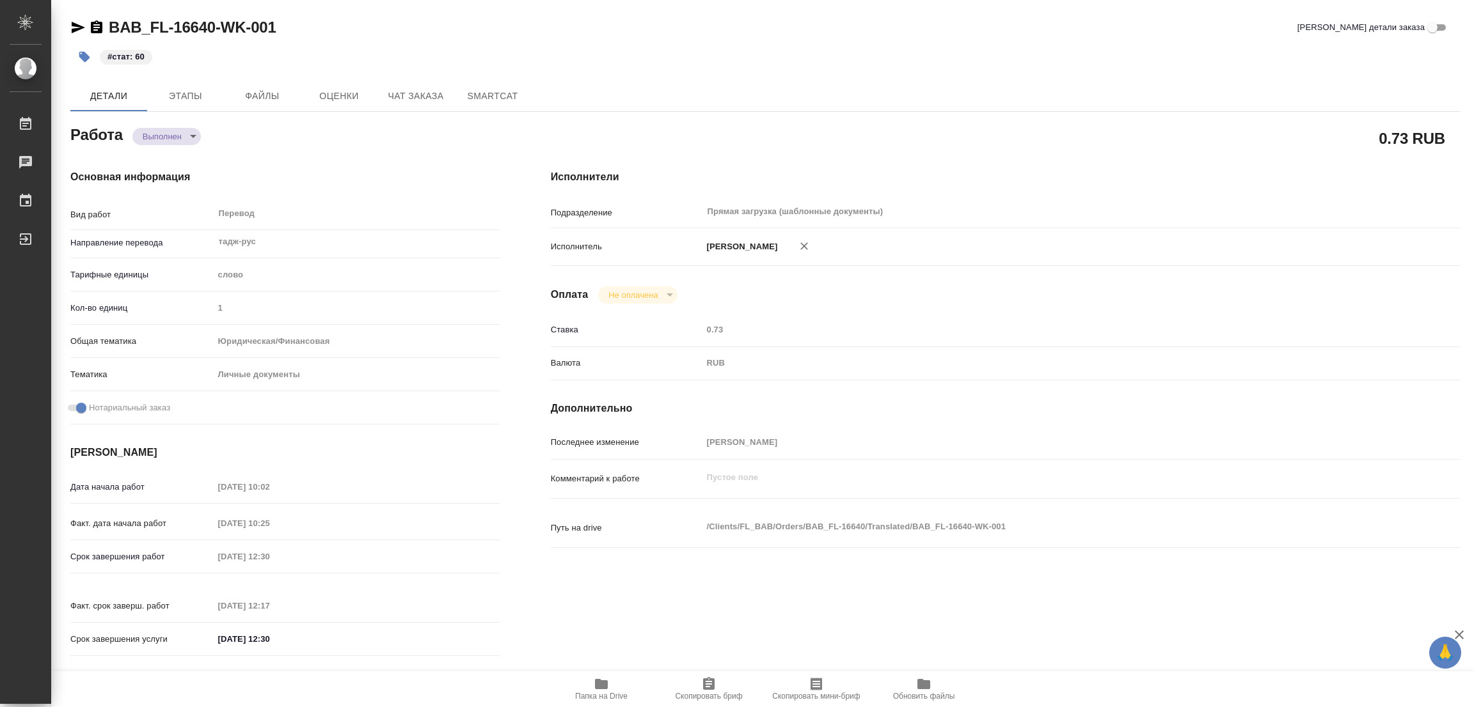
type textarea "x"
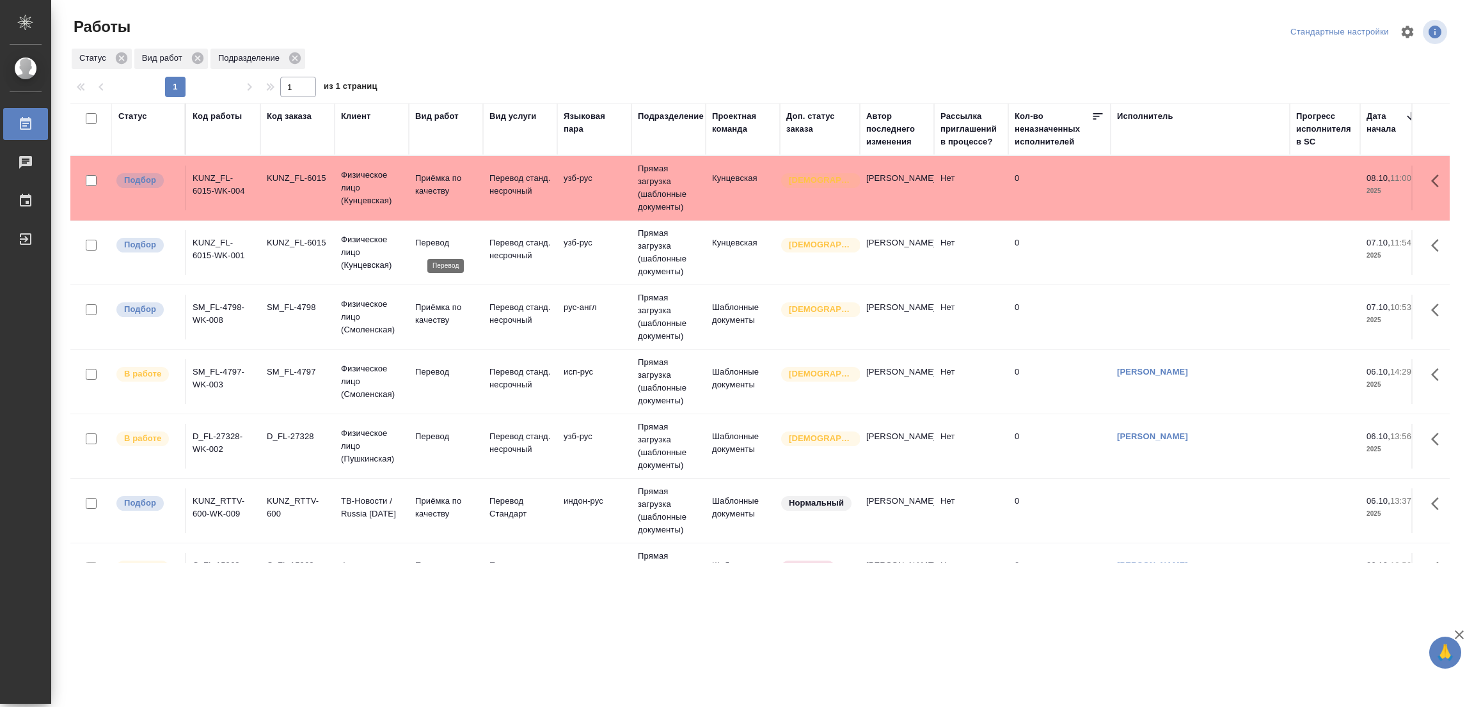
click at [428, 241] on p "Перевод" at bounding box center [445, 243] width 61 height 13
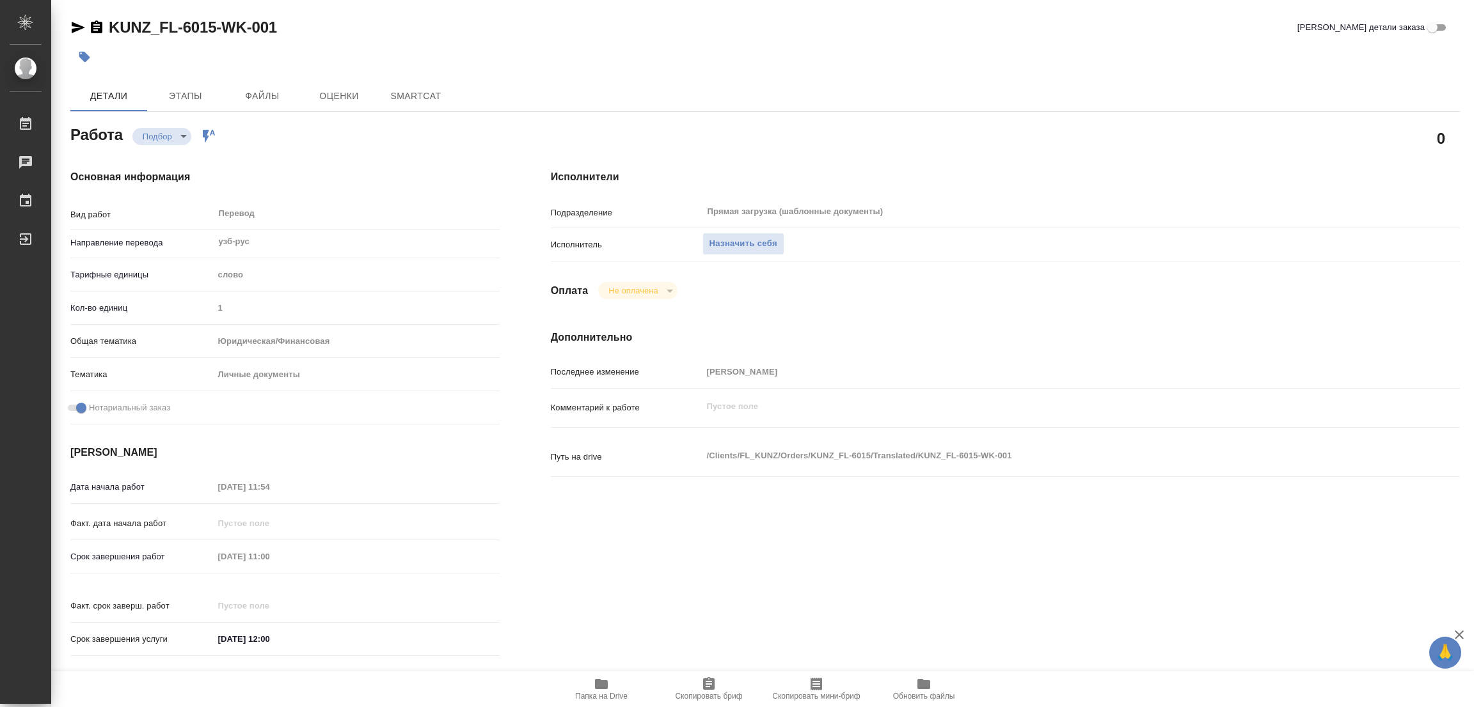
type textarea "x"
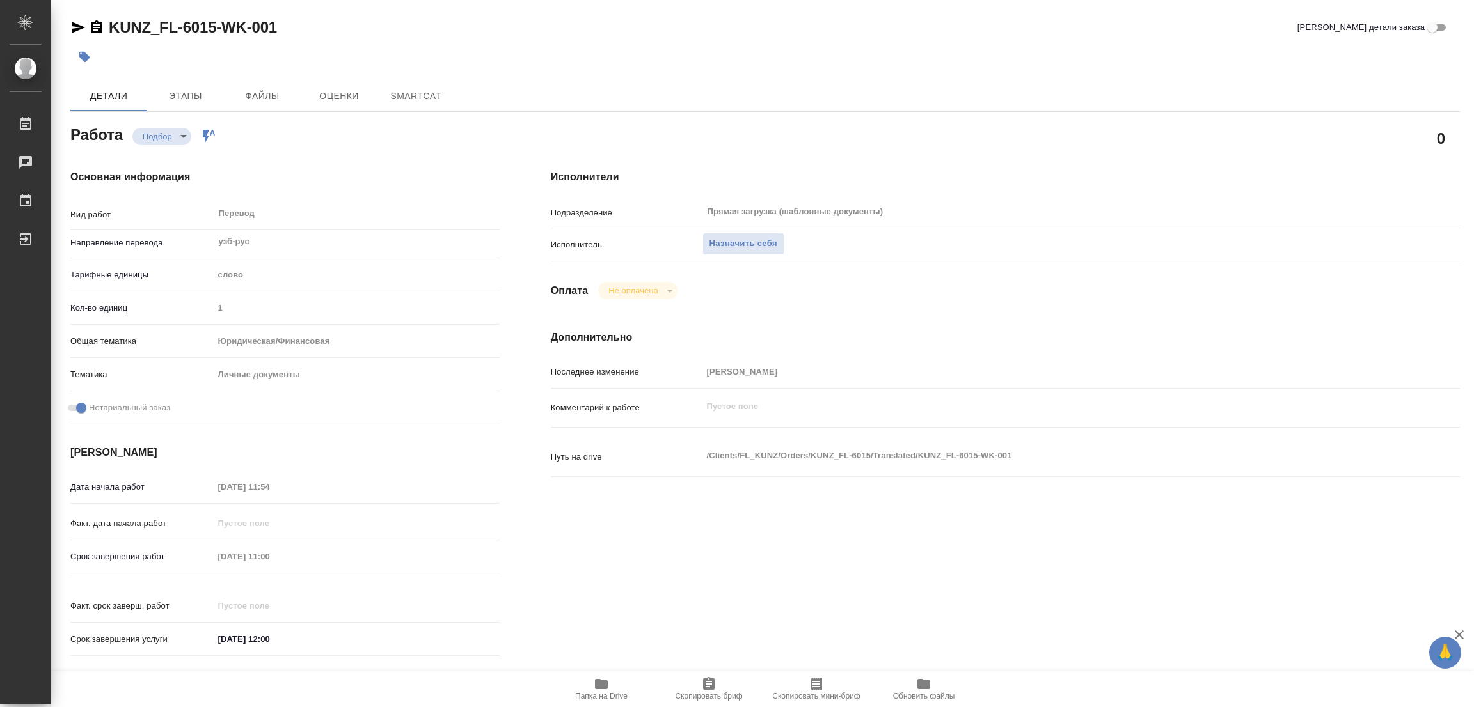
type textarea "x"
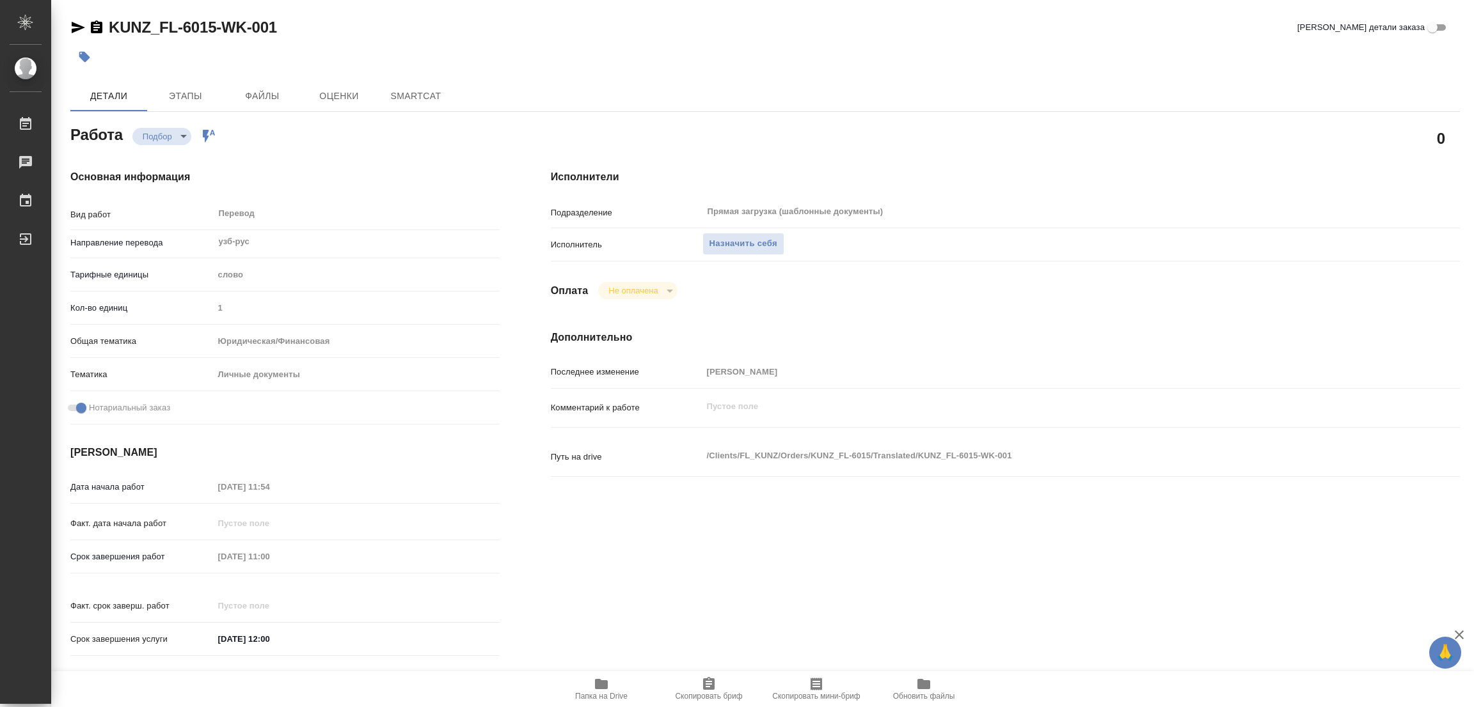
type textarea "x"
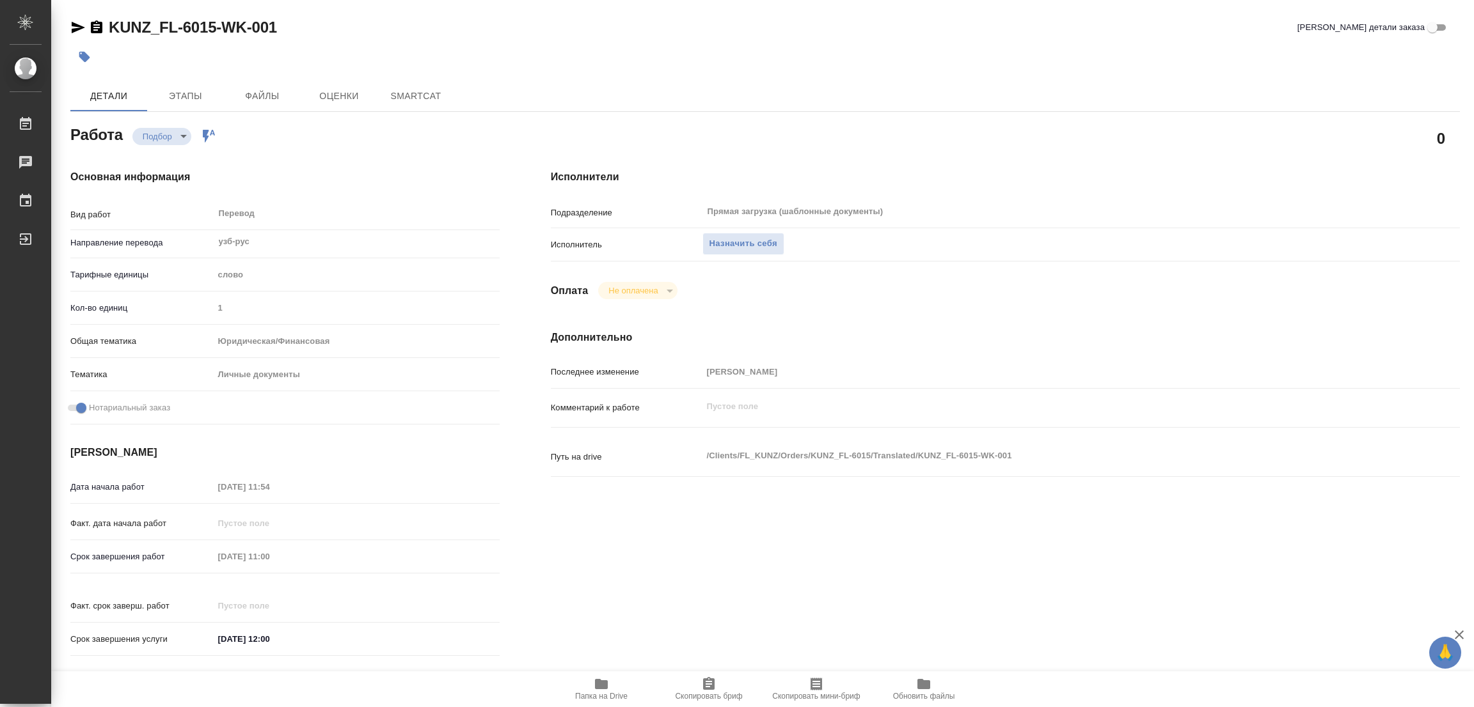
type textarea "x"
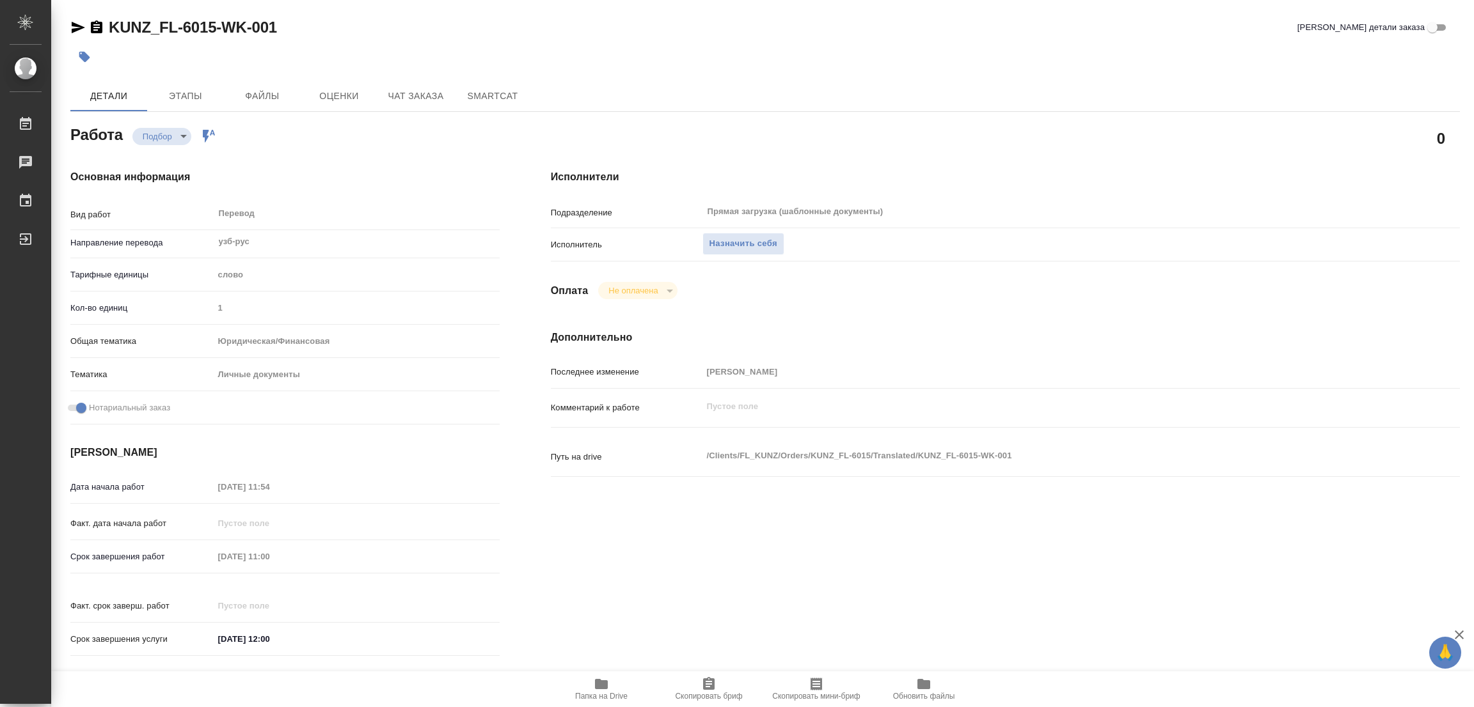
type textarea "x"
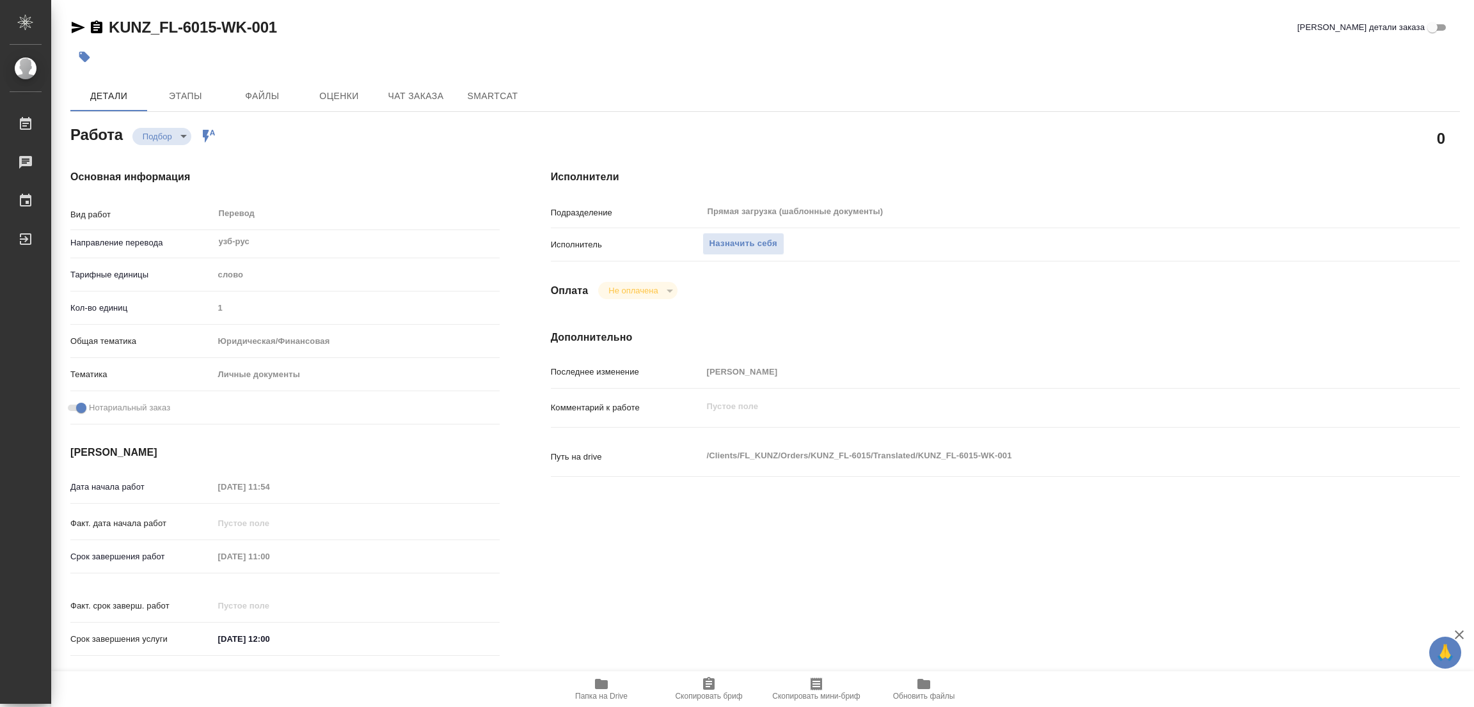
type textarea "x"
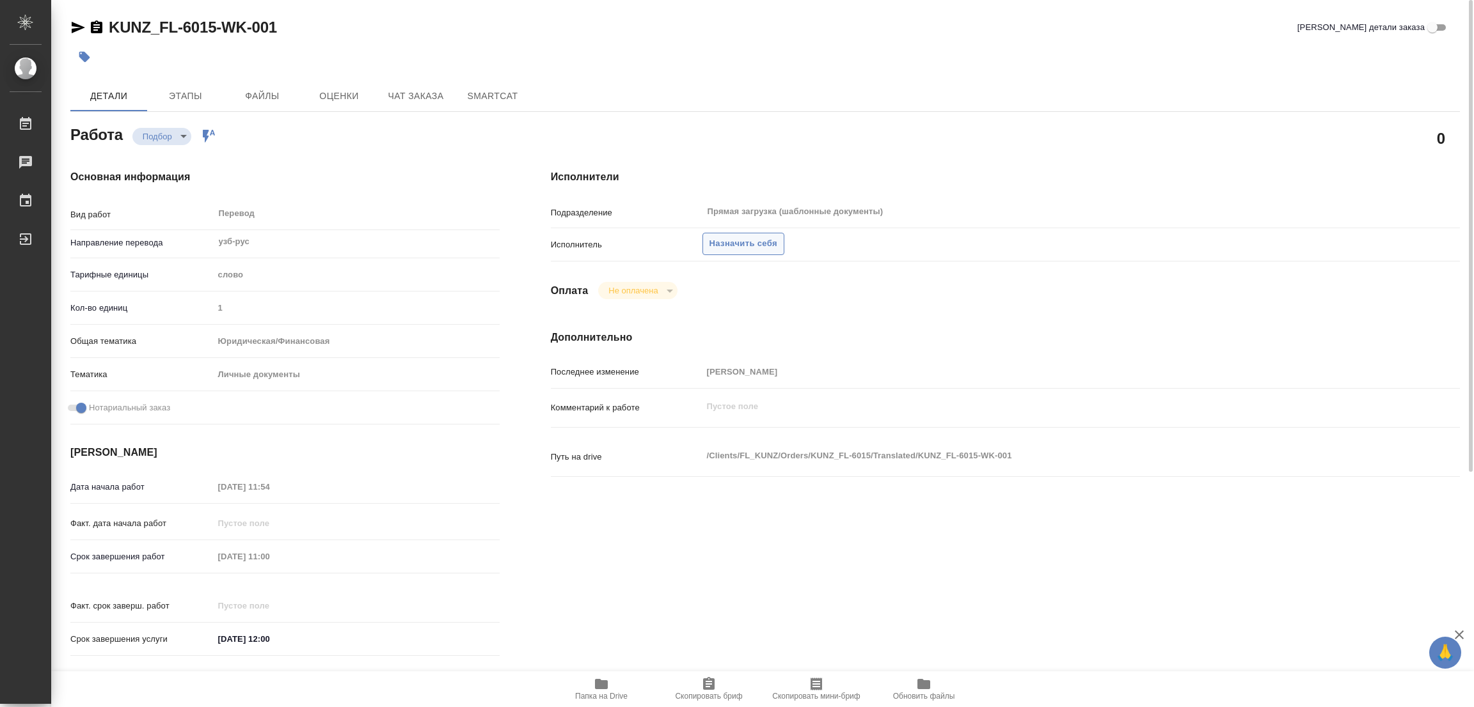
click at [731, 240] on span "Назначить себя" at bounding box center [743, 244] width 68 height 15
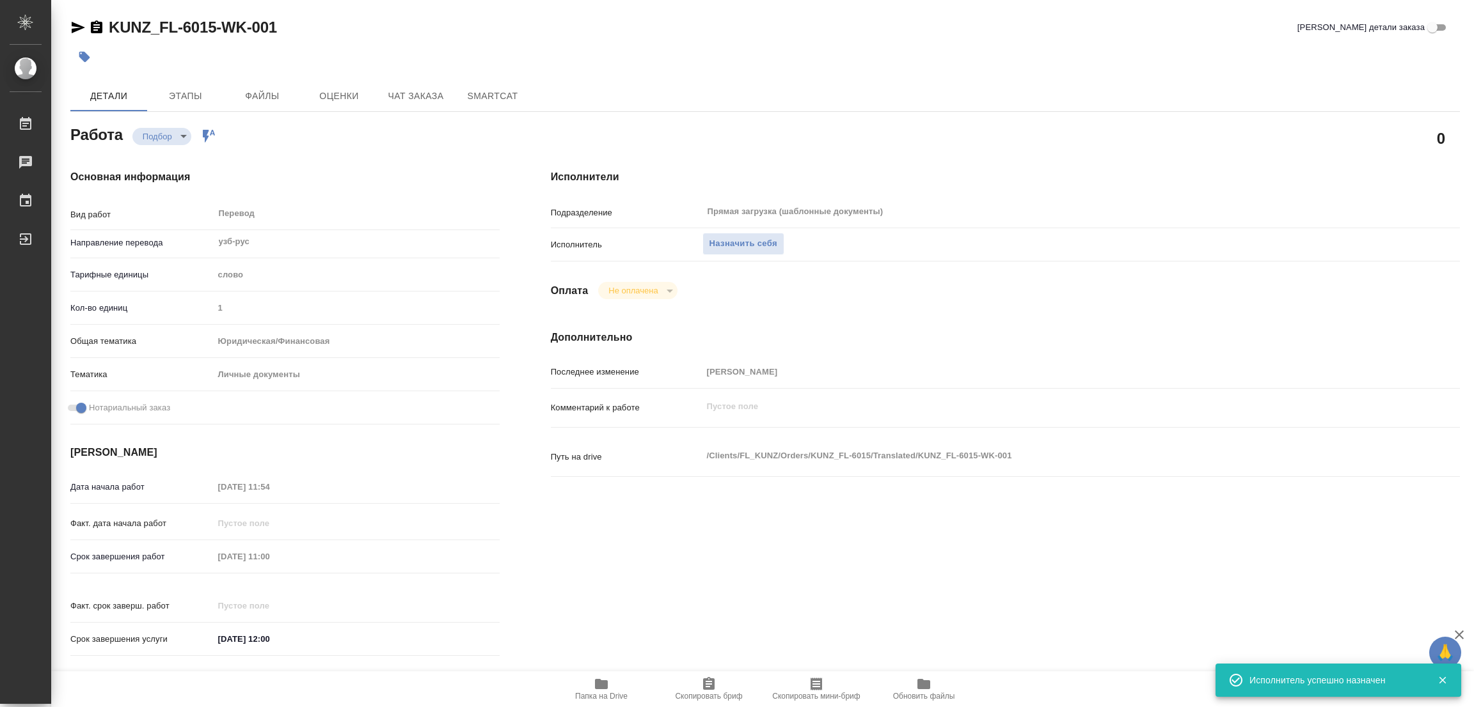
type textarea "x"
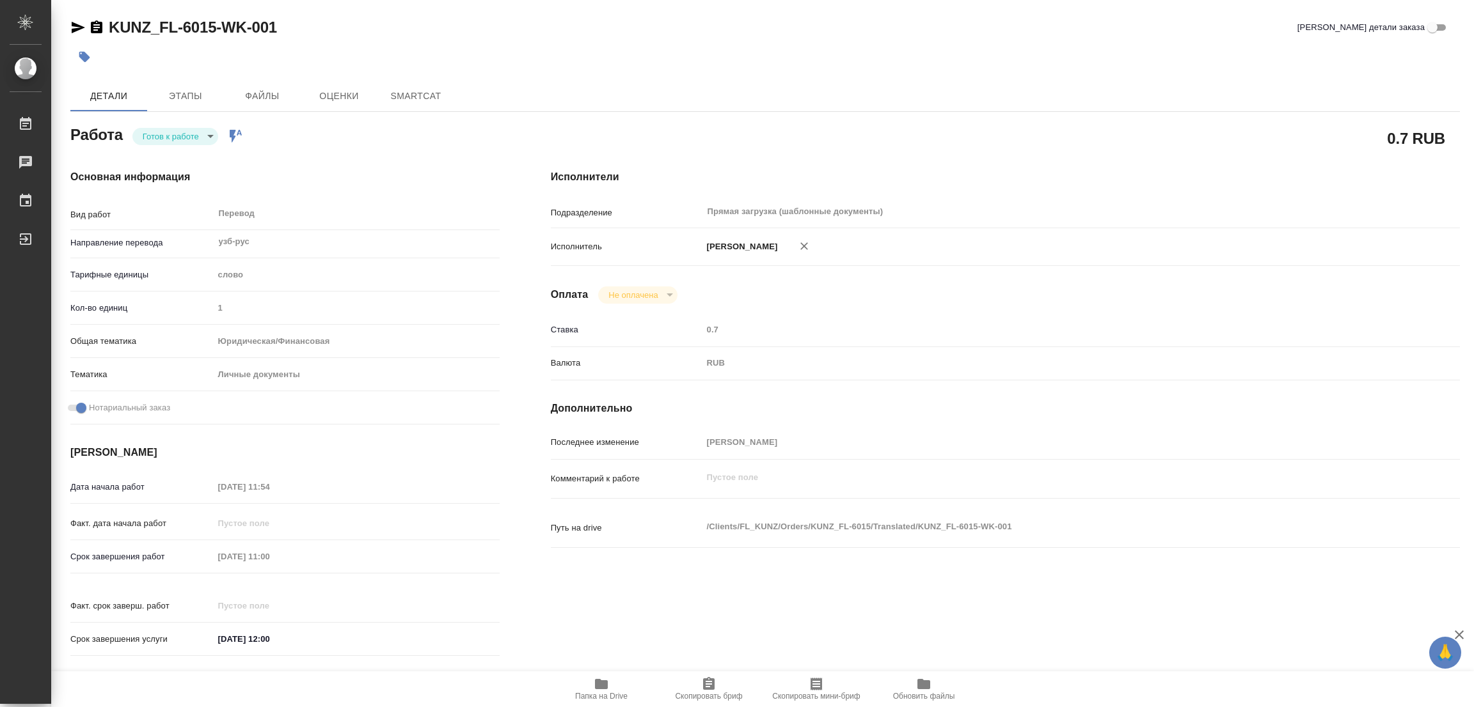
type textarea "x"
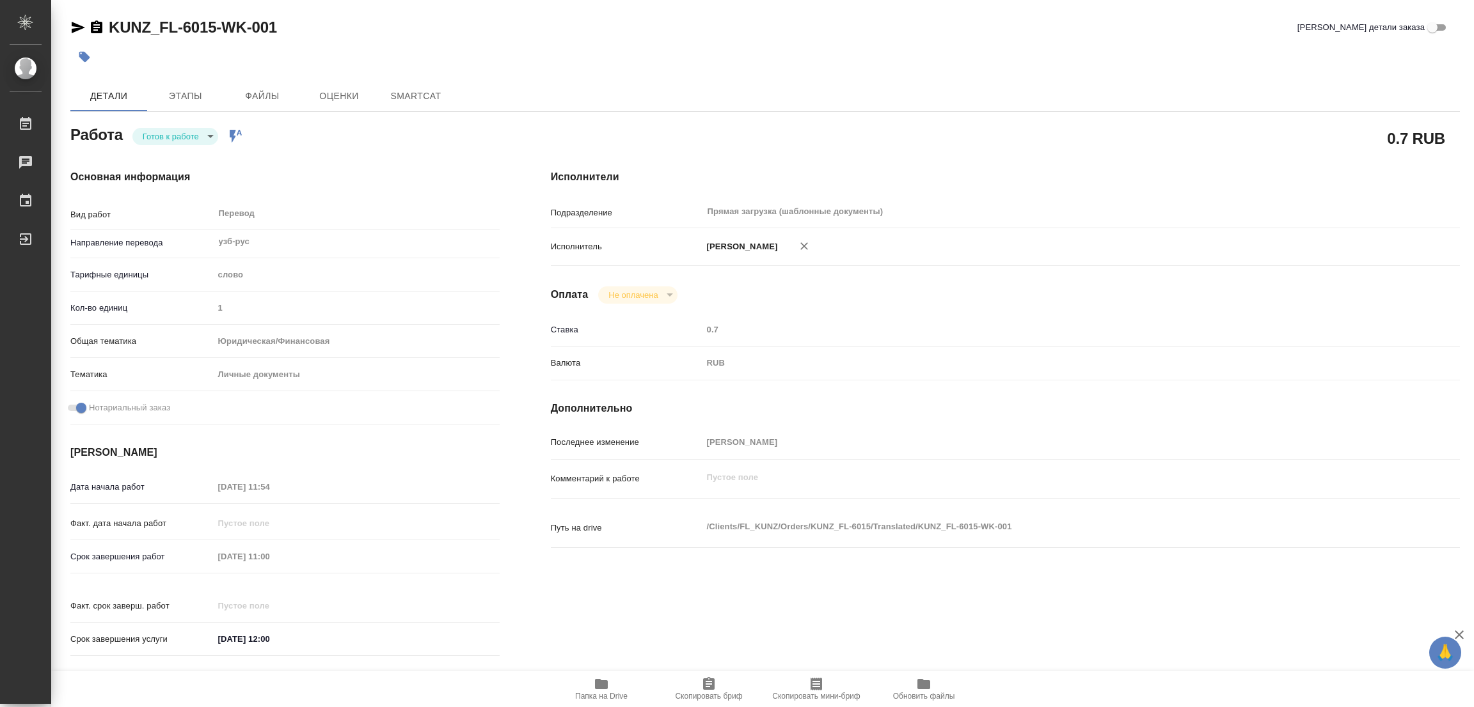
type textarea "x"
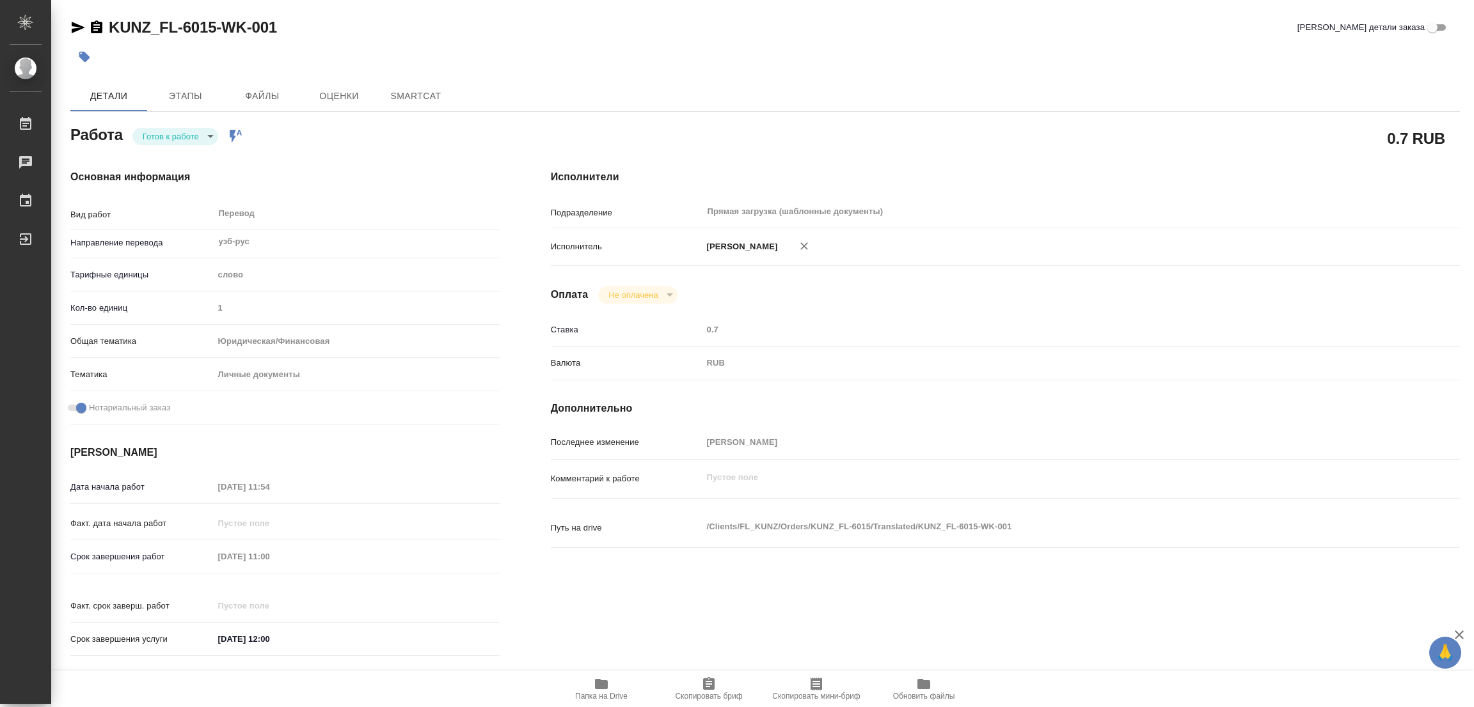
type textarea "x"
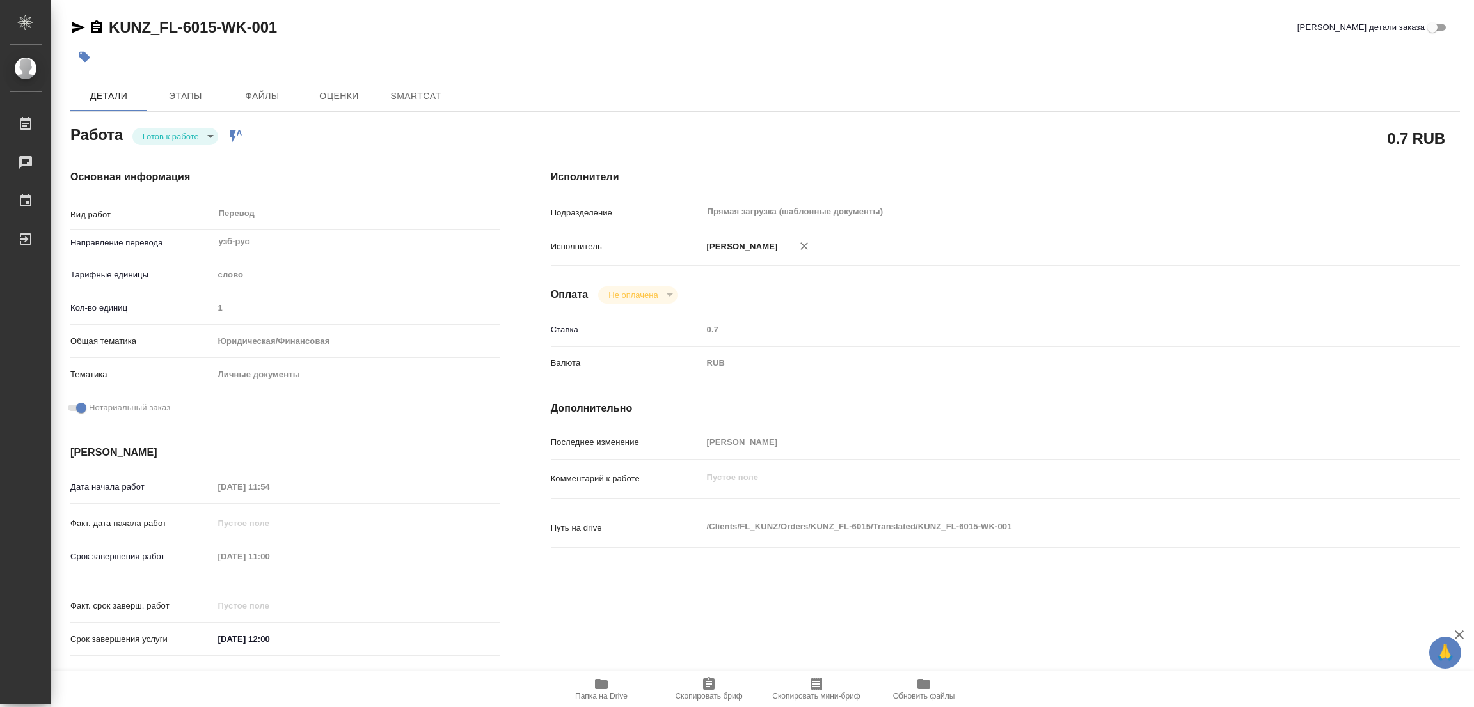
type textarea "x"
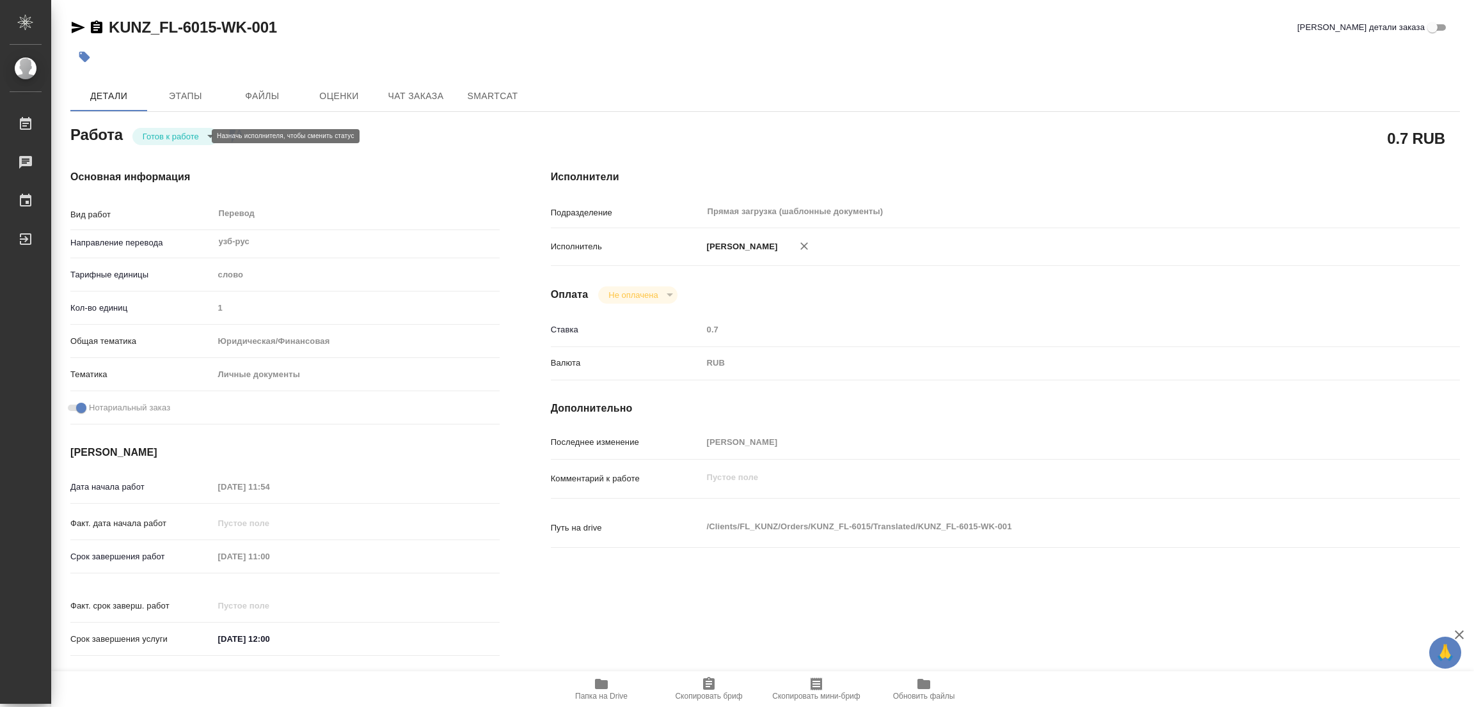
click at [177, 134] on body "🙏 .cls-1 fill:#fff; AWATERA [PERSON_NAME] Работы Чаты График Выйти KUNZ_FL-6015…" at bounding box center [737, 353] width 1474 height 707
click at [178, 135] on button "В работе" at bounding box center [164, 136] width 42 height 14
type textarea "x"
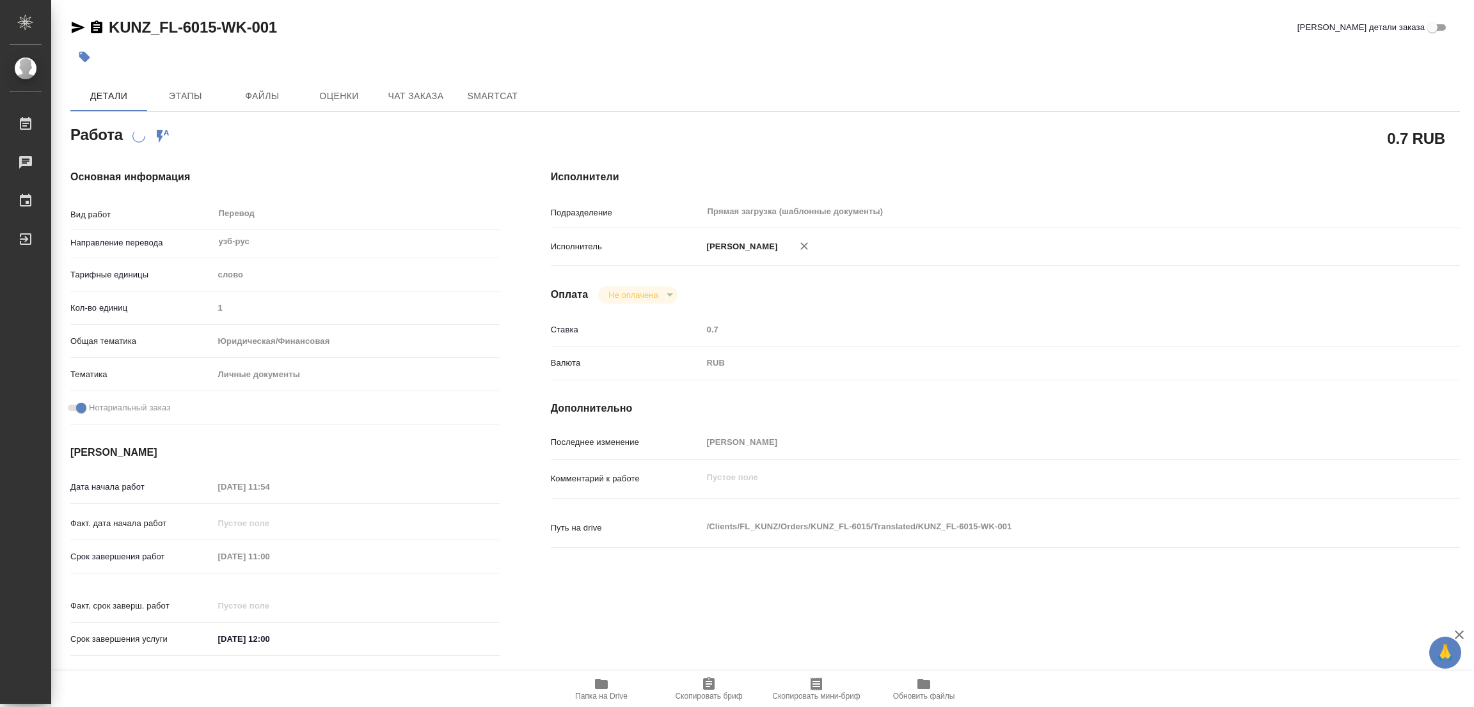
type textarea "x"
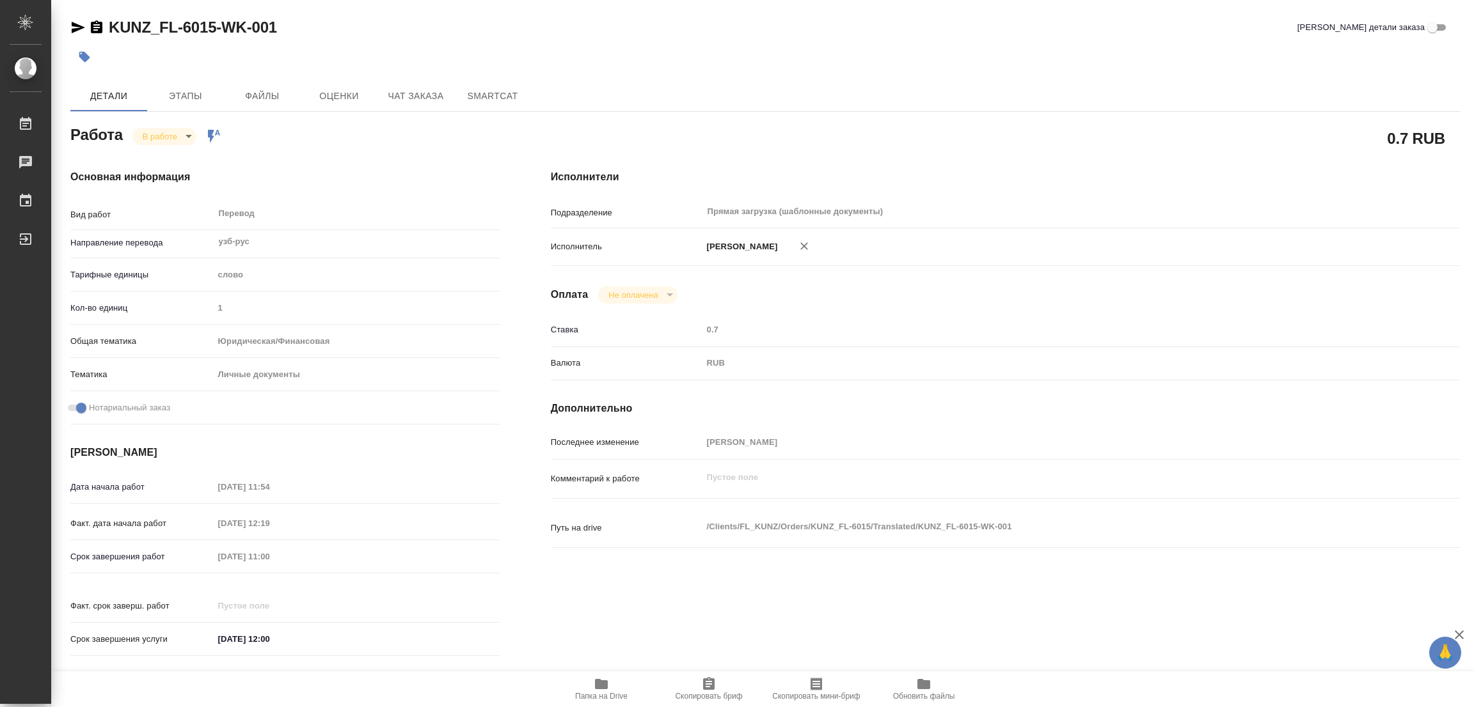
type textarea "x"
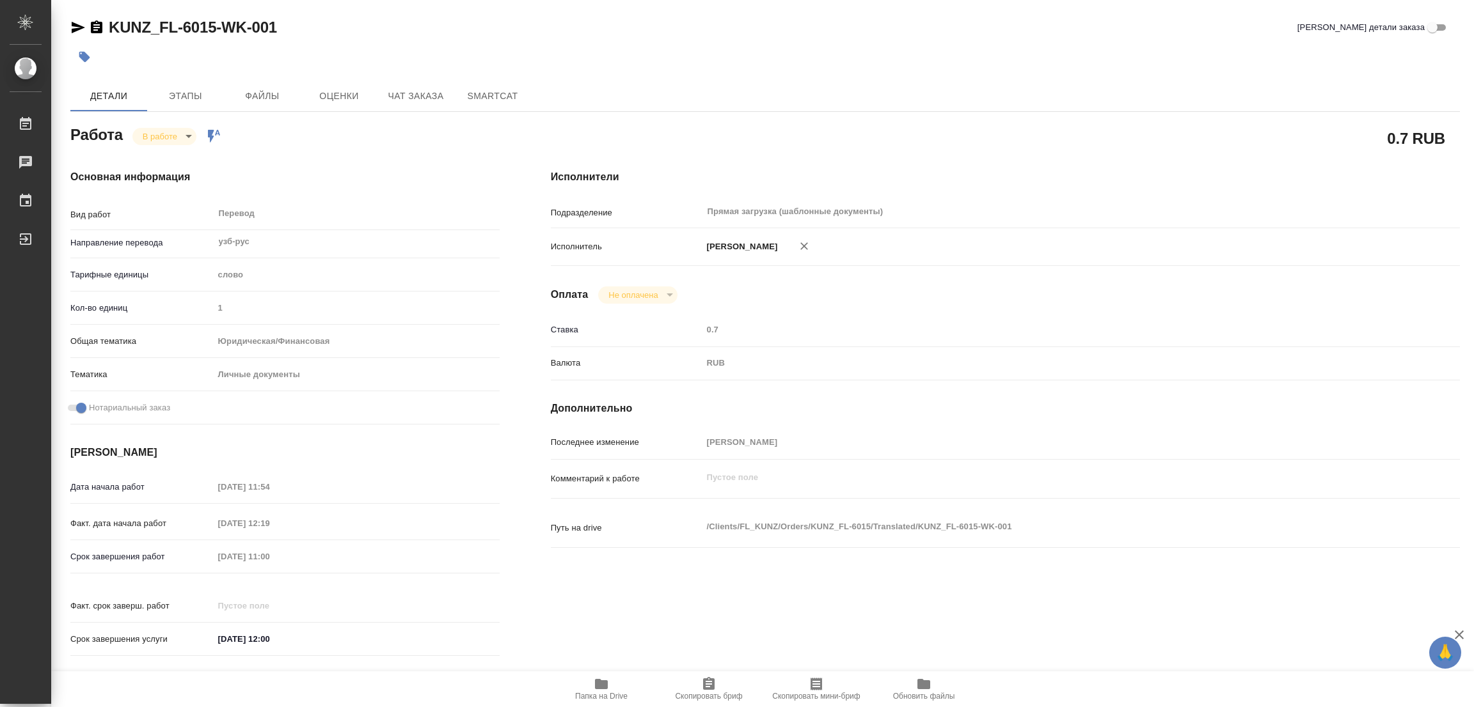
type textarea "x"
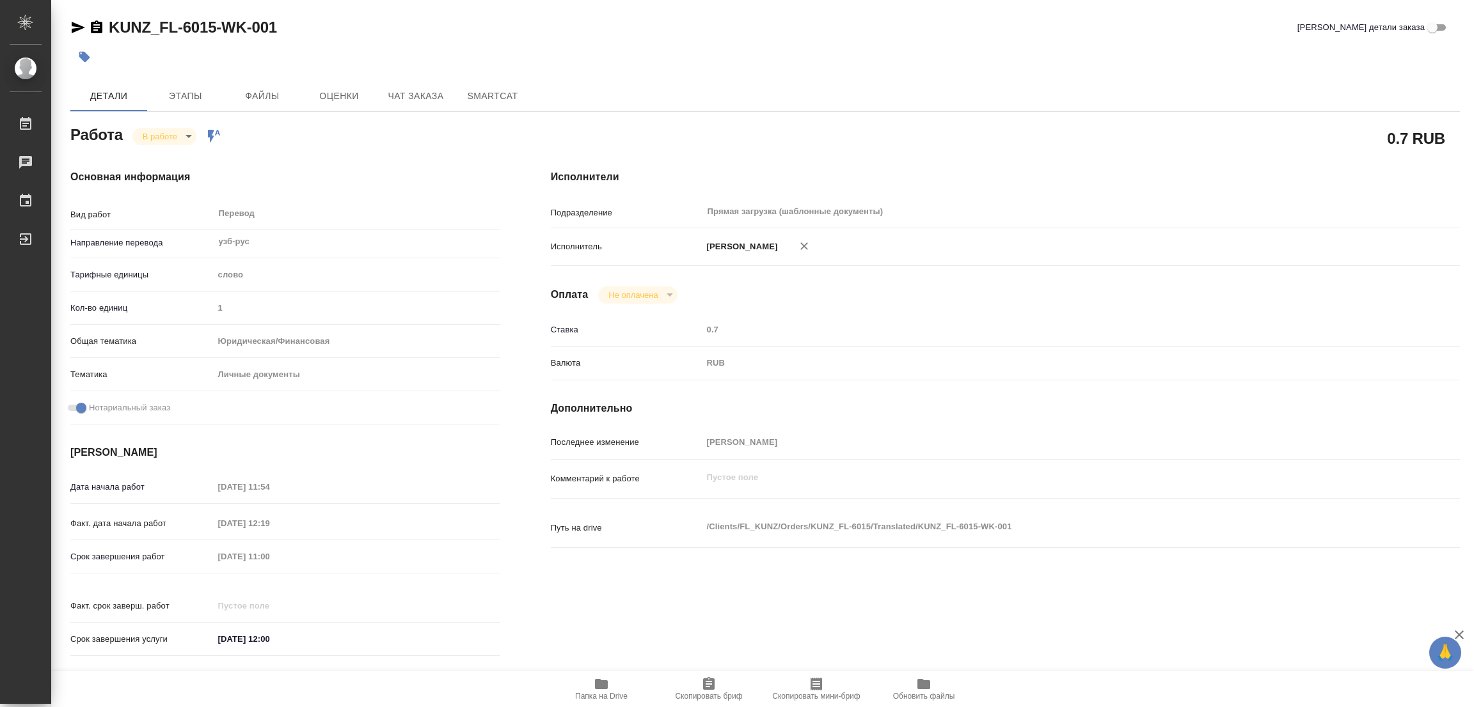
type textarea "x"
